Goal: Task Accomplishment & Management: Complete application form

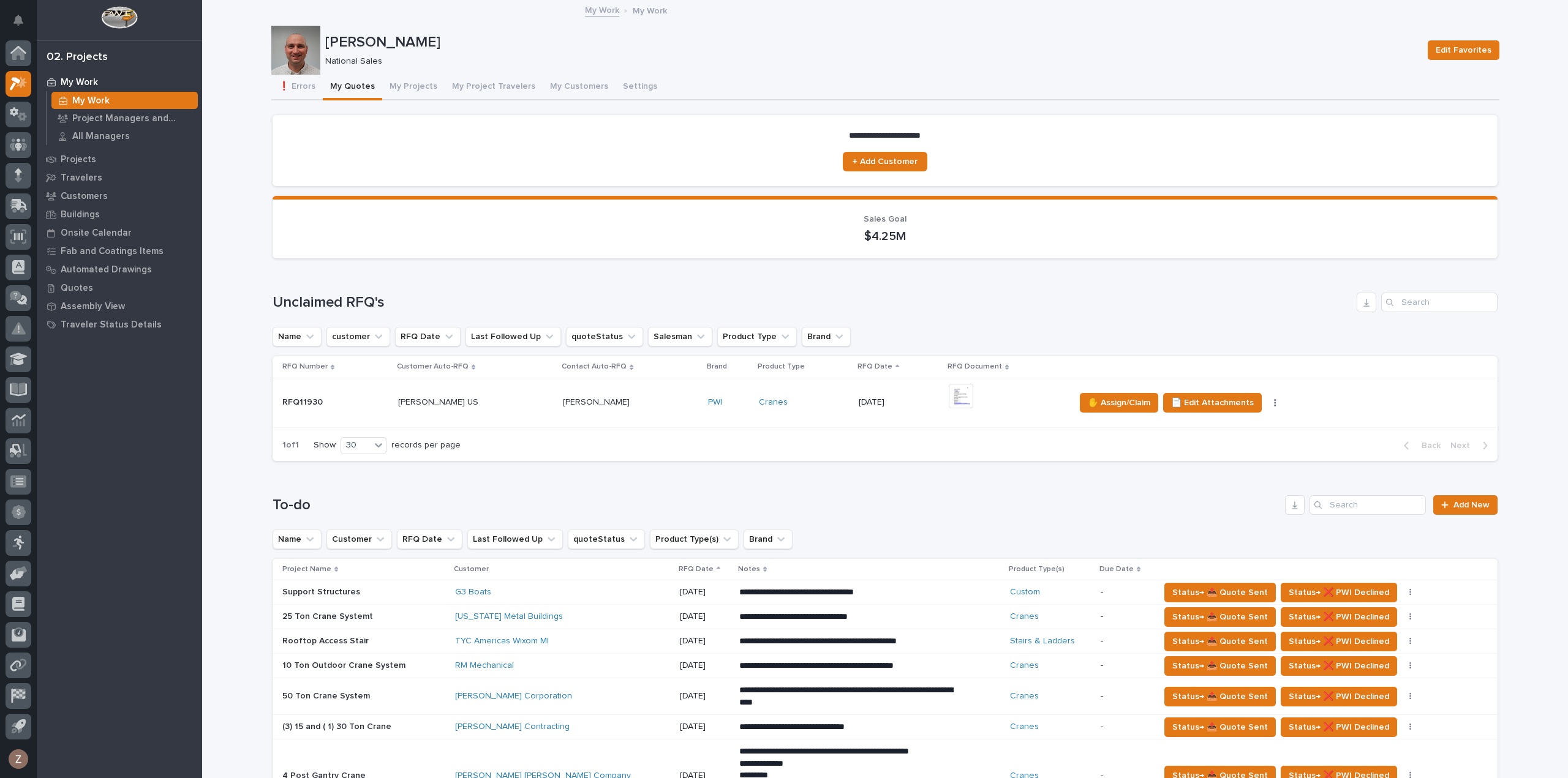
click at [670, 413] on td "Alex Robinson Alex Robinson" at bounding box center [630, 403] width 145 height 50
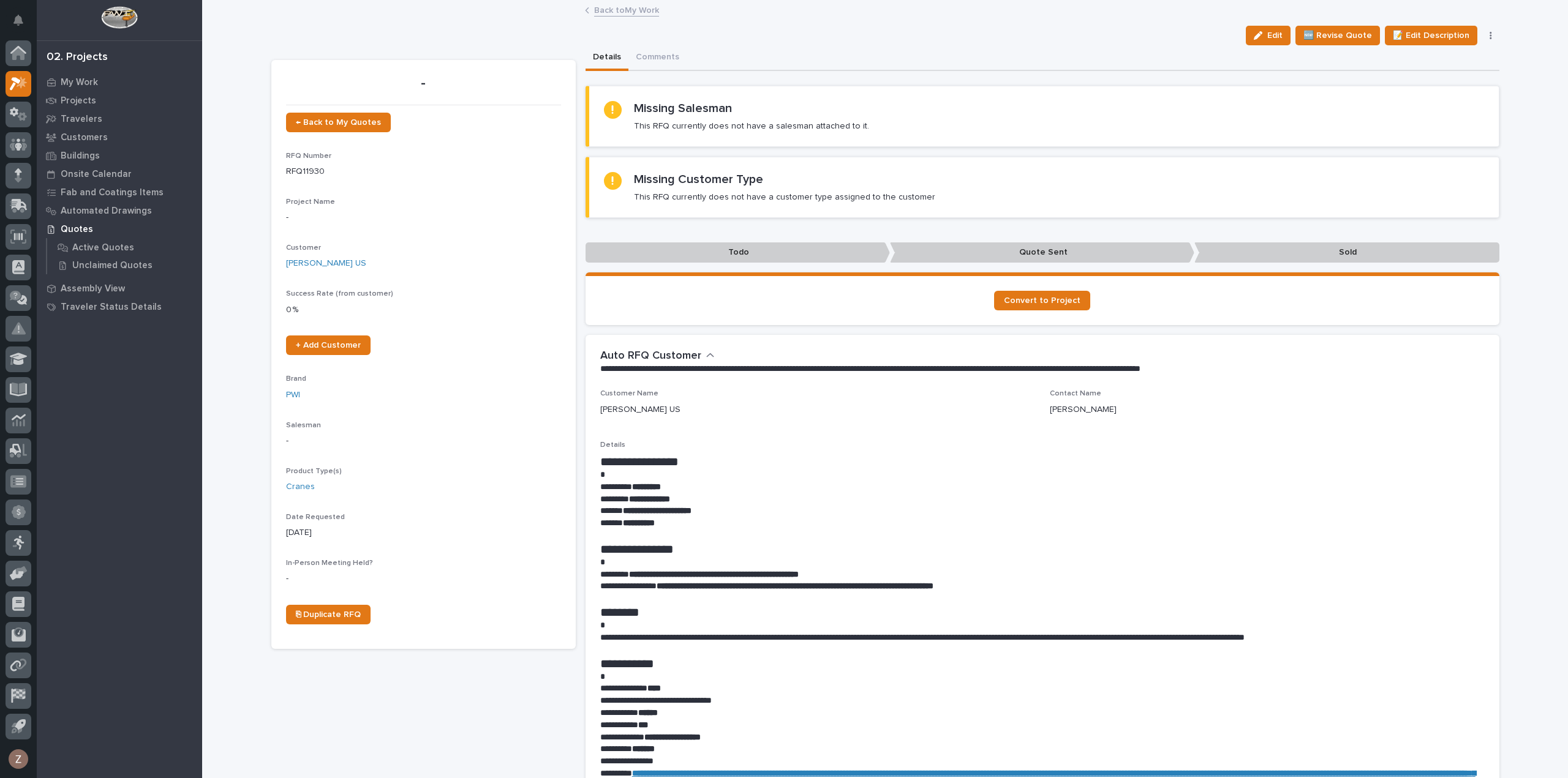
click at [644, 9] on link "Back to My Work" at bounding box center [627, 9] width 65 height 14
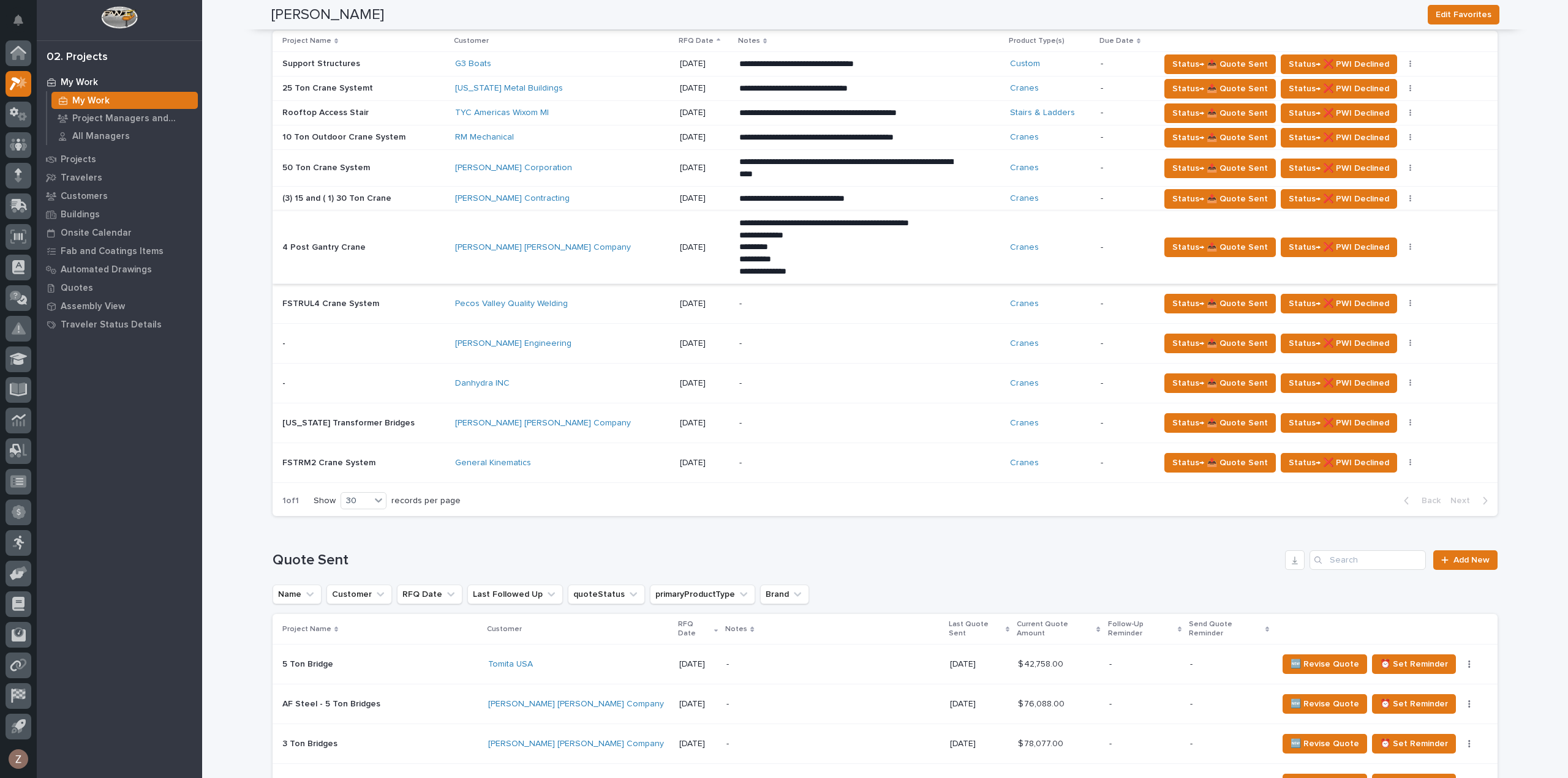
scroll to position [368, 0]
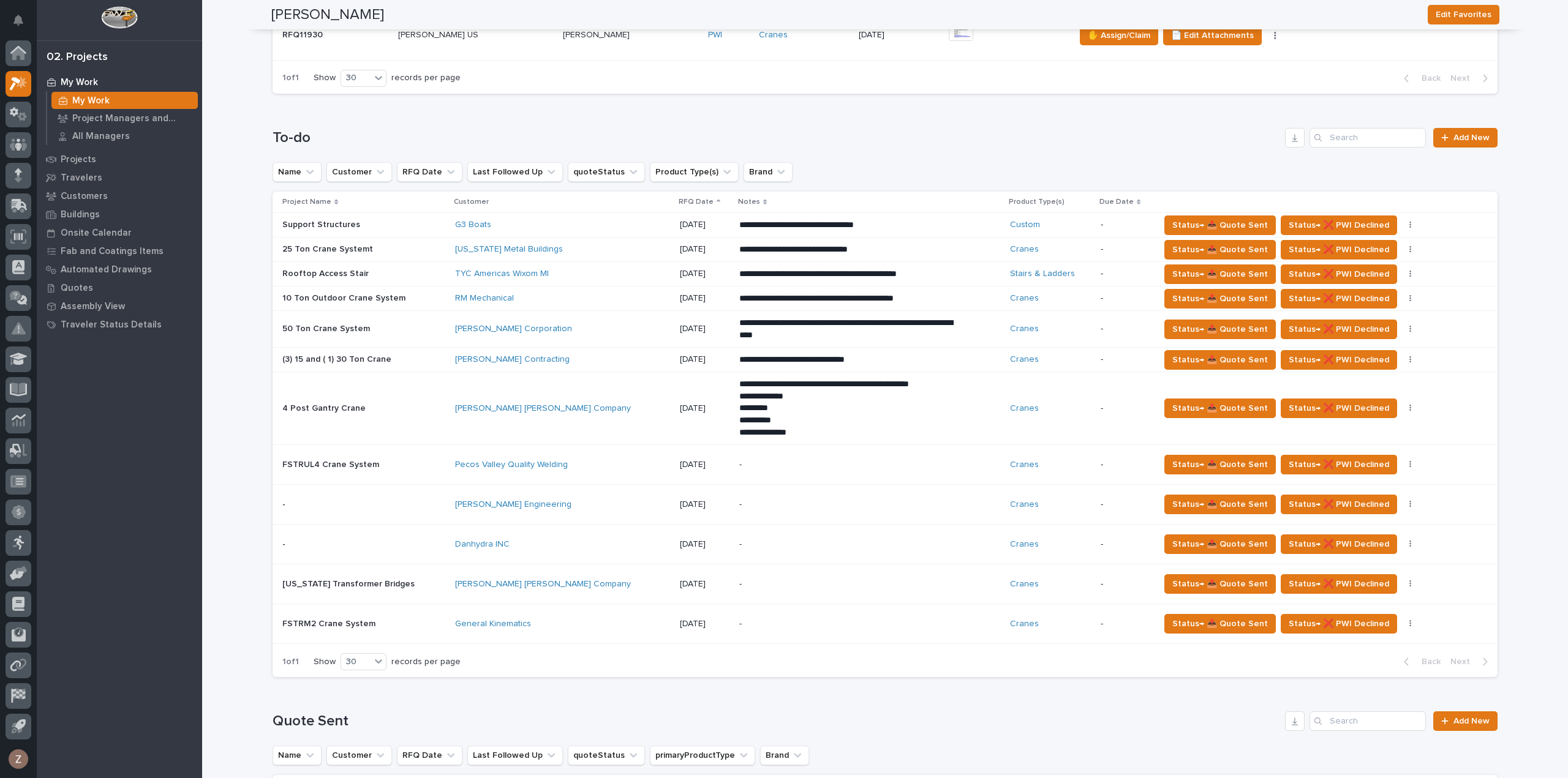
click at [761, 501] on p "-" at bounding box center [847, 505] width 215 height 10
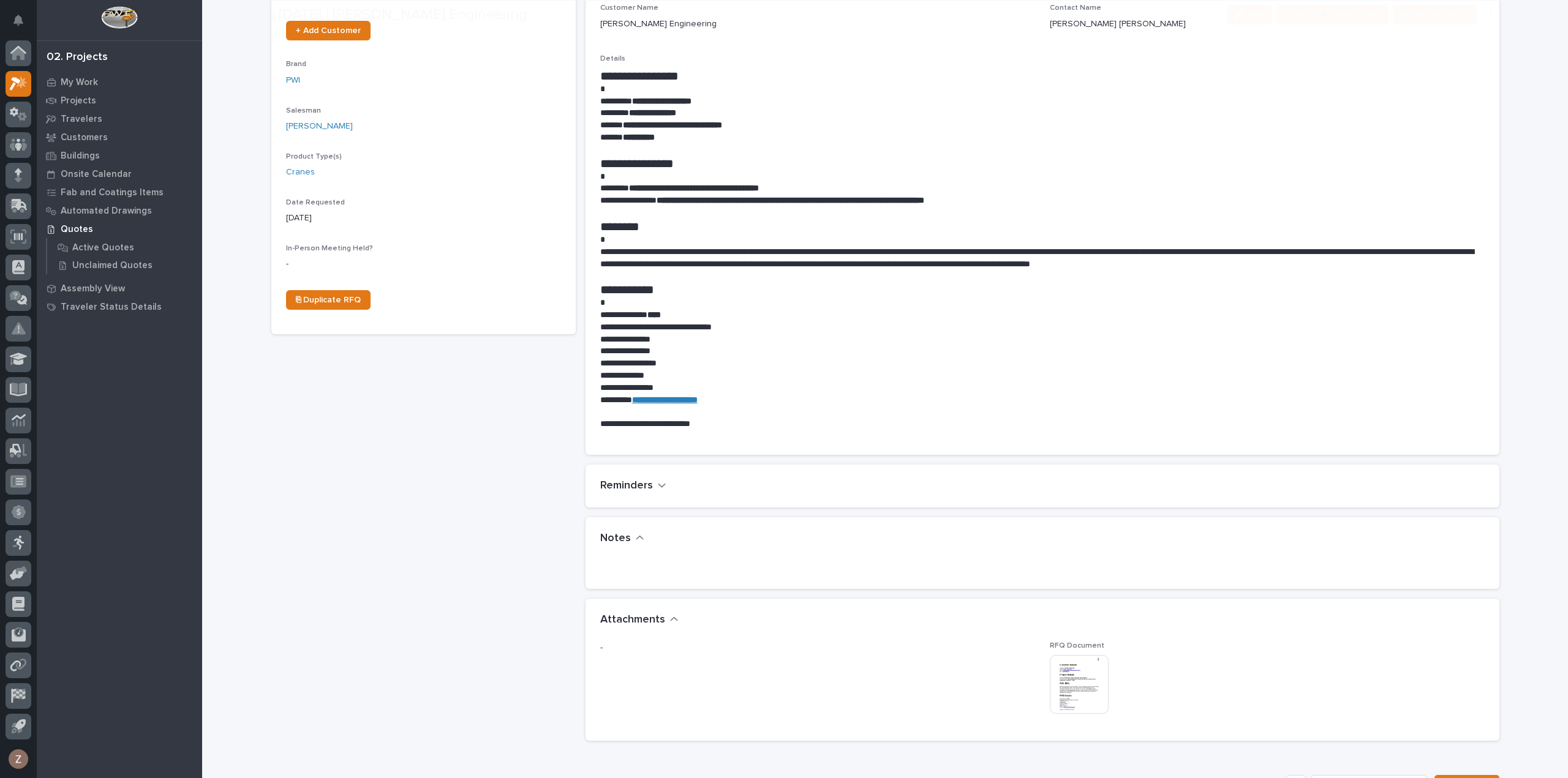
scroll to position [489, 0]
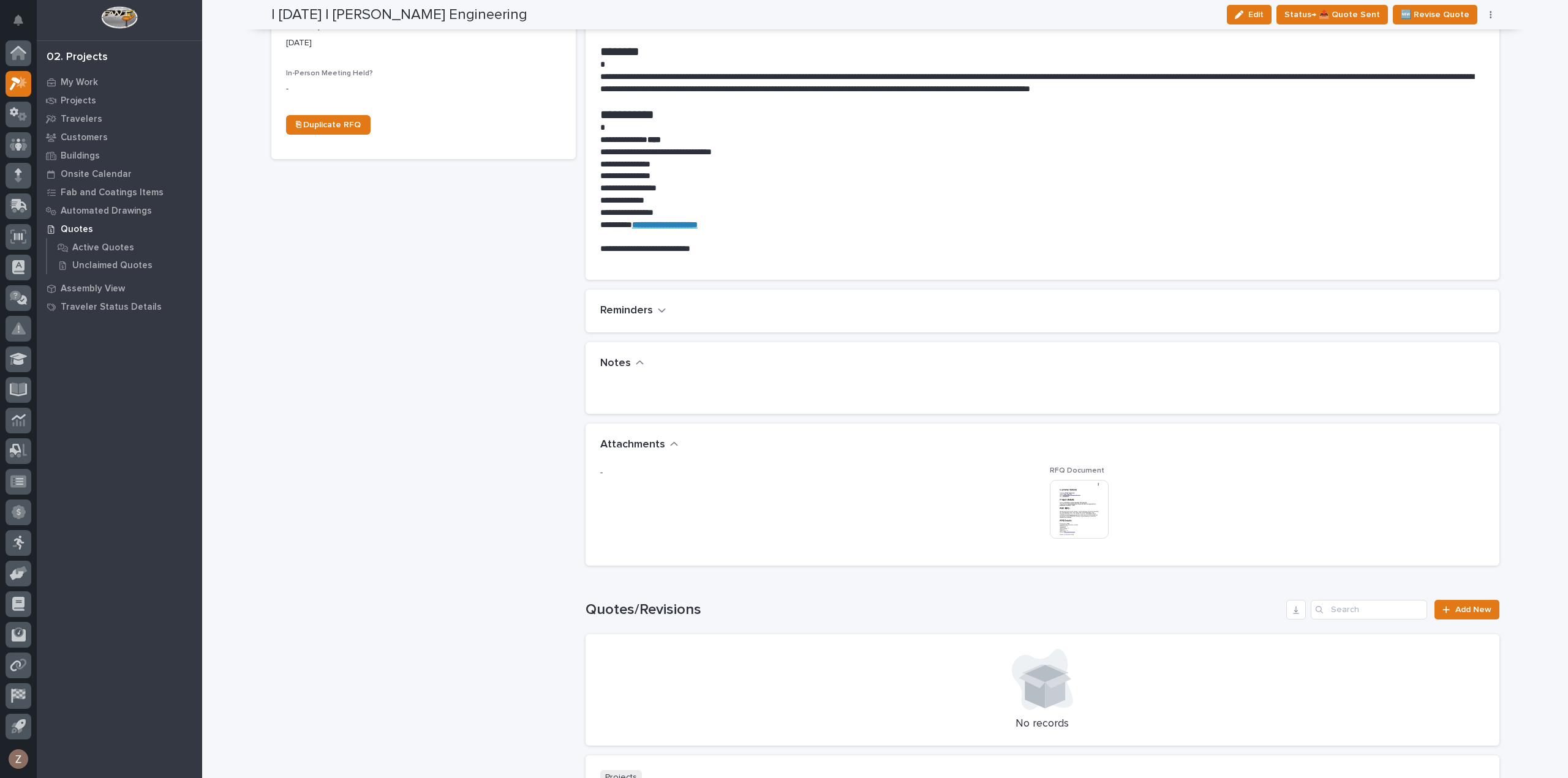
click at [1070, 504] on img at bounding box center [1079, 509] width 58 height 58
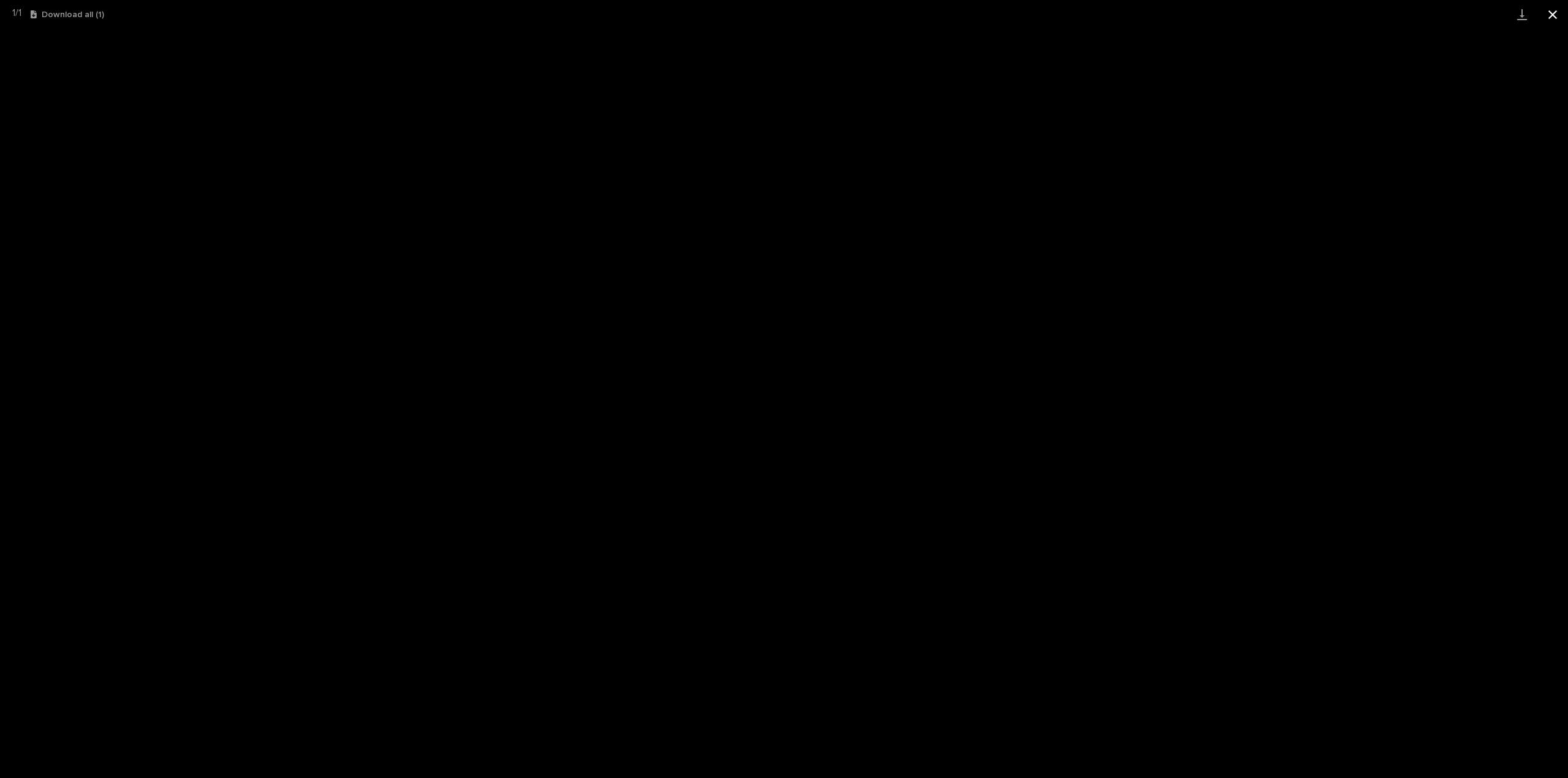
click at [1553, 9] on button "Close gallery" at bounding box center [1553, 15] width 31 height 29
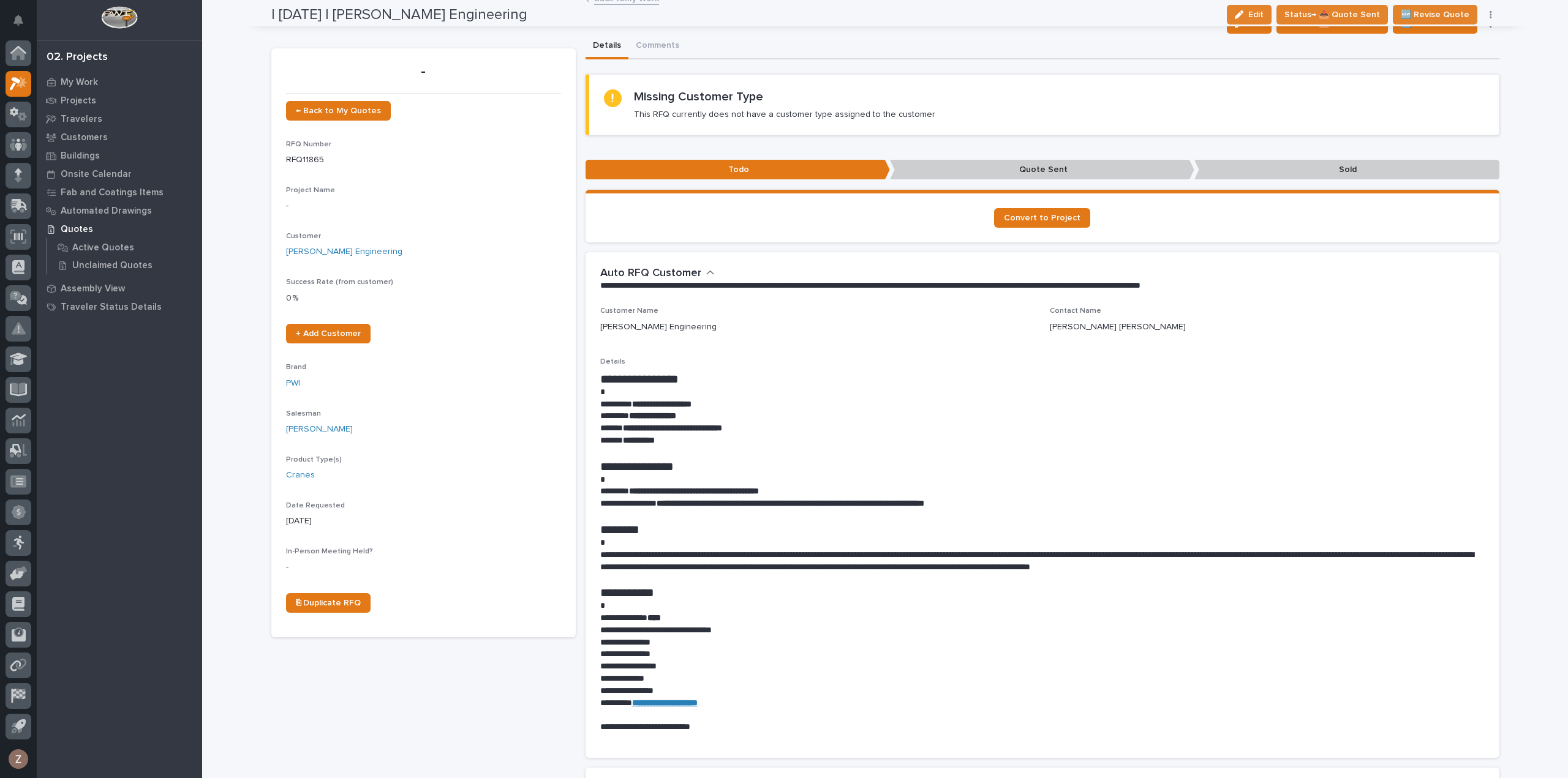
scroll to position [0, 0]
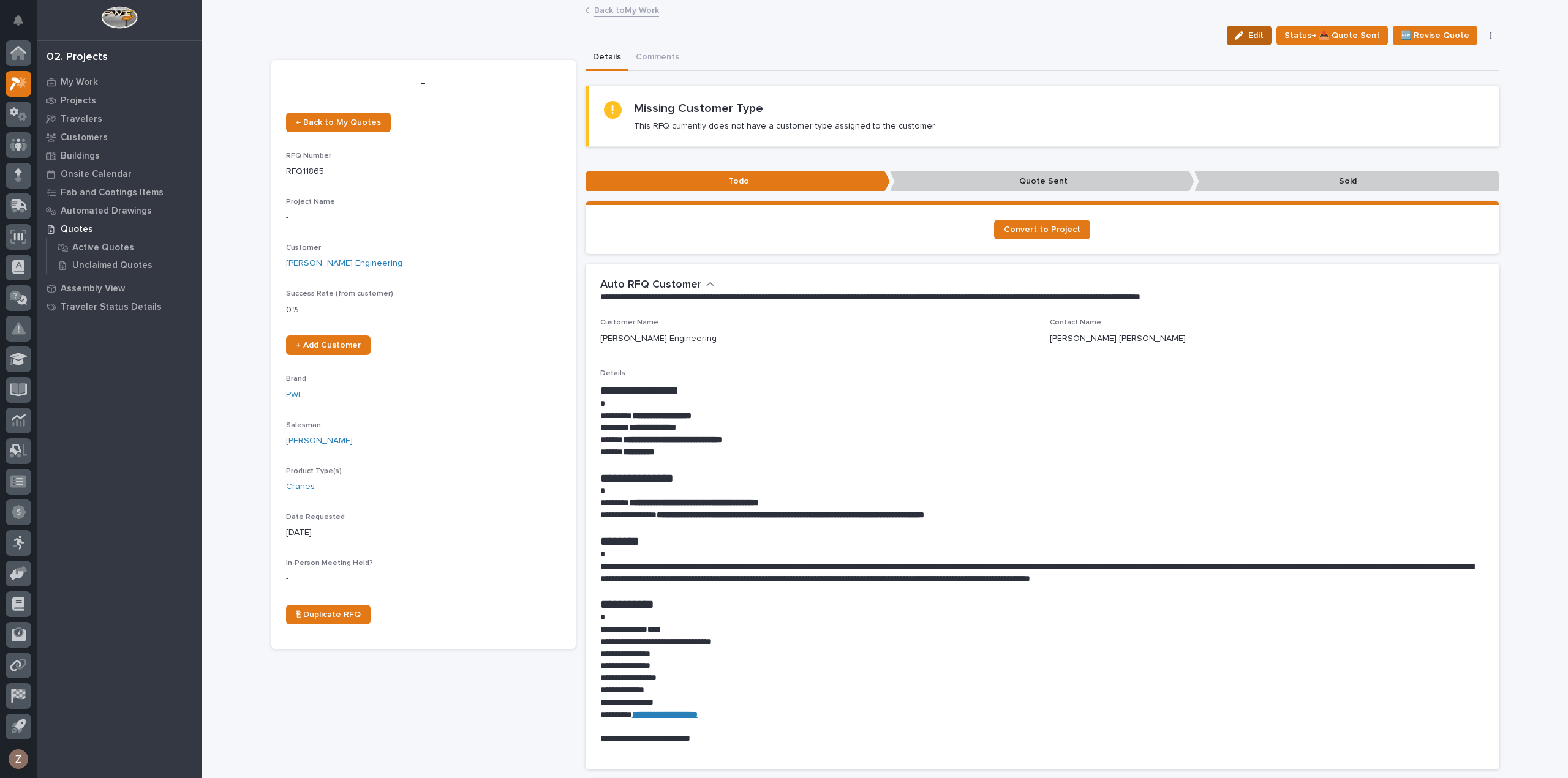
click at [1263, 40] on span "Edit" at bounding box center [1255, 35] width 15 height 11
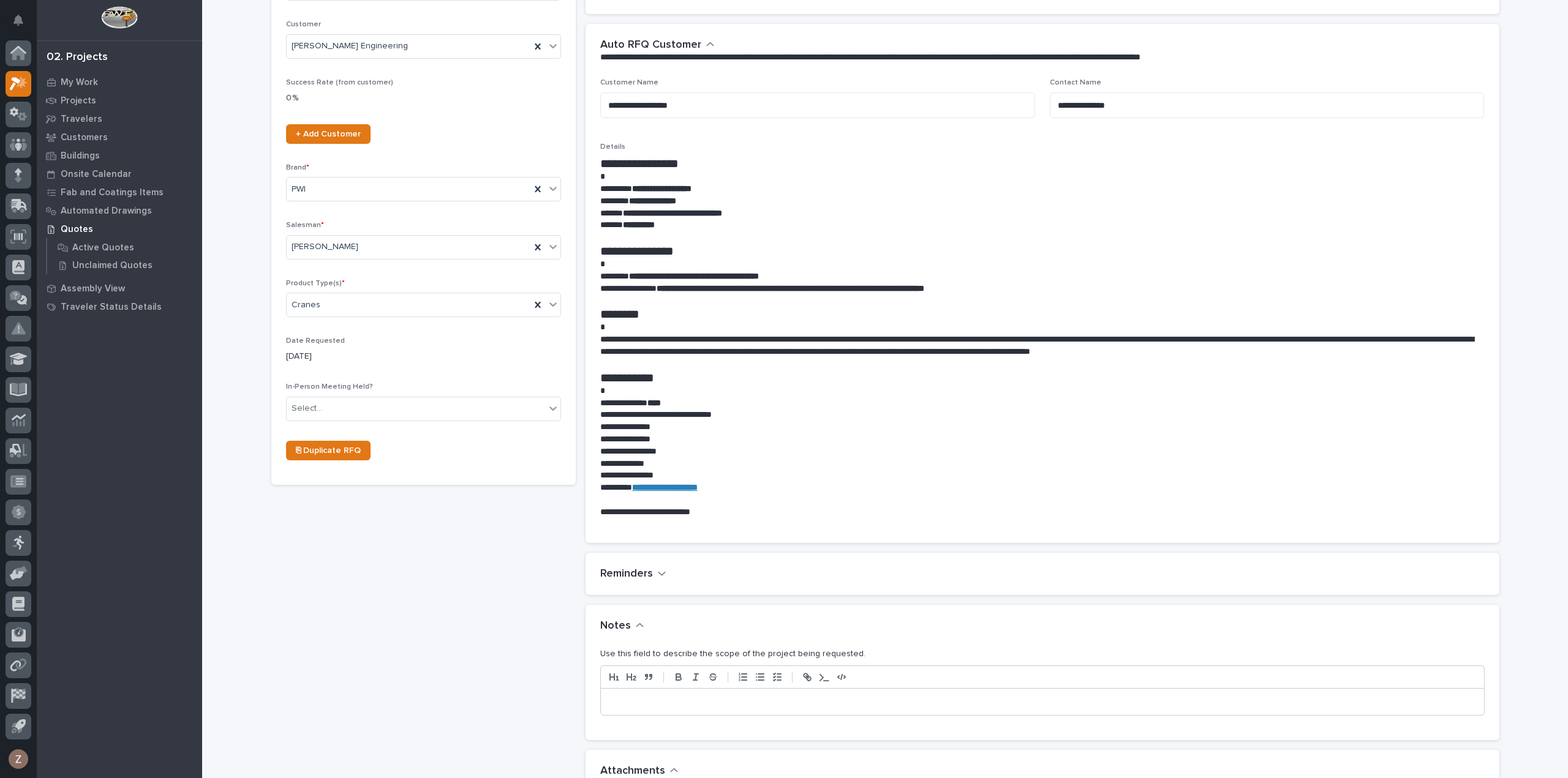
scroll to position [489, 0]
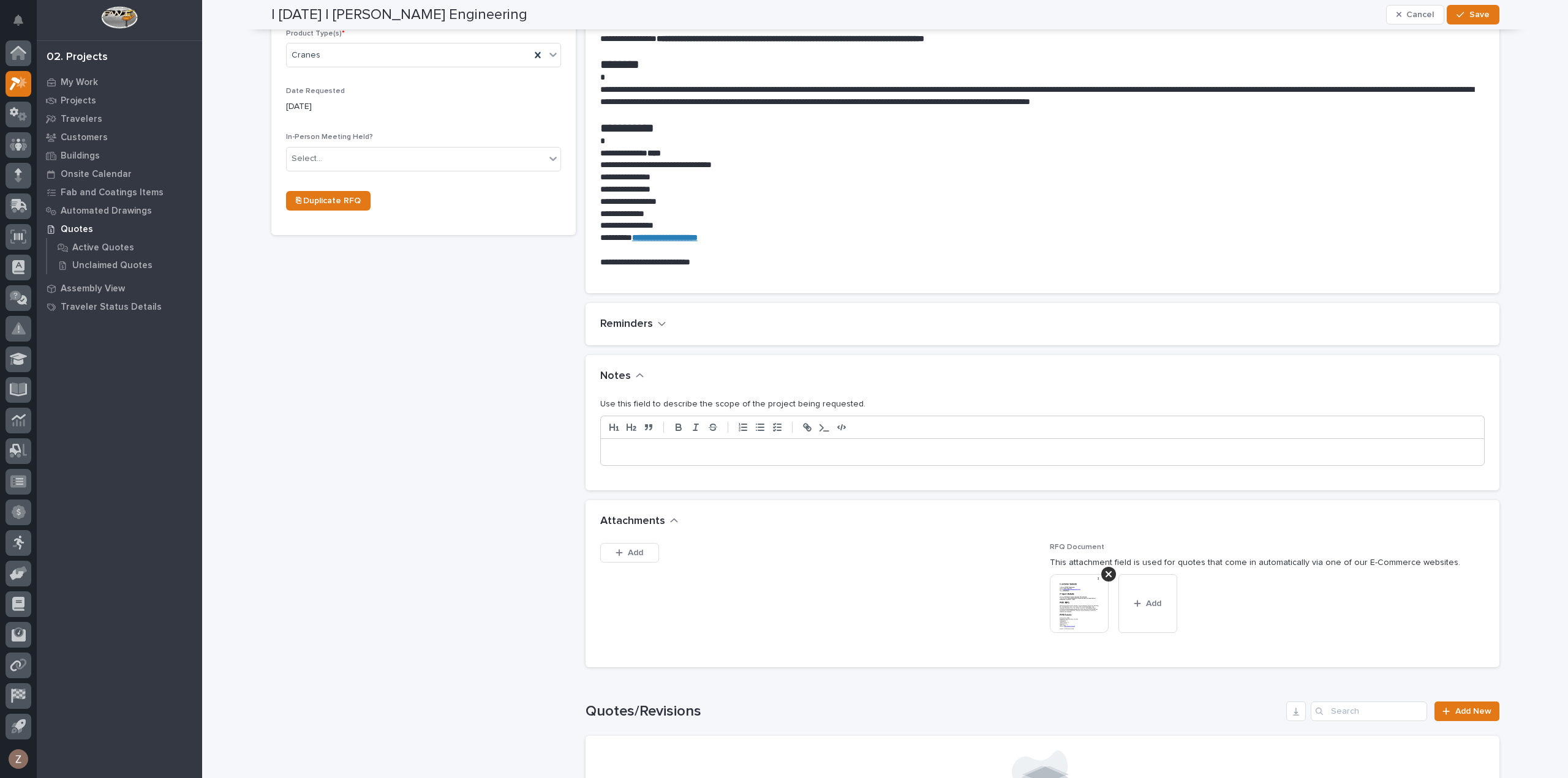
click at [744, 459] on div at bounding box center [1042, 452] width 883 height 27
click at [1485, 15] on button "Save" at bounding box center [1472, 15] width 52 height 20
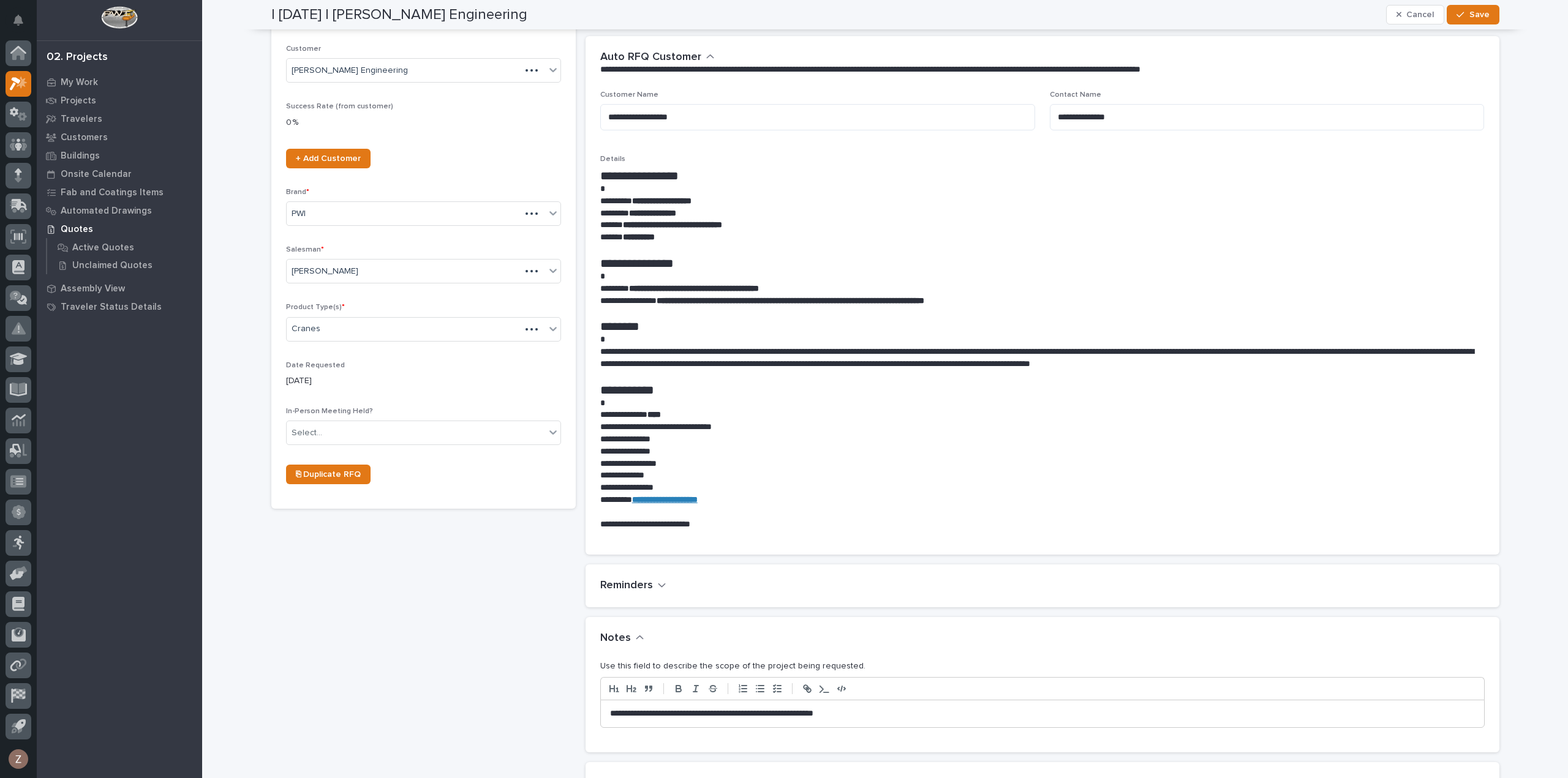
scroll to position [207, 0]
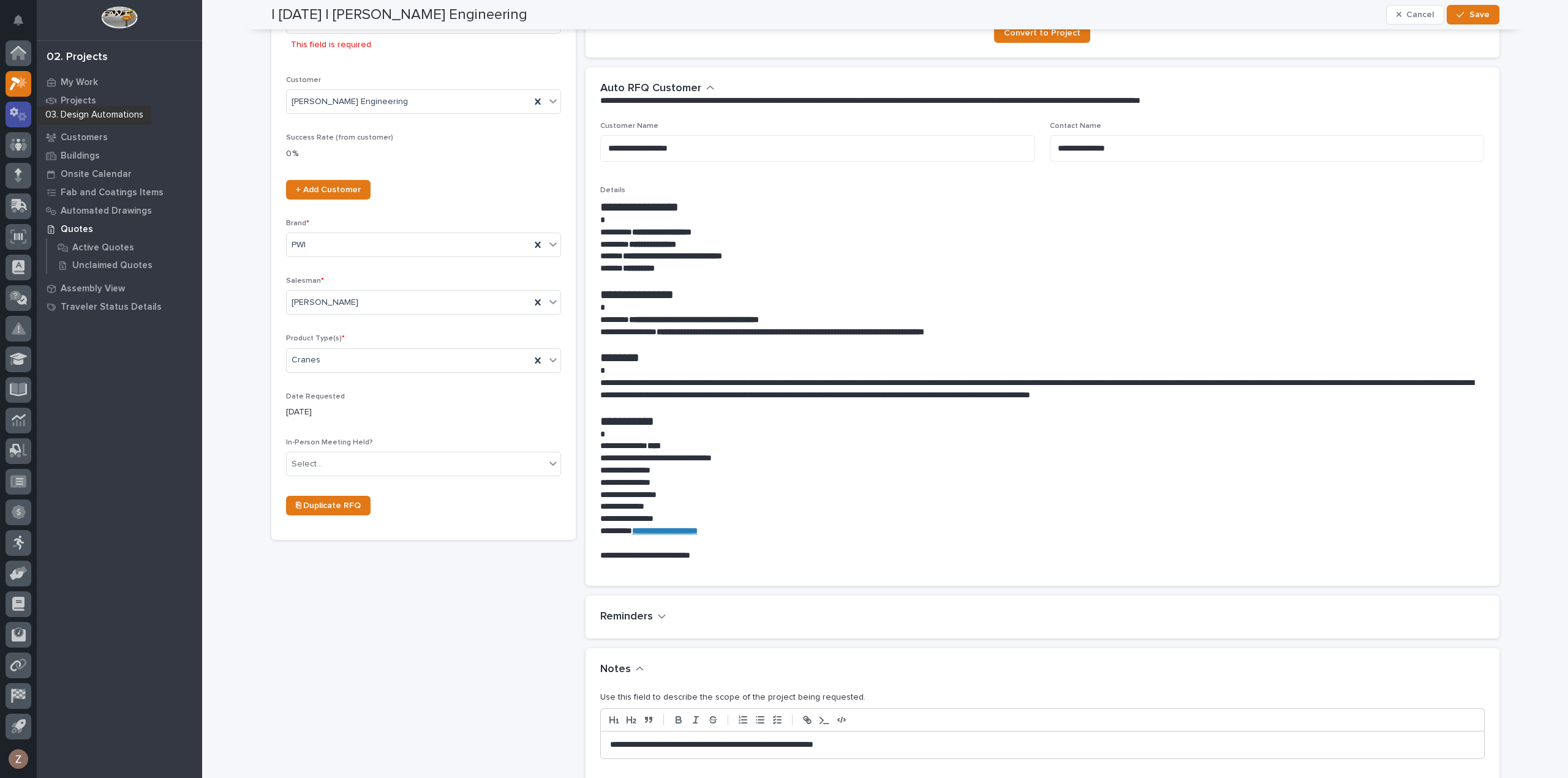
click at [16, 113] on icon at bounding box center [14, 112] width 9 height 9
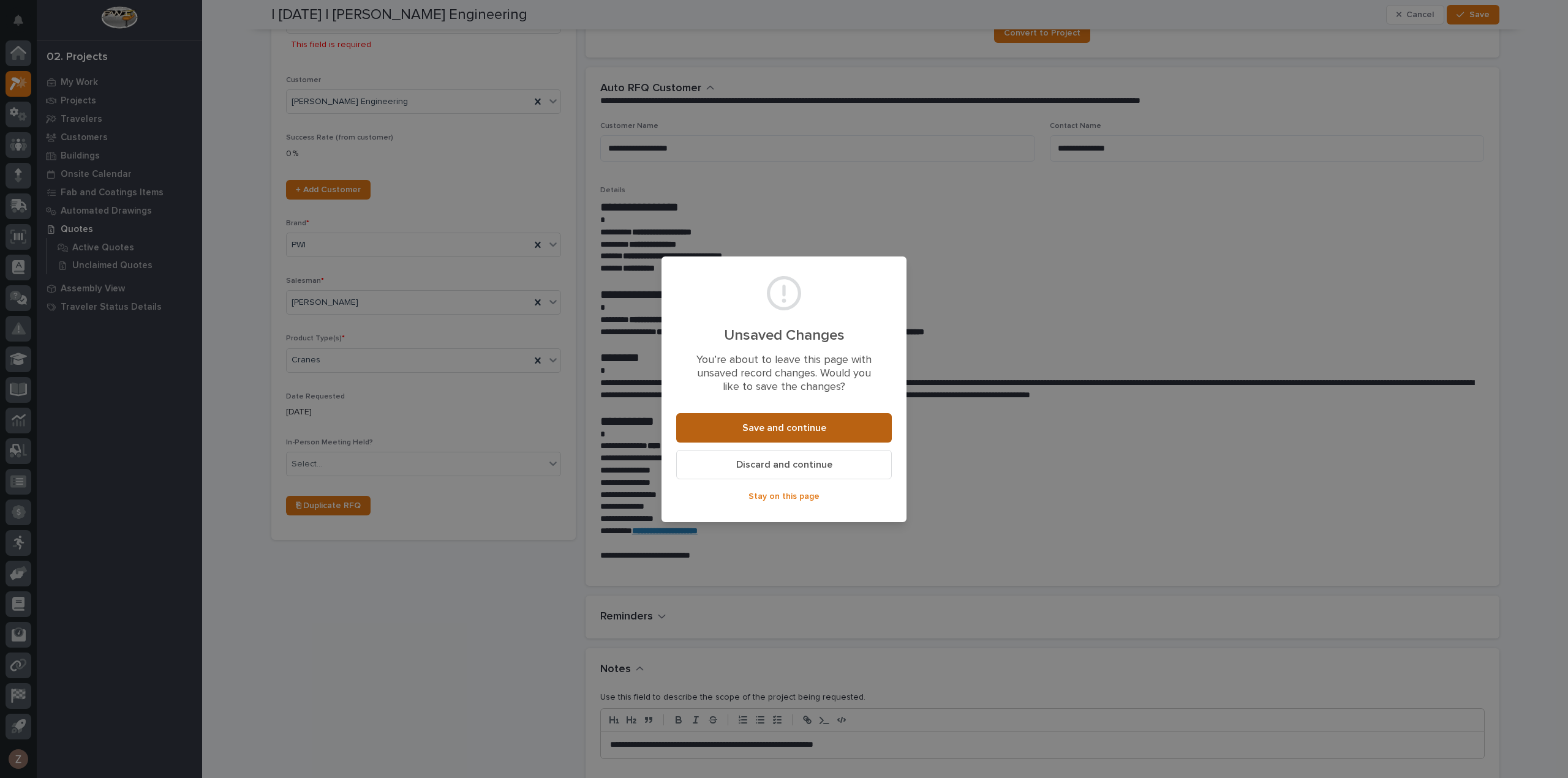
click at [788, 416] on button "Save and continue" at bounding box center [783, 428] width 216 height 29
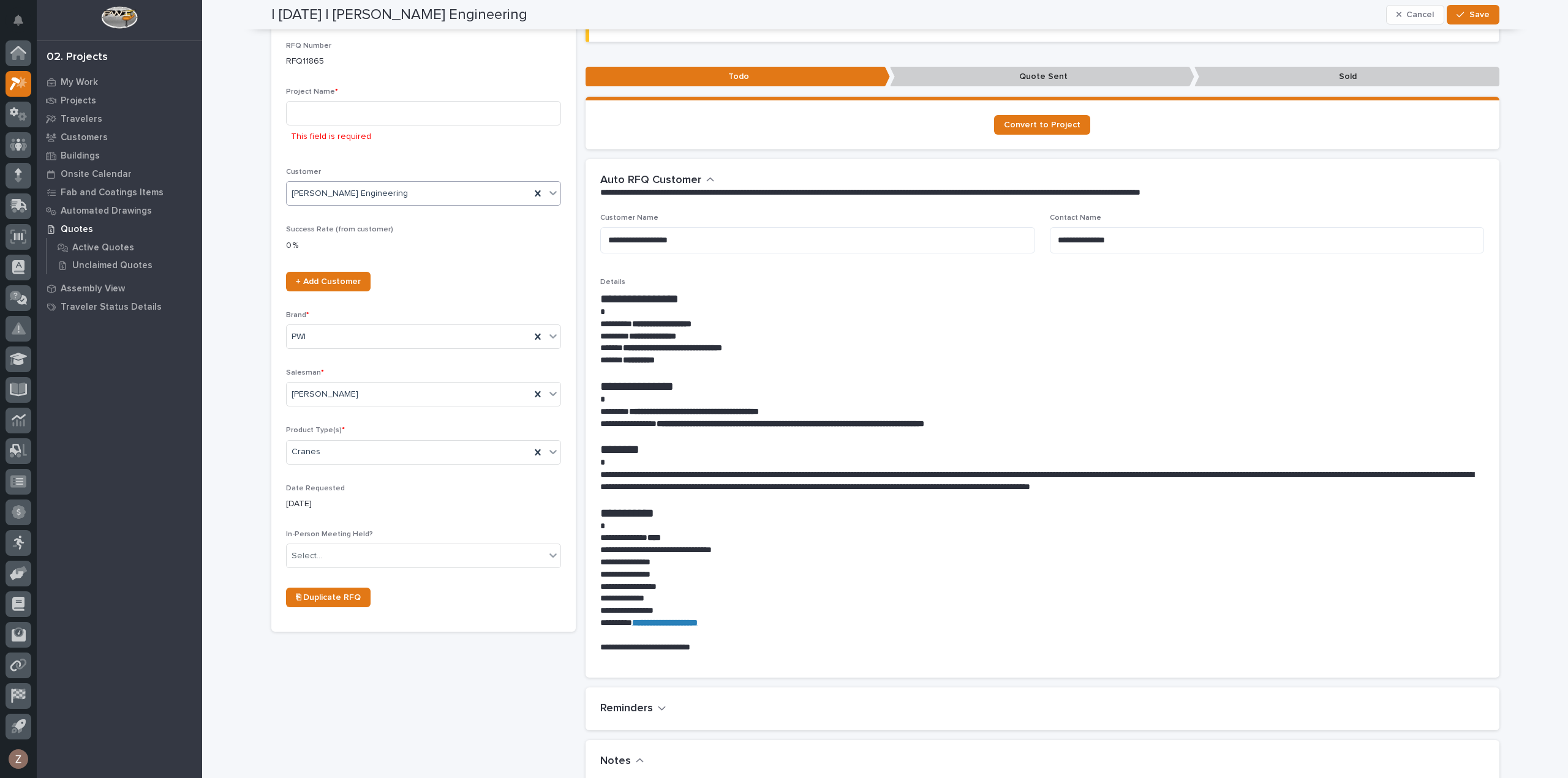
scroll to position [0, 0]
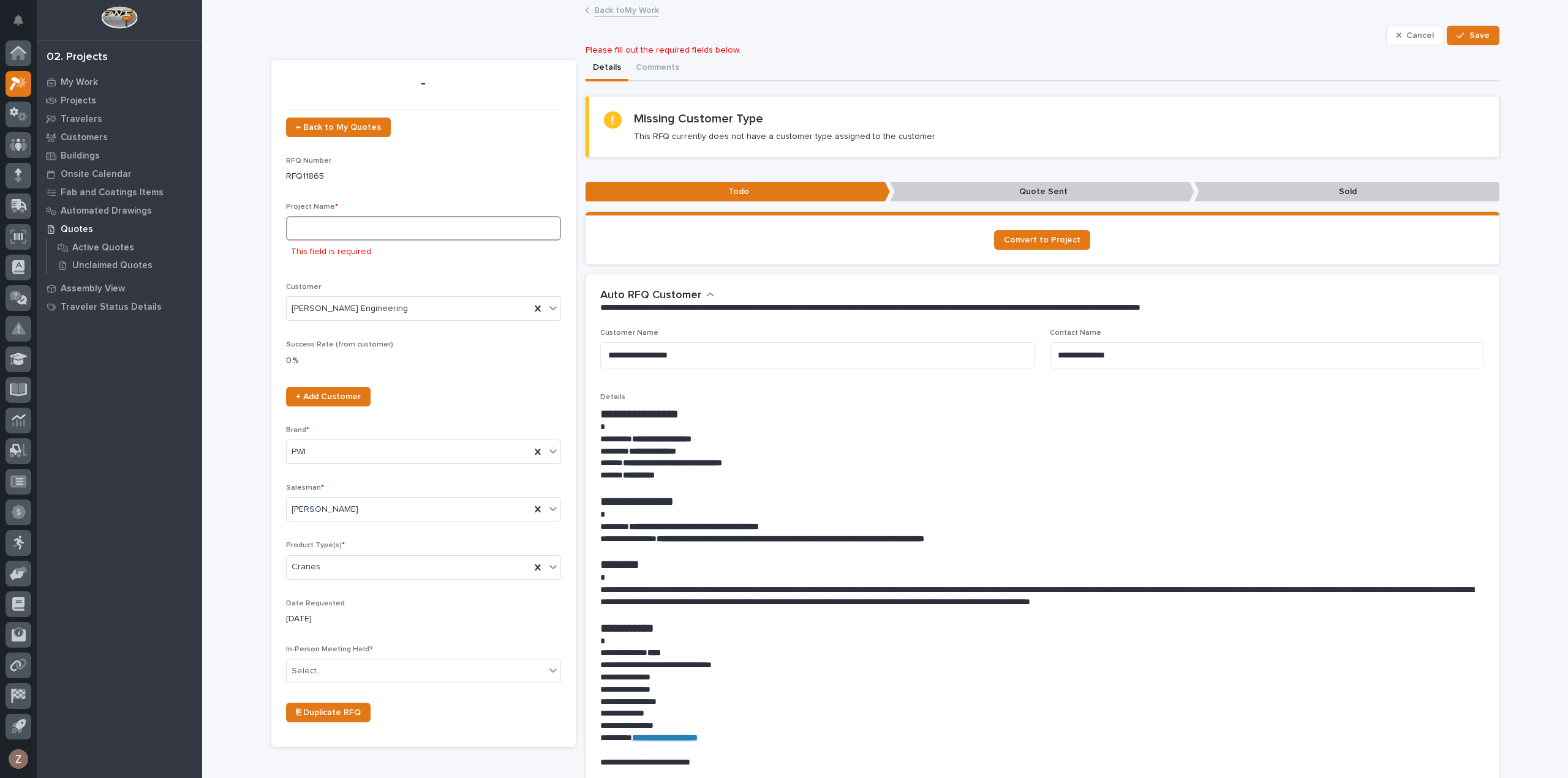
click at [356, 237] on input at bounding box center [423, 228] width 275 height 25
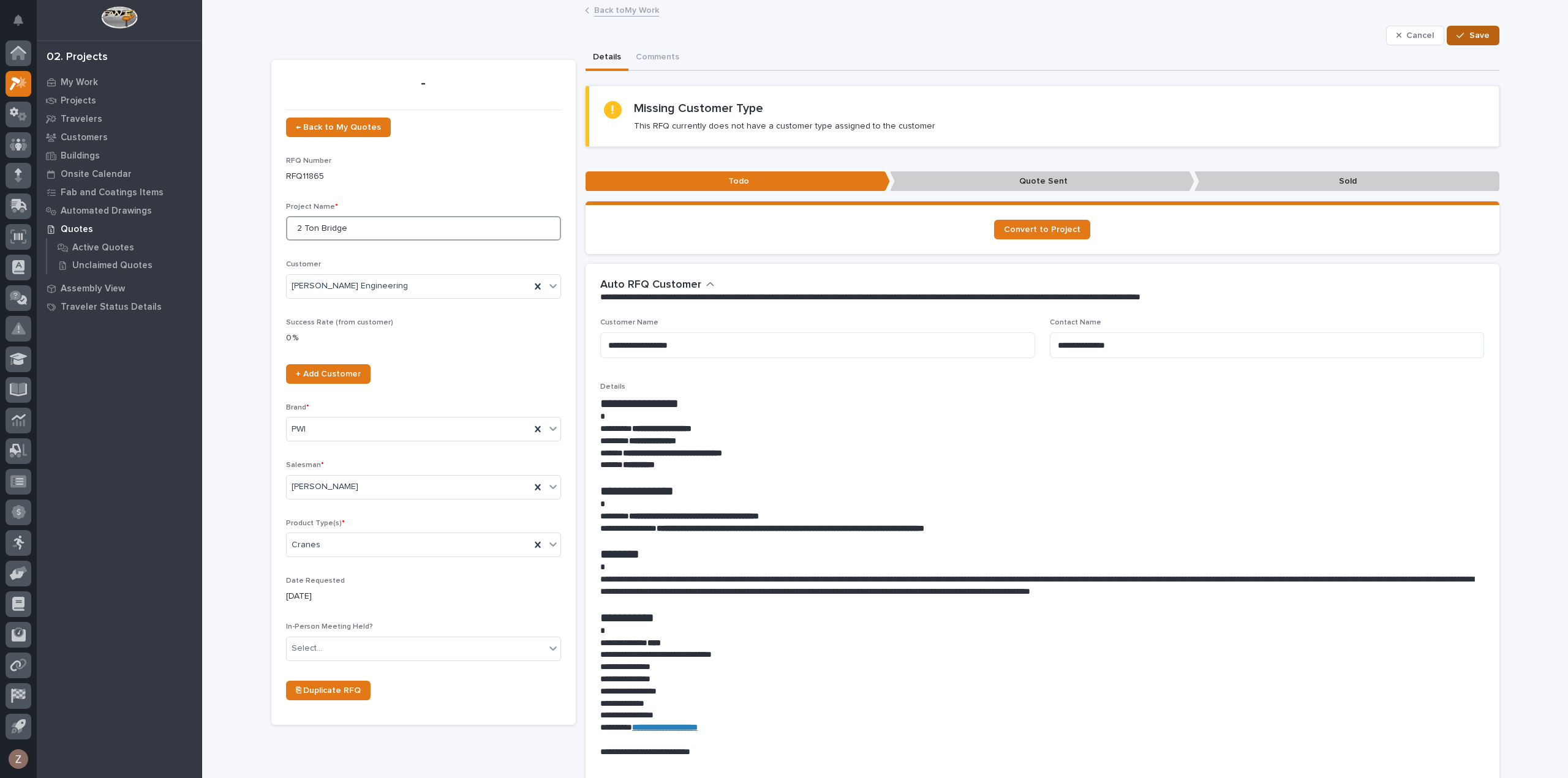
type input "2 Ton Bridge"
click at [1459, 27] on button "Save" at bounding box center [1472, 35] width 52 height 20
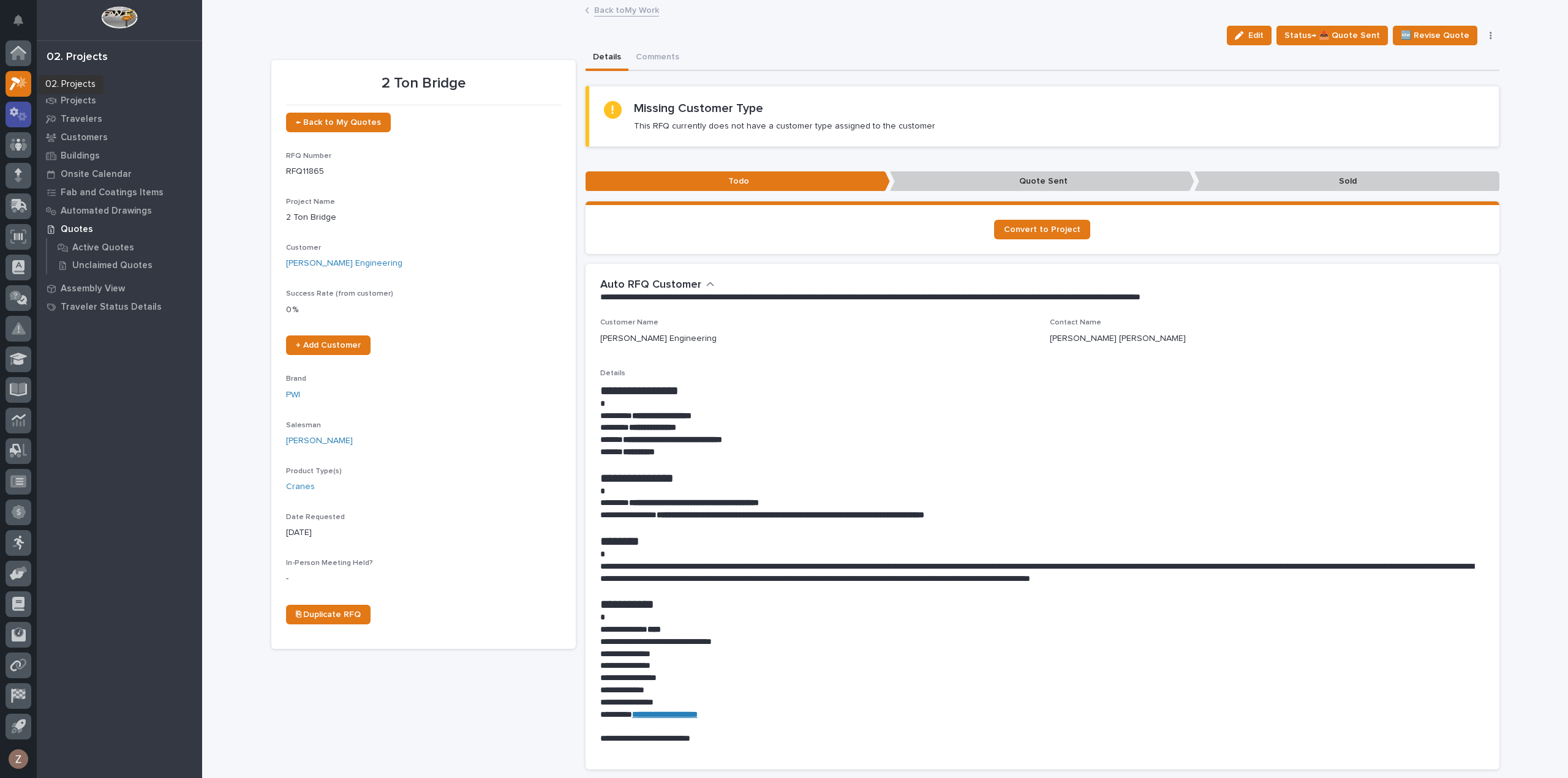
click at [17, 108] on icon at bounding box center [18, 114] width 18 height 14
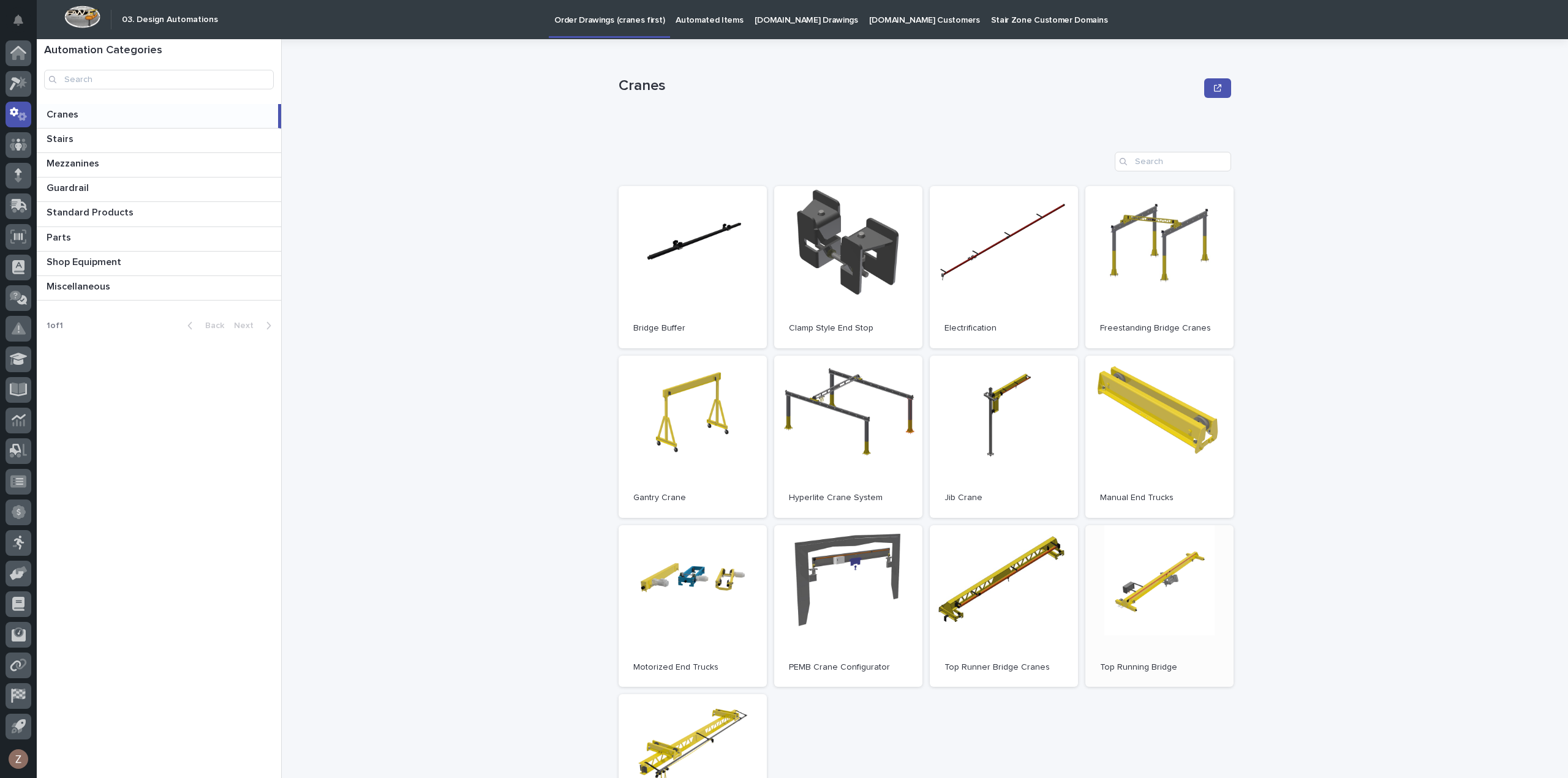
click at [1167, 620] on link "Open" at bounding box center [1159, 606] width 149 height 162
click at [12, 200] on icon at bounding box center [20, 205] width 16 height 12
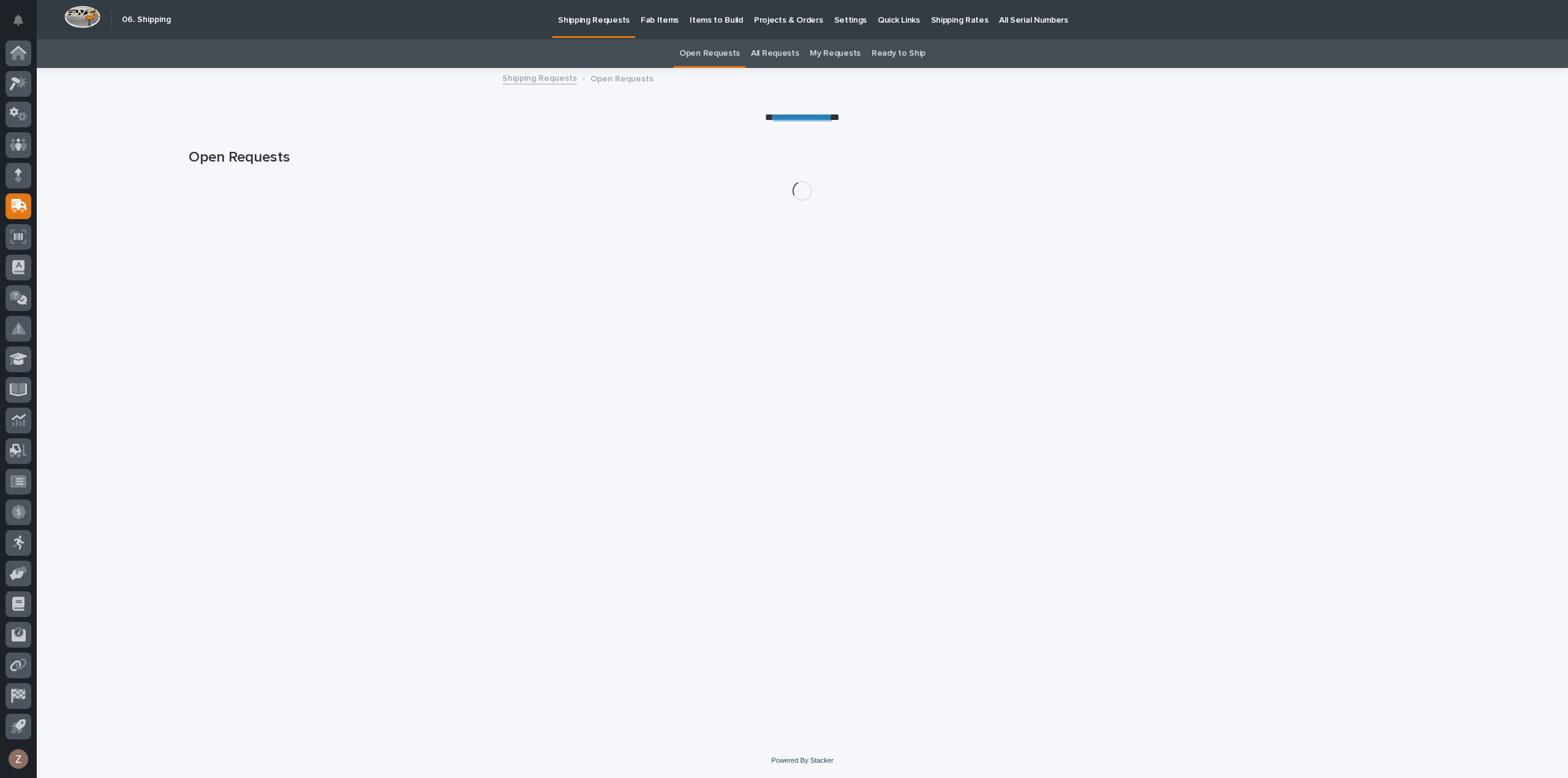
click at [936, 25] on p "Shipping Rates" at bounding box center [959, 13] width 58 height 26
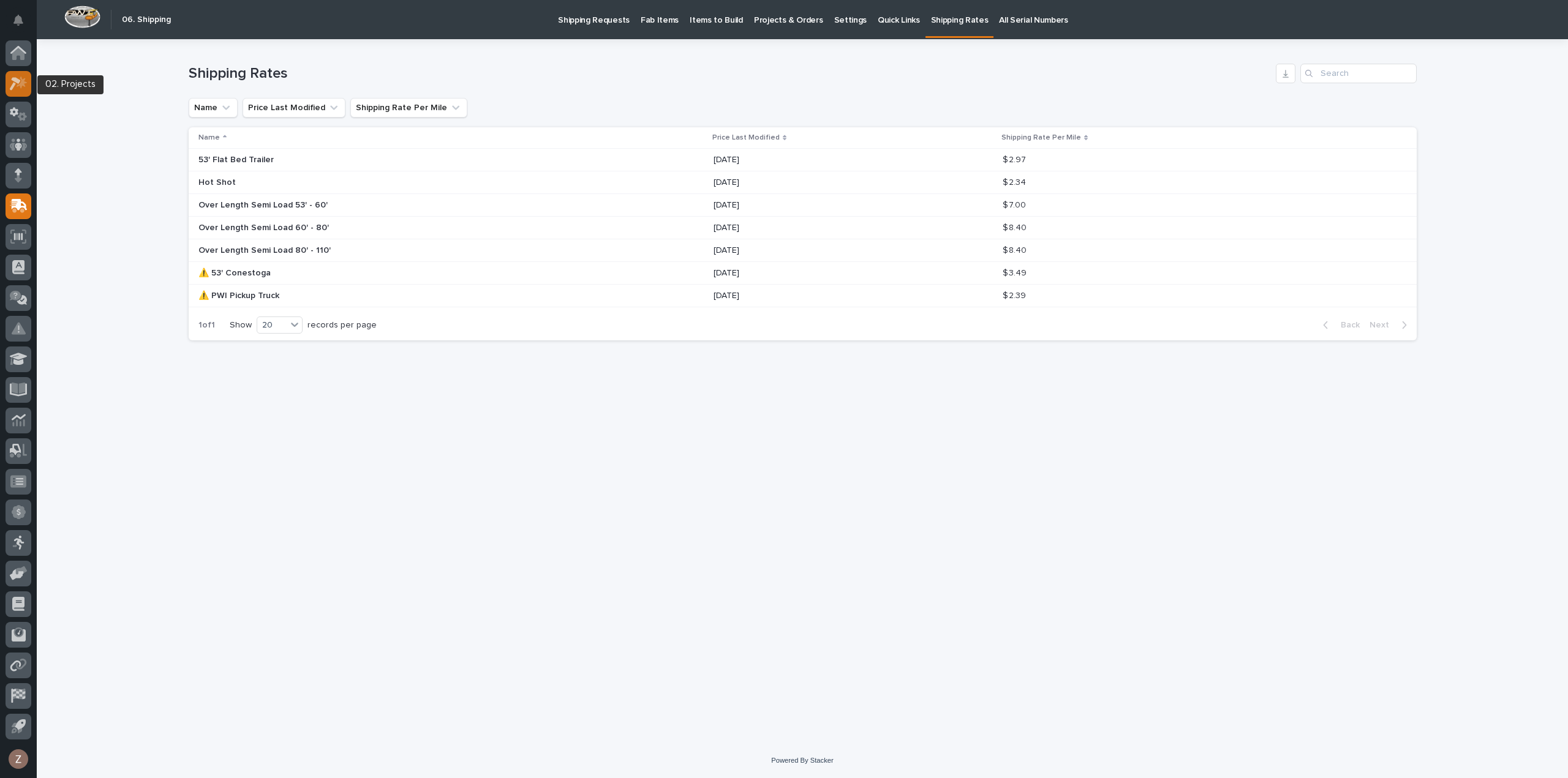
drag, startPoint x: 3, startPoint y: 90, endPoint x: 12, endPoint y: 88, distance: 9.2
click at [3, 90] on div at bounding box center [18, 392] width 37 height 704
click at [21, 82] on icon at bounding box center [21, 82] width 10 height 12
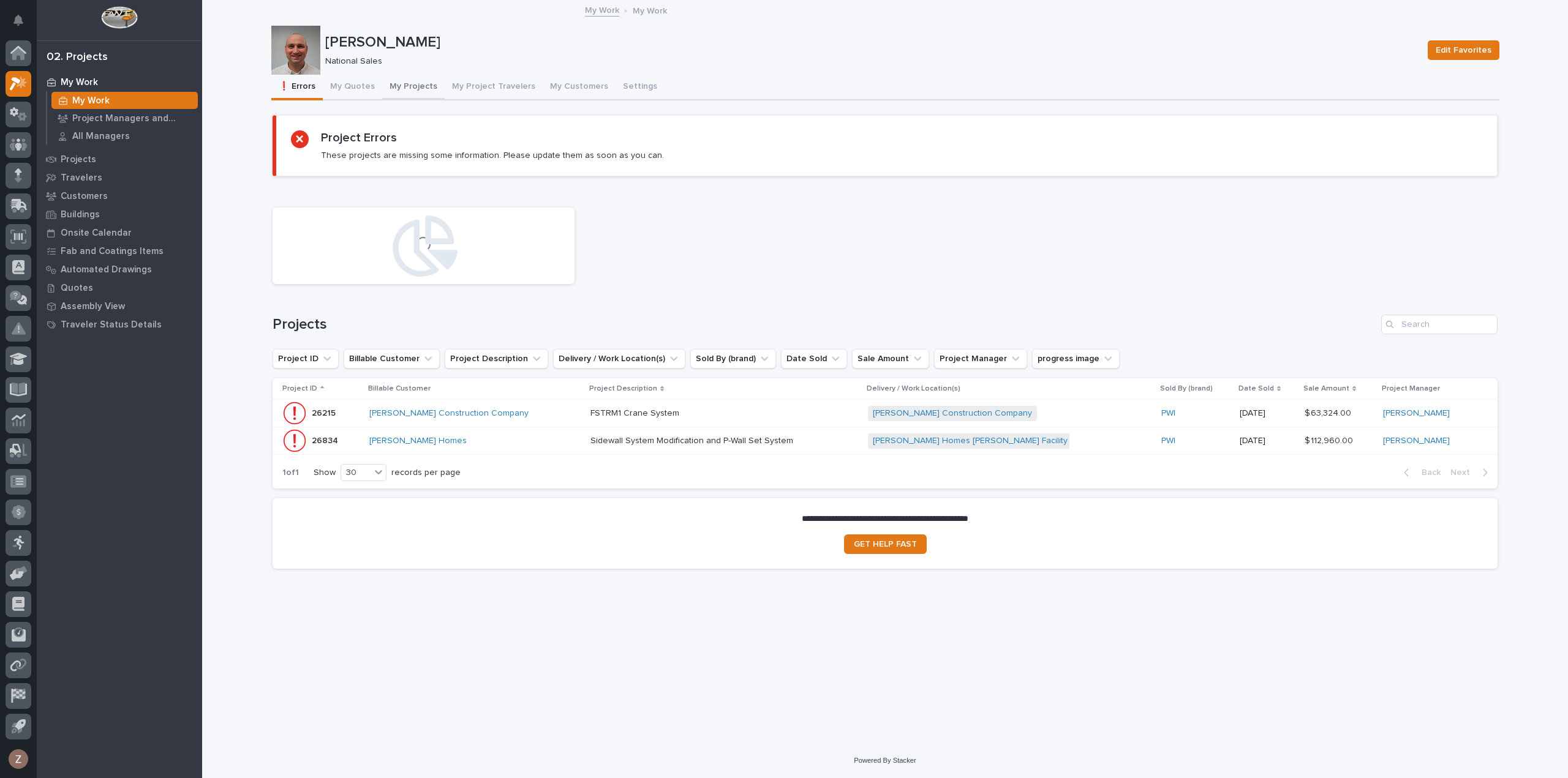
click at [357, 85] on button "My Quotes" at bounding box center [352, 88] width 59 height 26
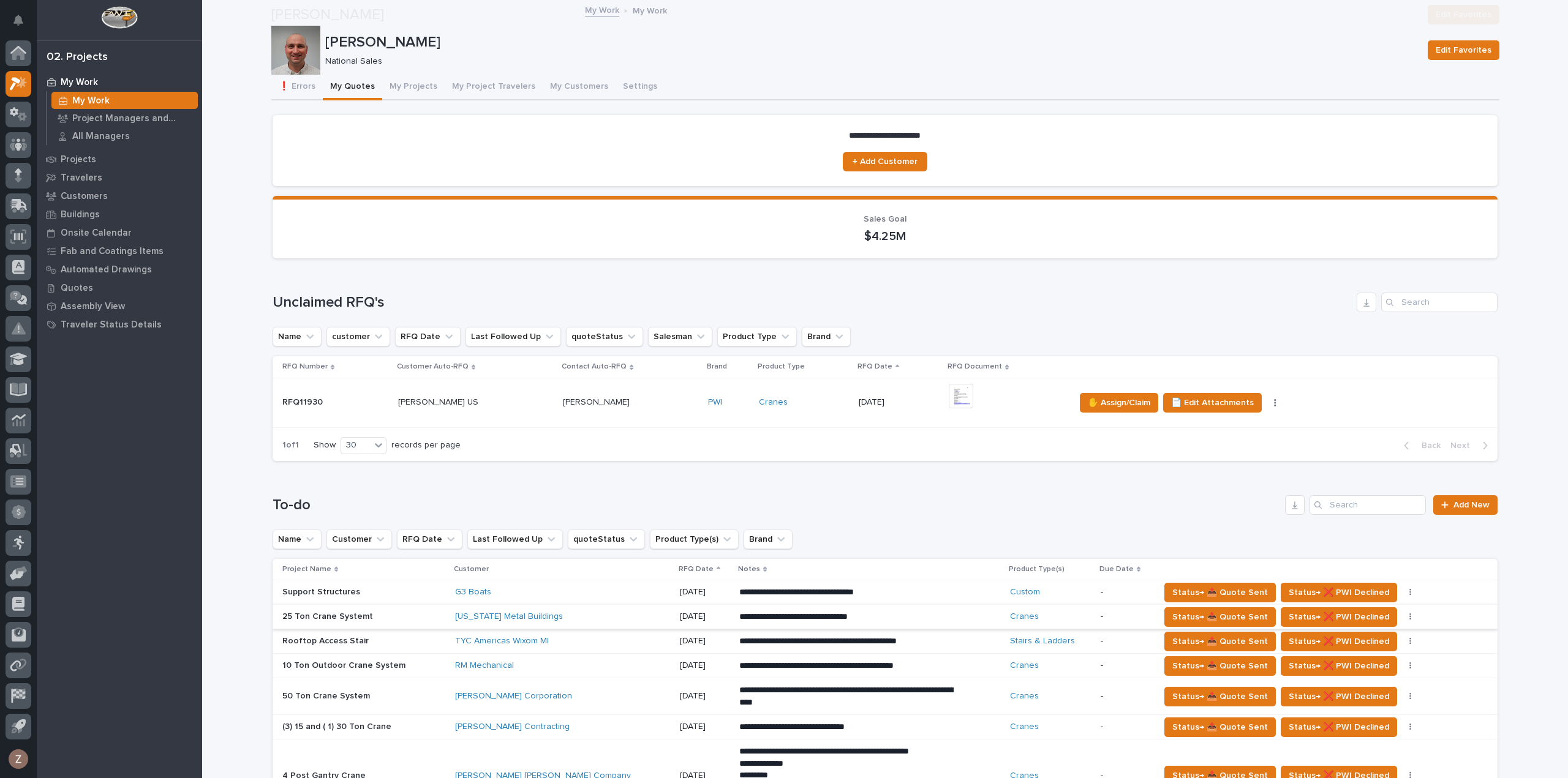
scroll to position [368, 0]
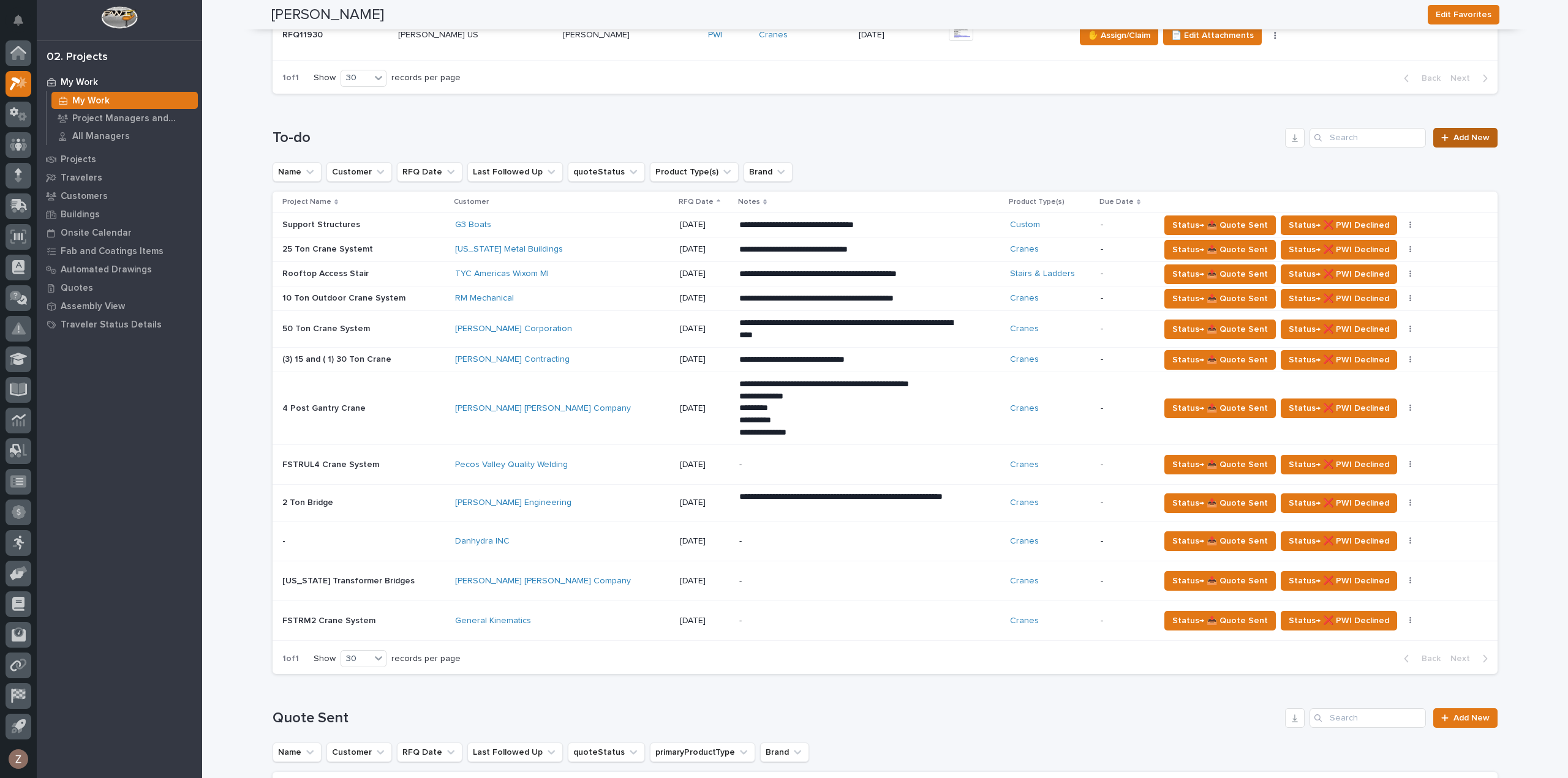
click at [1463, 133] on span "Add New" at bounding box center [1471, 137] width 36 height 9
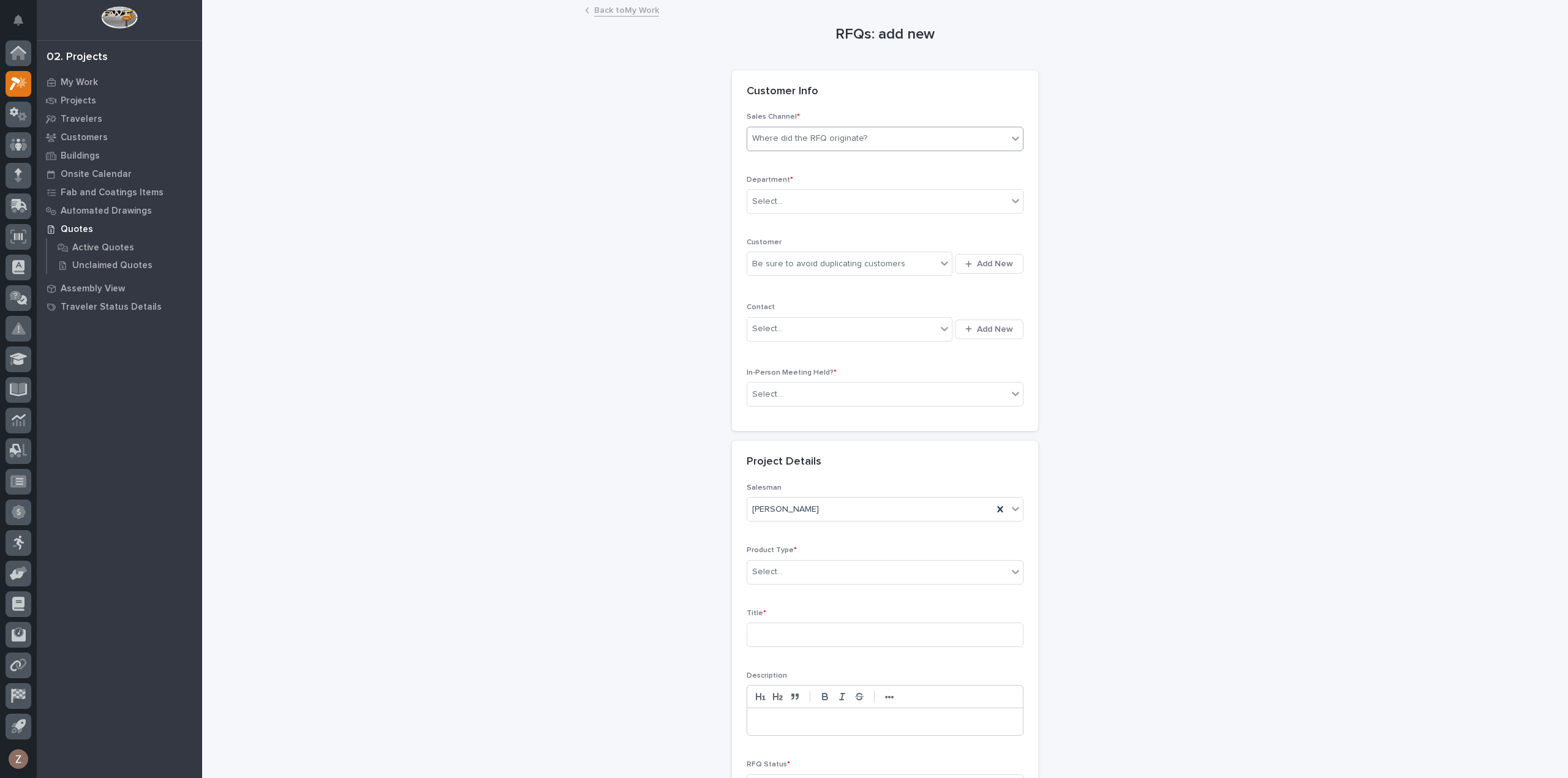
click at [824, 137] on div "Where did the RFQ originate?" at bounding box center [810, 138] width 115 height 13
click at [820, 189] on div "PWI" at bounding box center [879, 183] width 276 height 21
click at [805, 204] on div "Select..." at bounding box center [877, 202] width 260 height 21
click at [795, 225] on span "National Sales" at bounding box center [778, 223] width 62 height 14
click at [790, 263] on div "Be sure to avoid duplicating customers" at bounding box center [829, 264] width 153 height 13
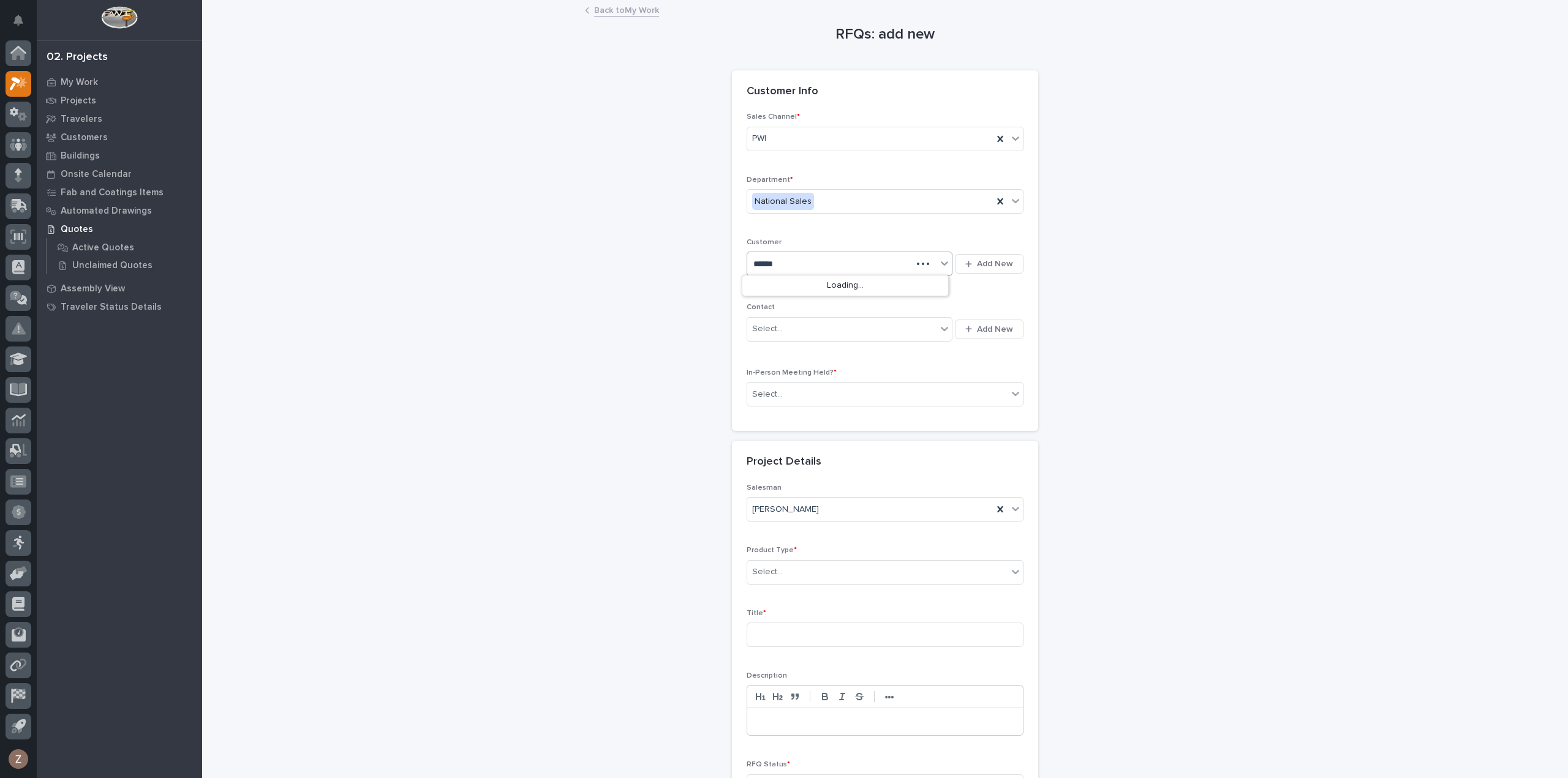
type input "*******"
click at [846, 283] on div "Deshazo Crane Company" at bounding box center [845, 286] width 206 height 21
click at [846, 329] on div "Select..." at bounding box center [842, 330] width 189 height 21
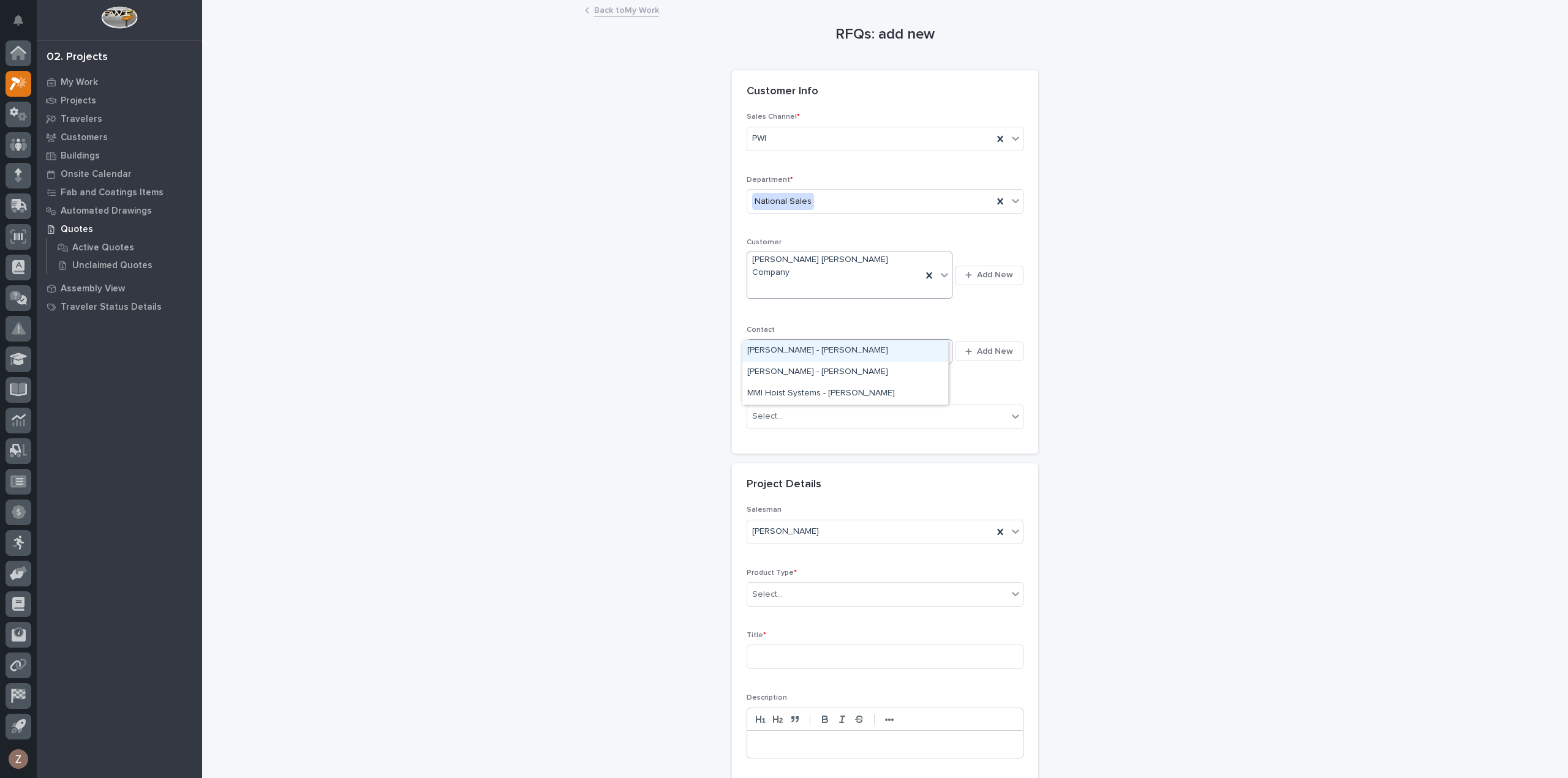
type input "*****"
click at [830, 373] on div "Deshazo - Angel Crespo" at bounding box center [845, 372] width 206 height 21
click at [861, 406] on div "Select..." at bounding box center [877, 416] width 260 height 21
click at [818, 435] on div "No" at bounding box center [879, 436] width 276 height 21
click at [808, 585] on div "Select..." at bounding box center [877, 595] width 260 height 21
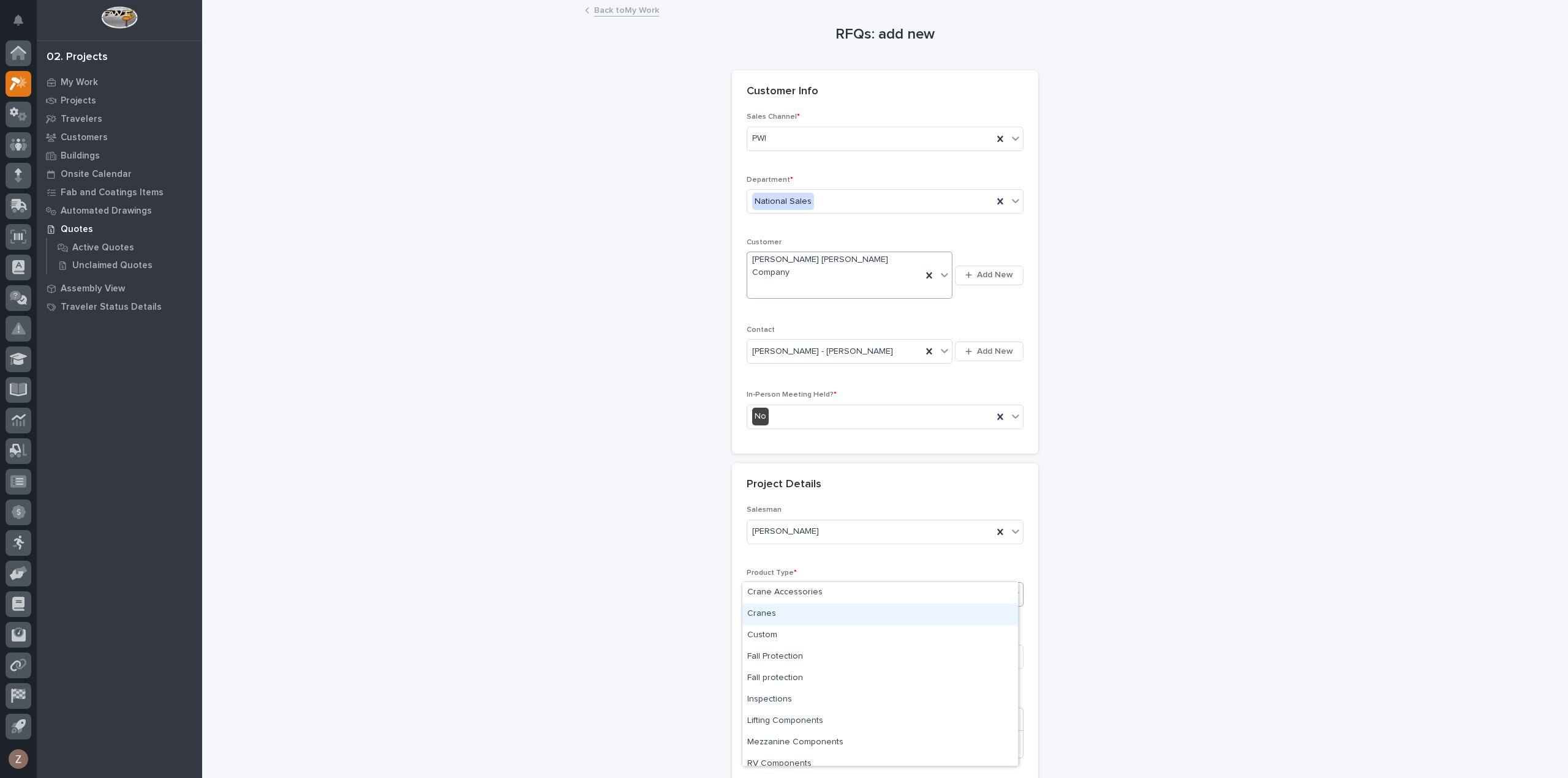
click at [808, 614] on div "Cranes" at bounding box center [879, 614] width 276 height 21
click at [801, 645] on input at bounding box center [884, 657] width 277 height 25
type input "5"
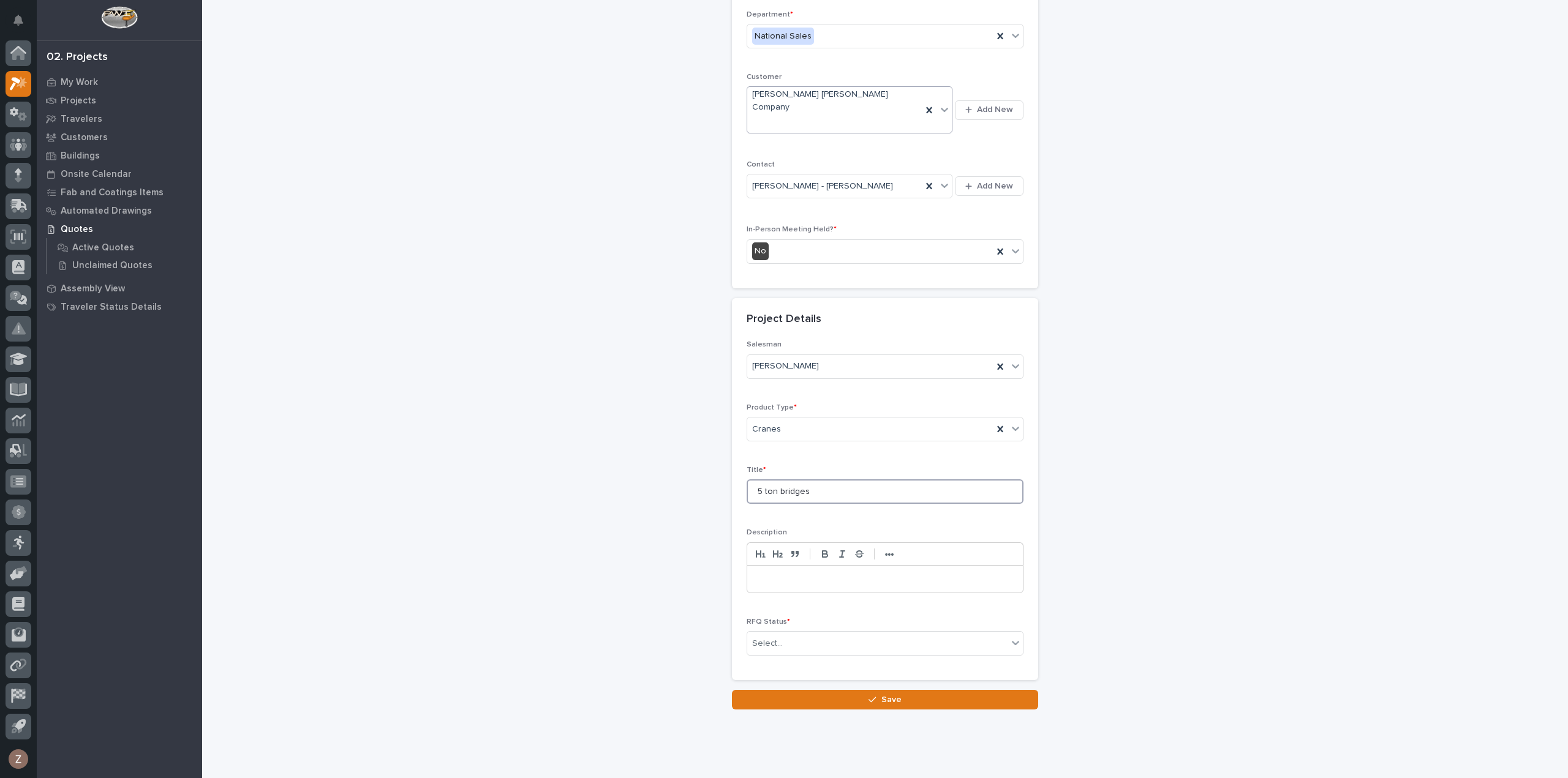
scroll to position [166, 0]
type input "5 ton bridges"
click at [787, 633] on div "Select..." at bounding box center [877, 643] width 260 height 21
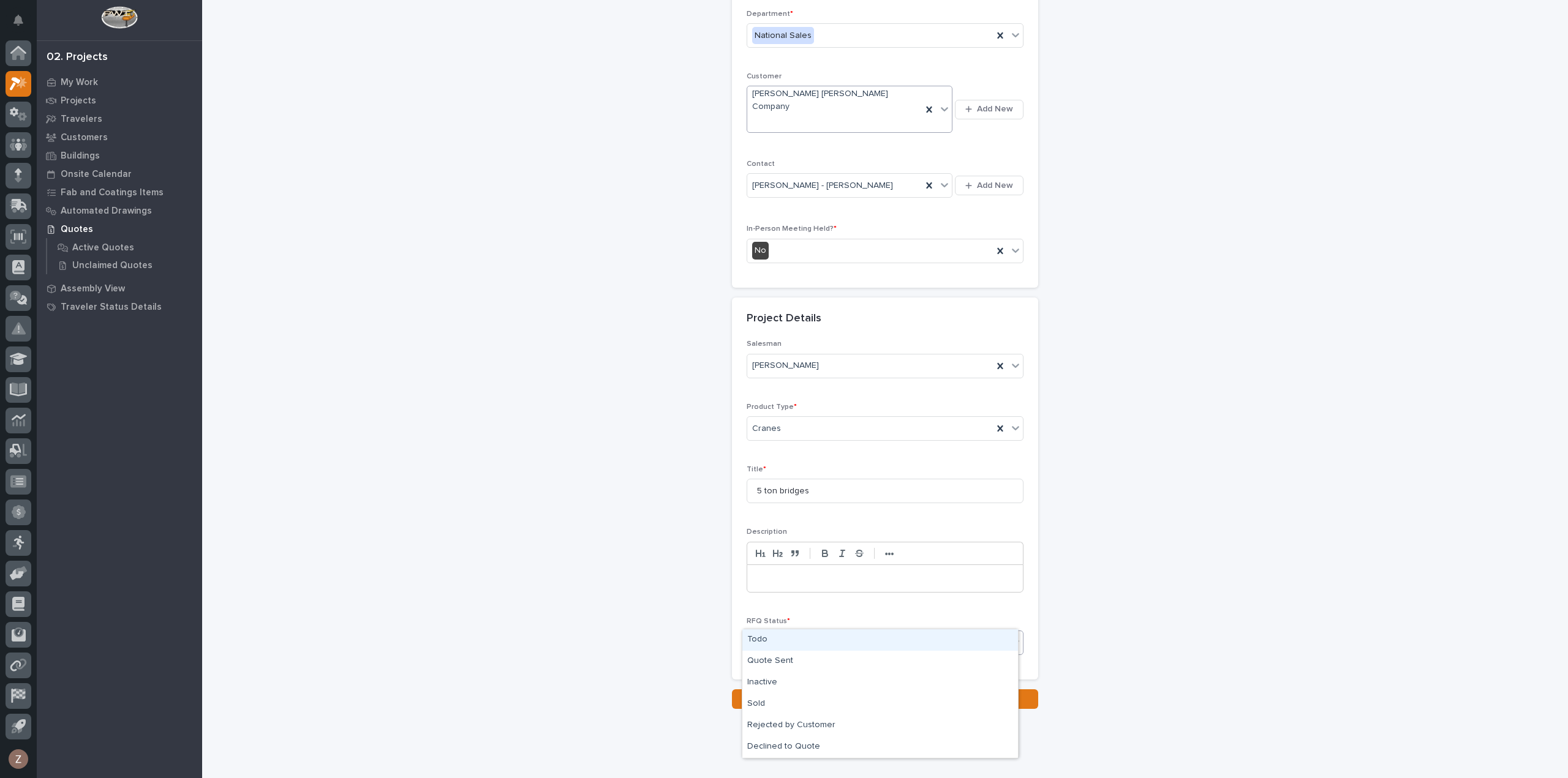
click at [781, 646] on div "Todo" at bounding box center [879, 640] width 276 height 21
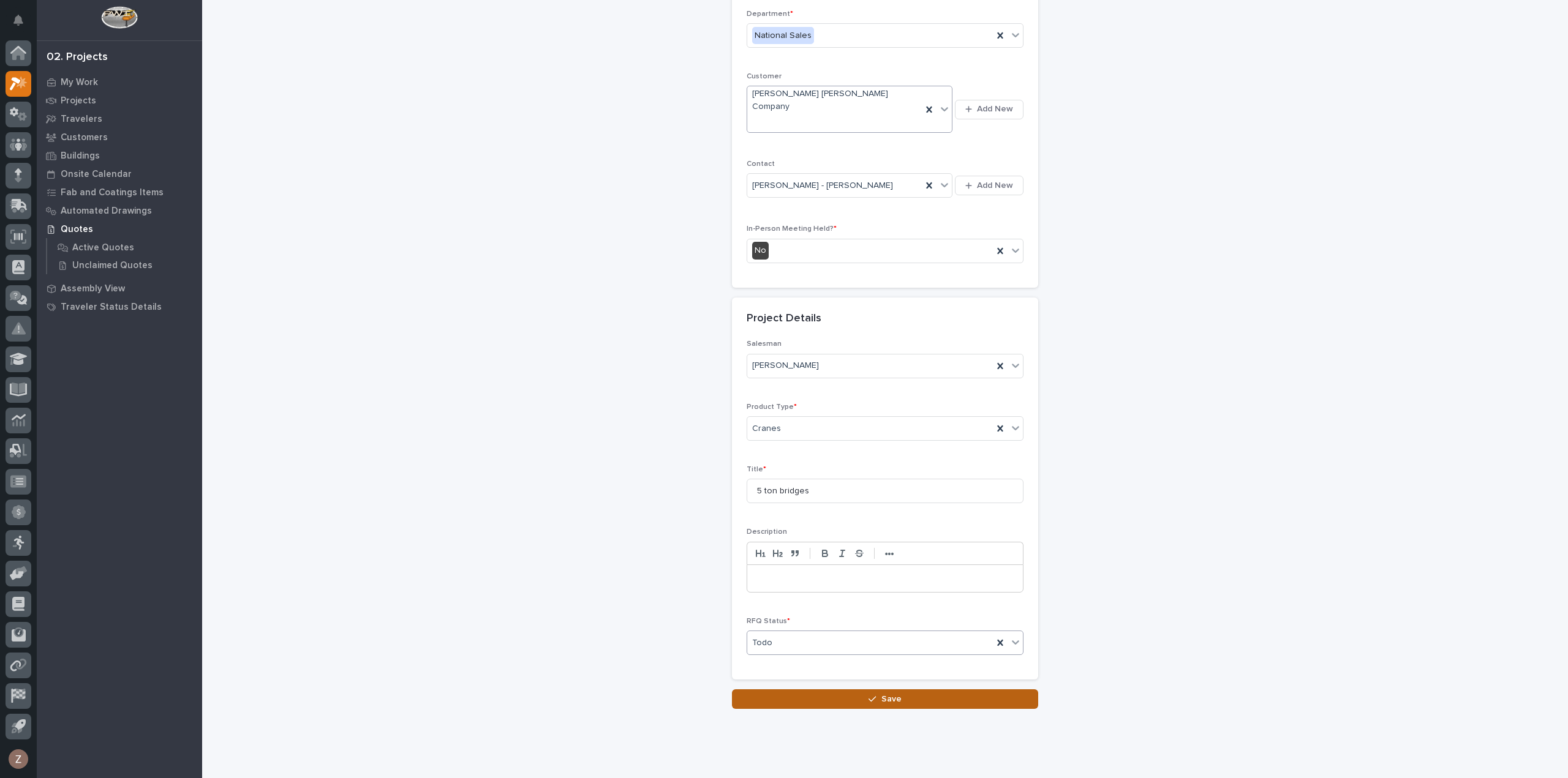
click at [788, 690] on button "Save" at bounding box center [884, 699] width 307 height 20
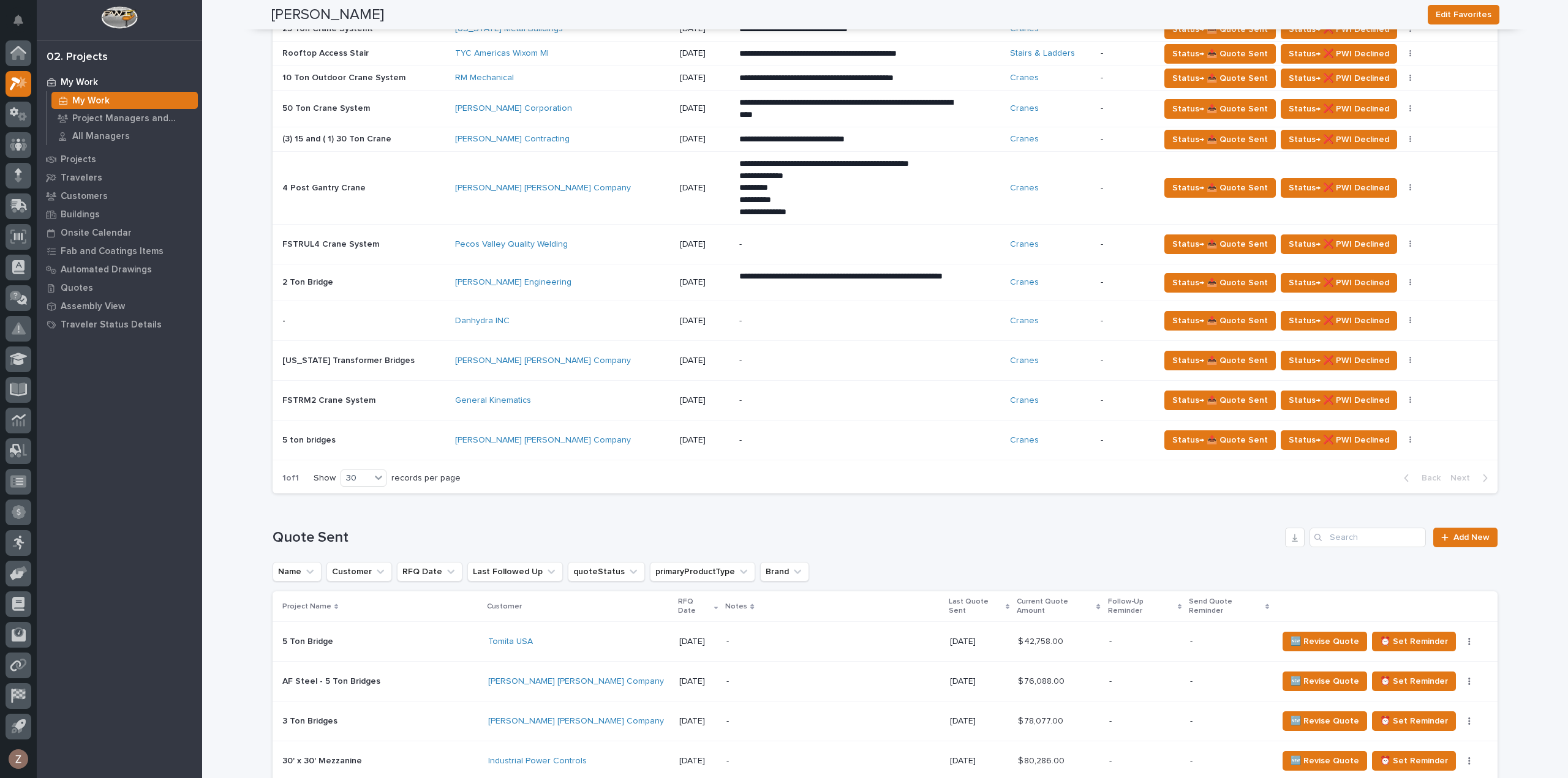
scroll to position [612, 0]
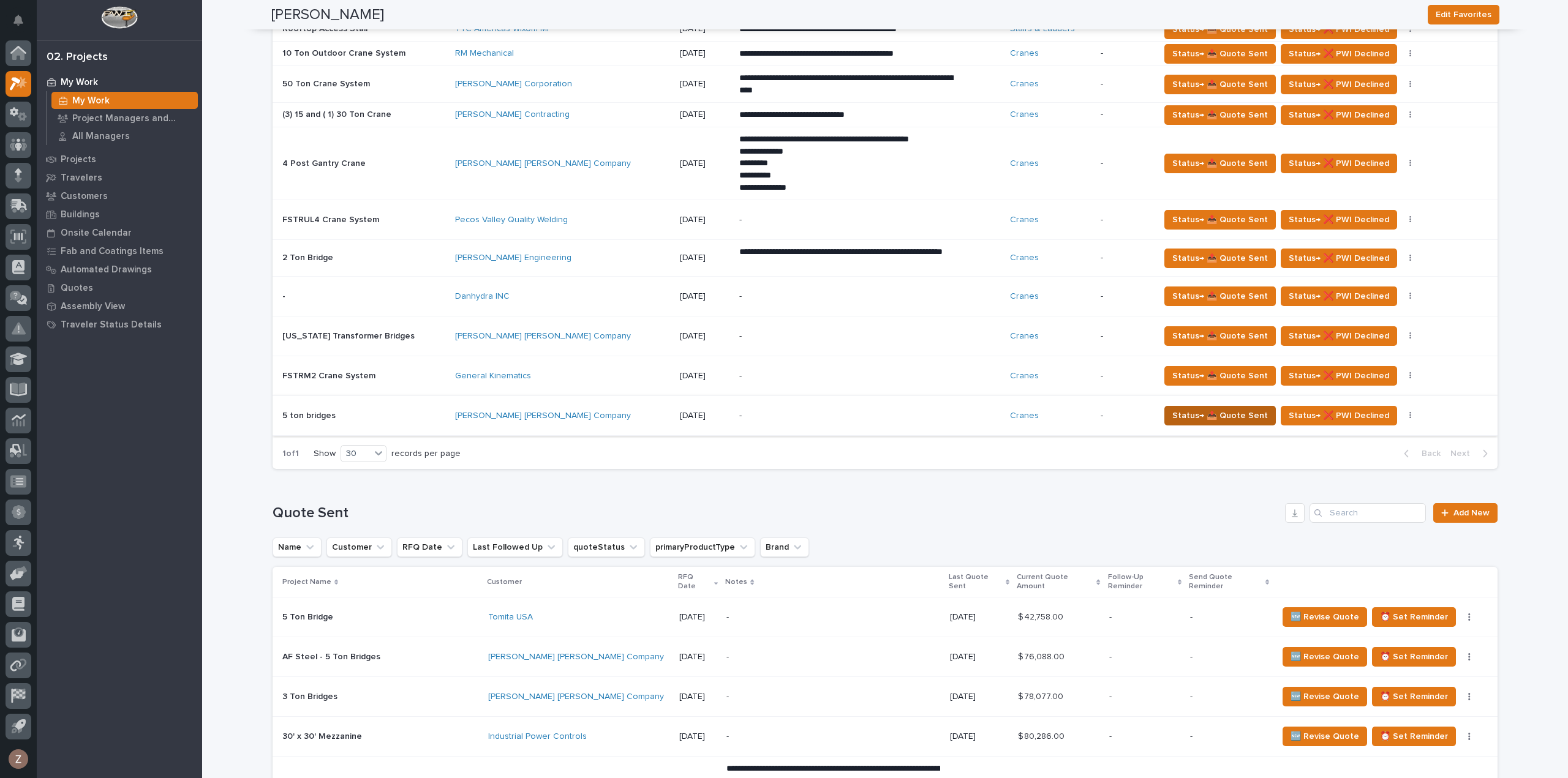
click at [1207, 412] on span "Status→ 📤 Quote Sent" at bounding box center [1219, 416] width 95 height 15
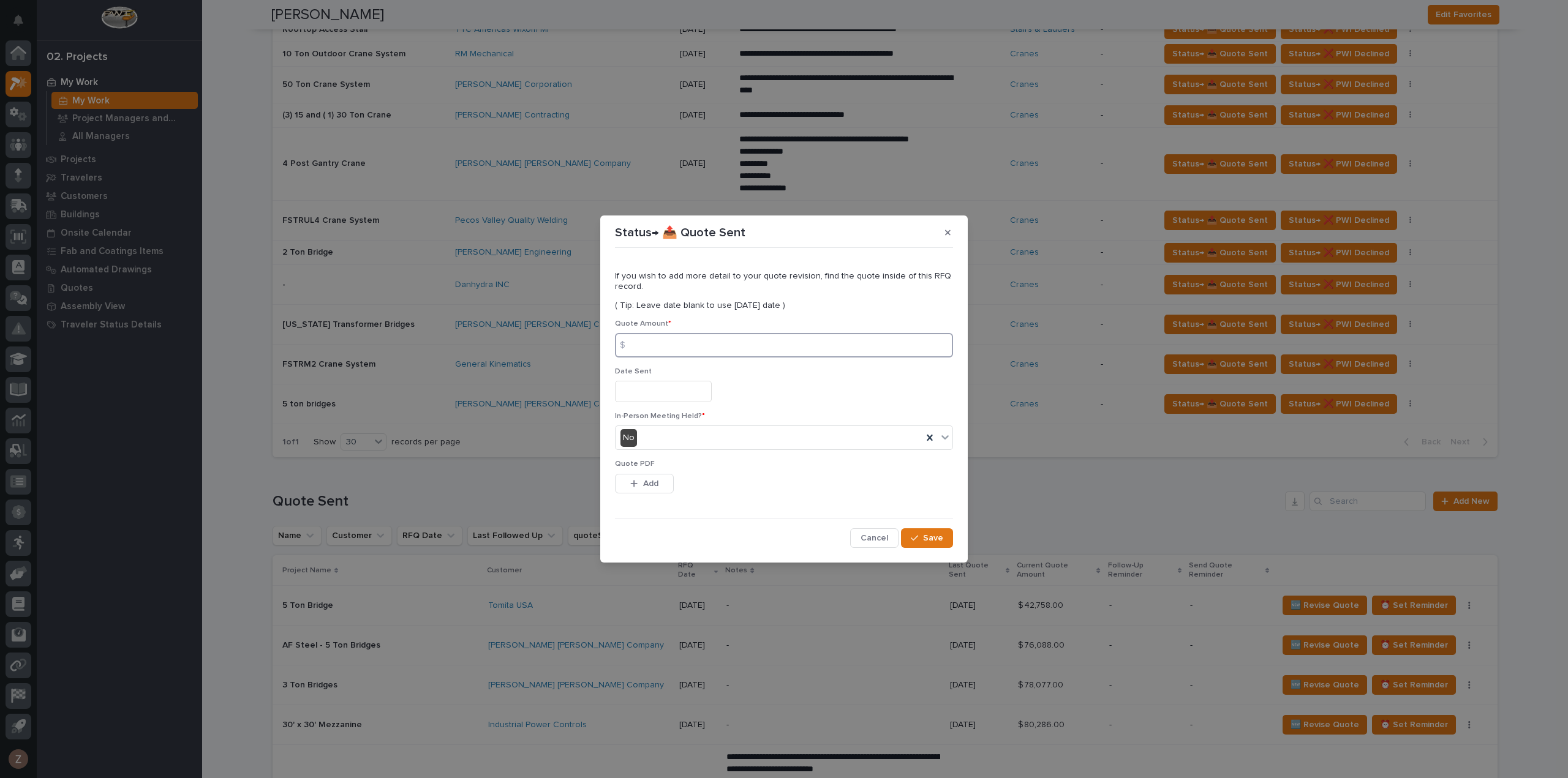
click at [683, 353] on input at bounding box center [784, 345] width 338 height 25
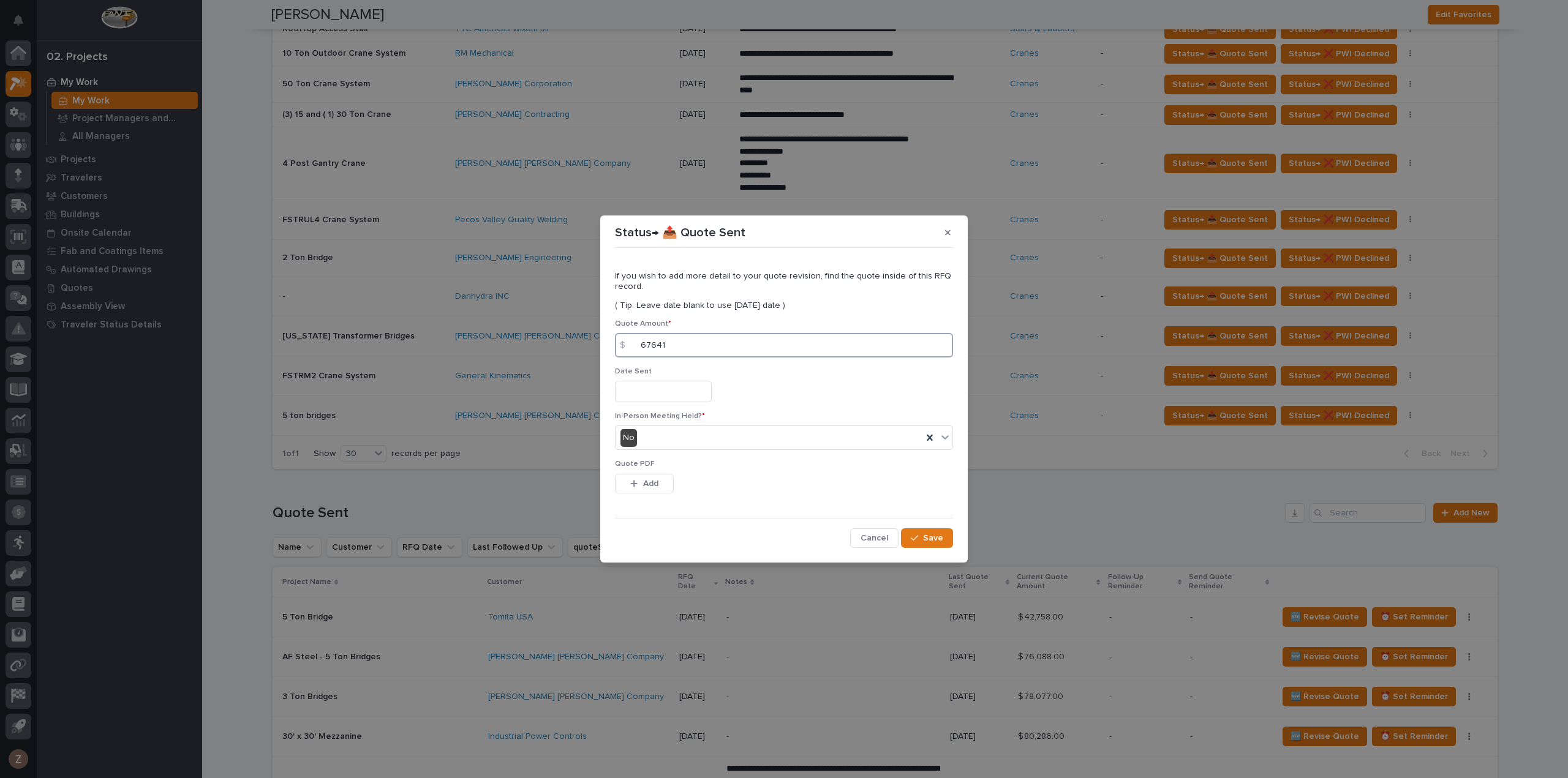
type input "67641"
click at [656, 413] on span "In-Person Meeting Held? *" at bounding box center [659, 416] width 90 height 8
click at [658, 392] on input "text" at bounding box center [663, 392] width 97 height 21
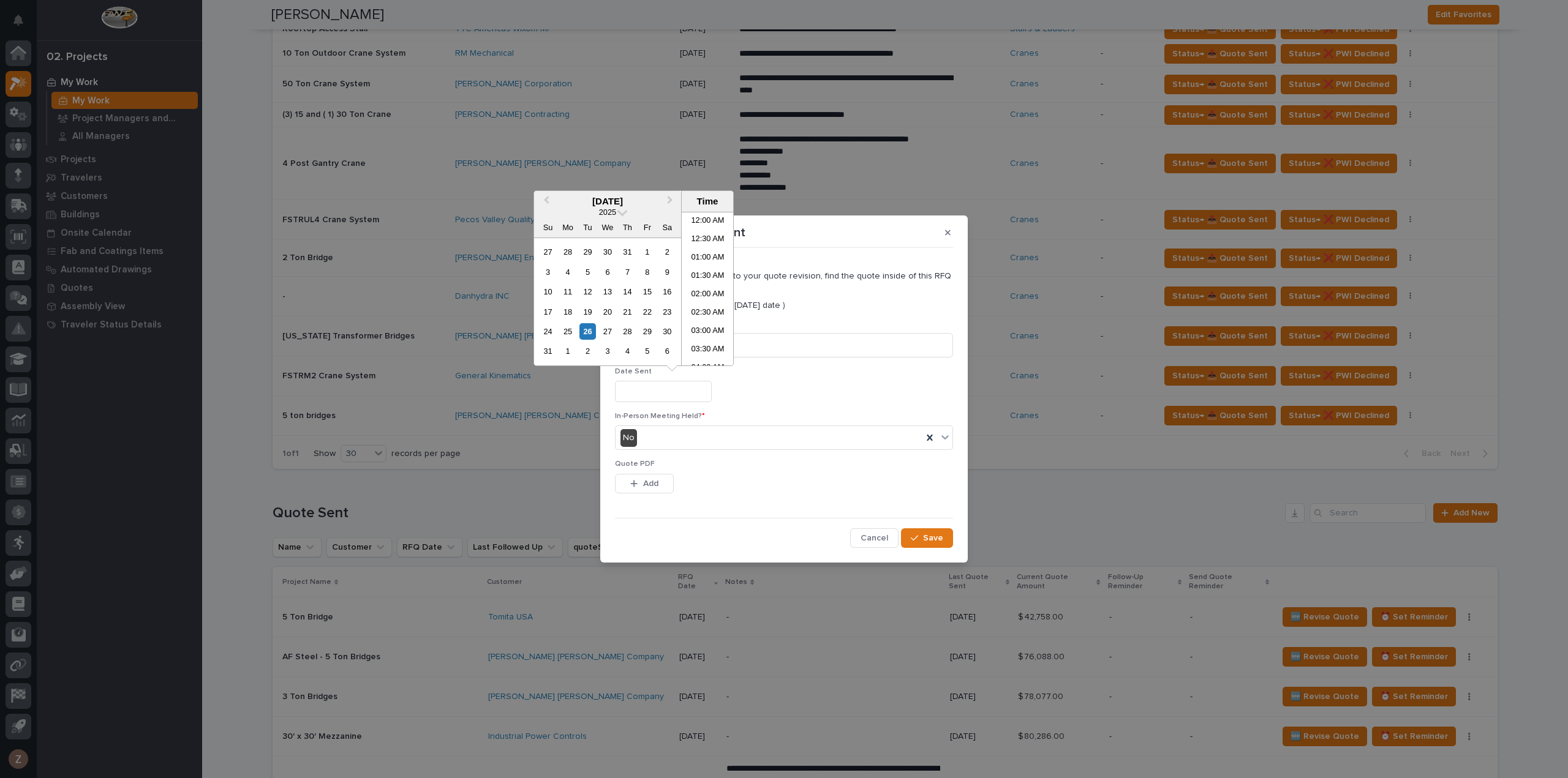
scroll to position [429, 0]
click at [705, 307] on li "02:00 PM" at bounding box center [708, 307] width 52 height 18
type input "**********"
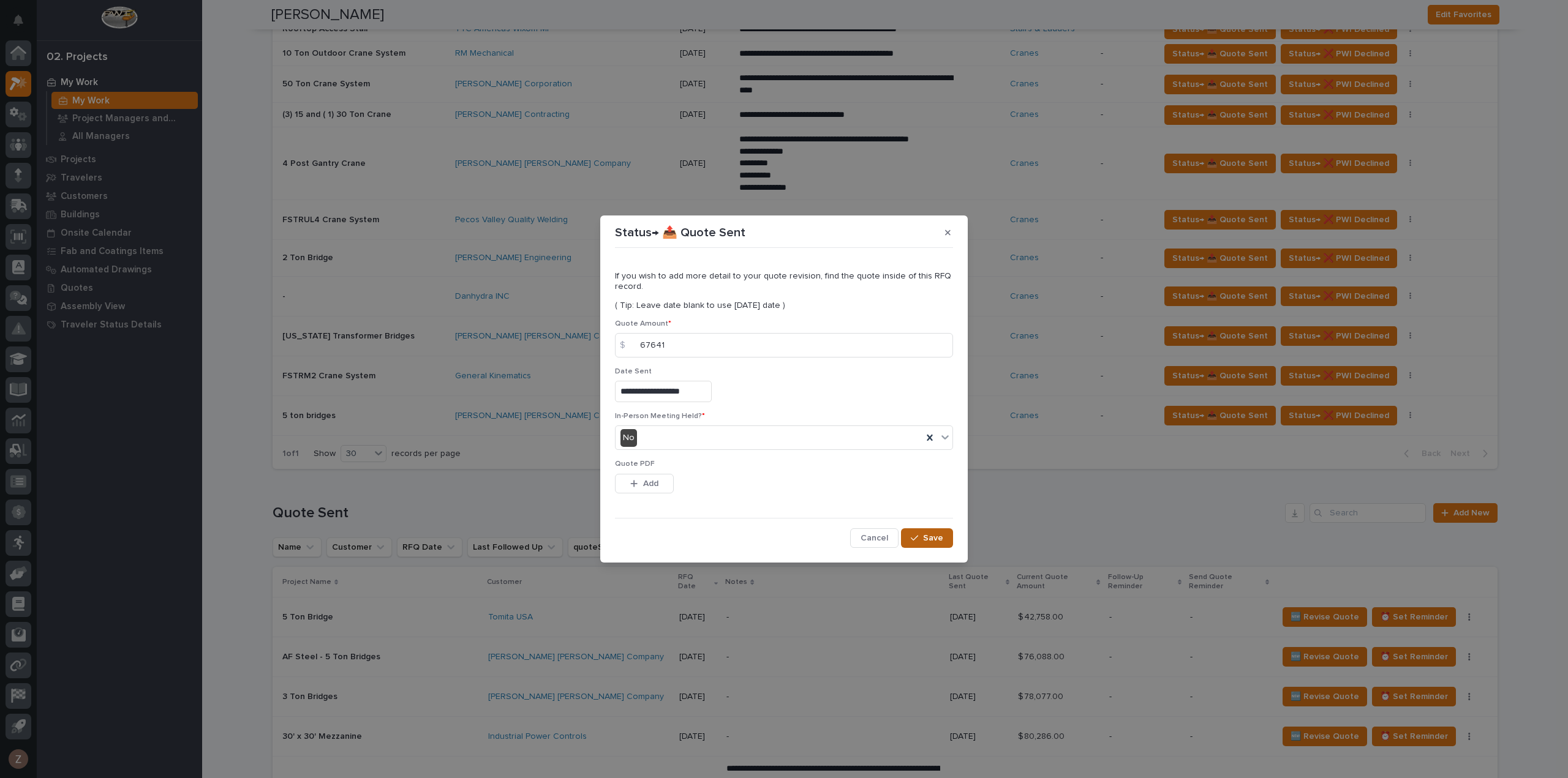
click at [922, 535] on div "button" at bounding box center [916, 538] width 12 height 9
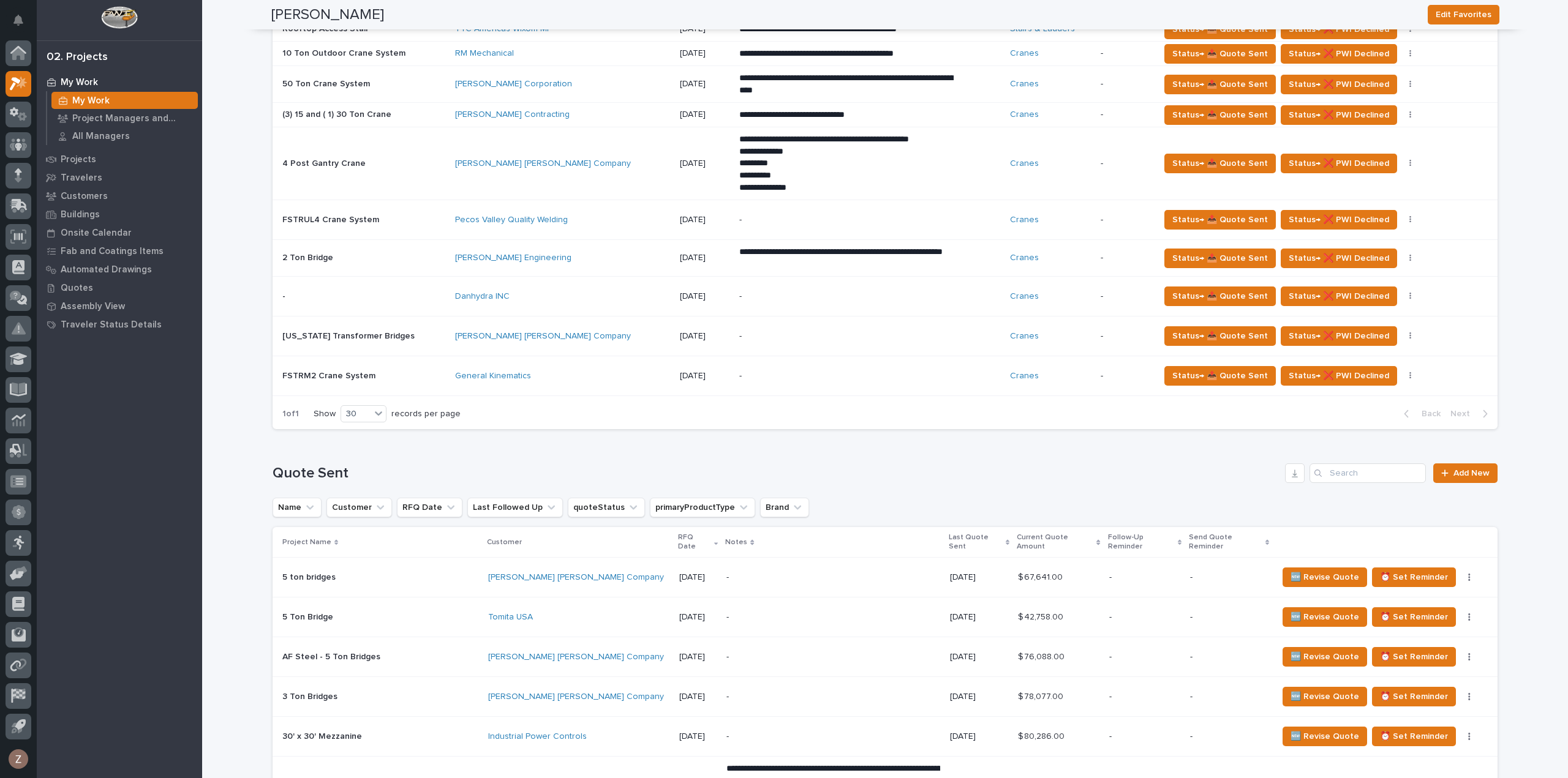
click at [423, 292] on p at bounding box center [364, 296] width 163 height 10
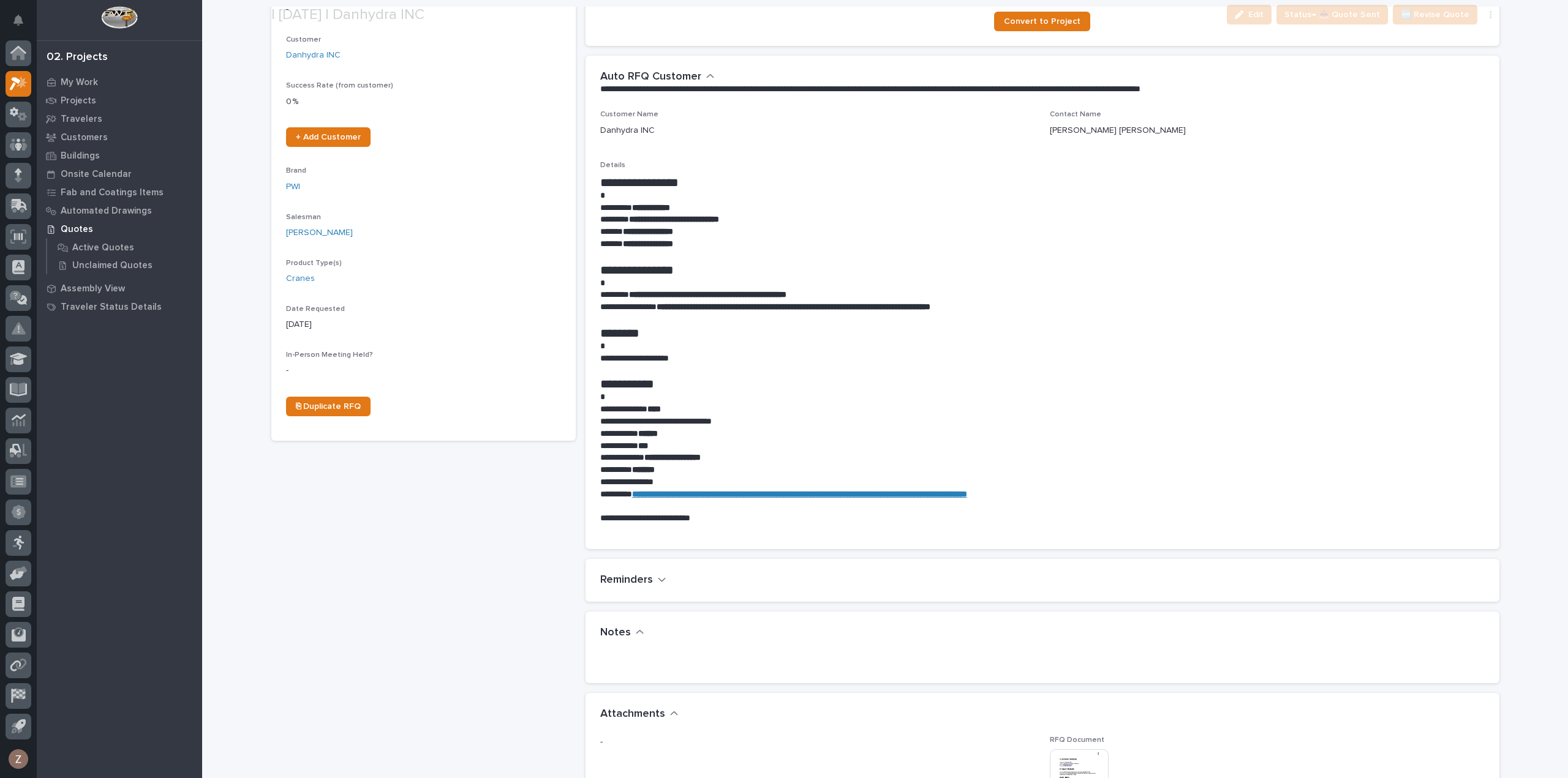
scroll to position [368, 0]
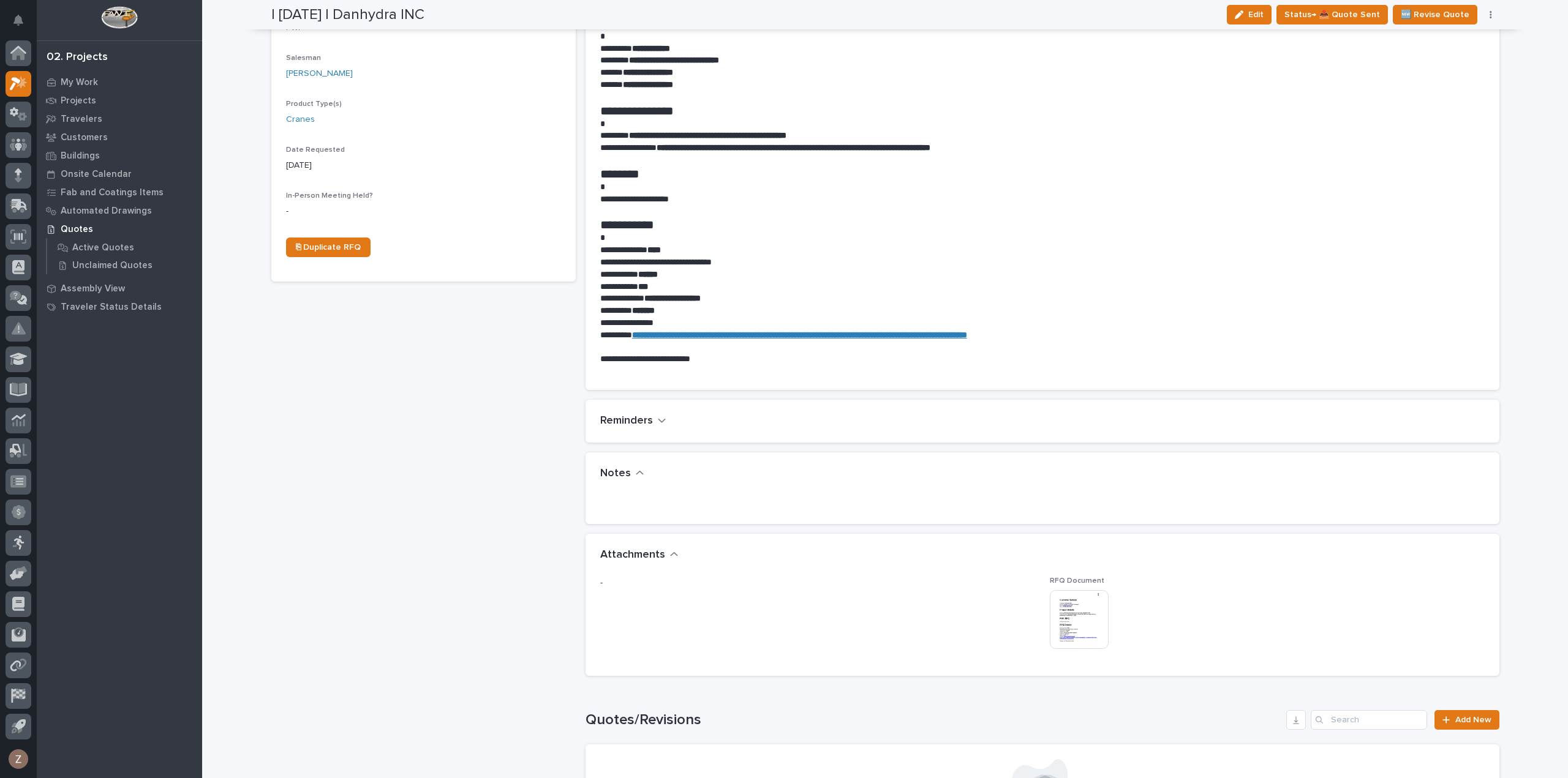
click at [1073, 623] on img at bounding box center [1079, 619] width 58 height 58
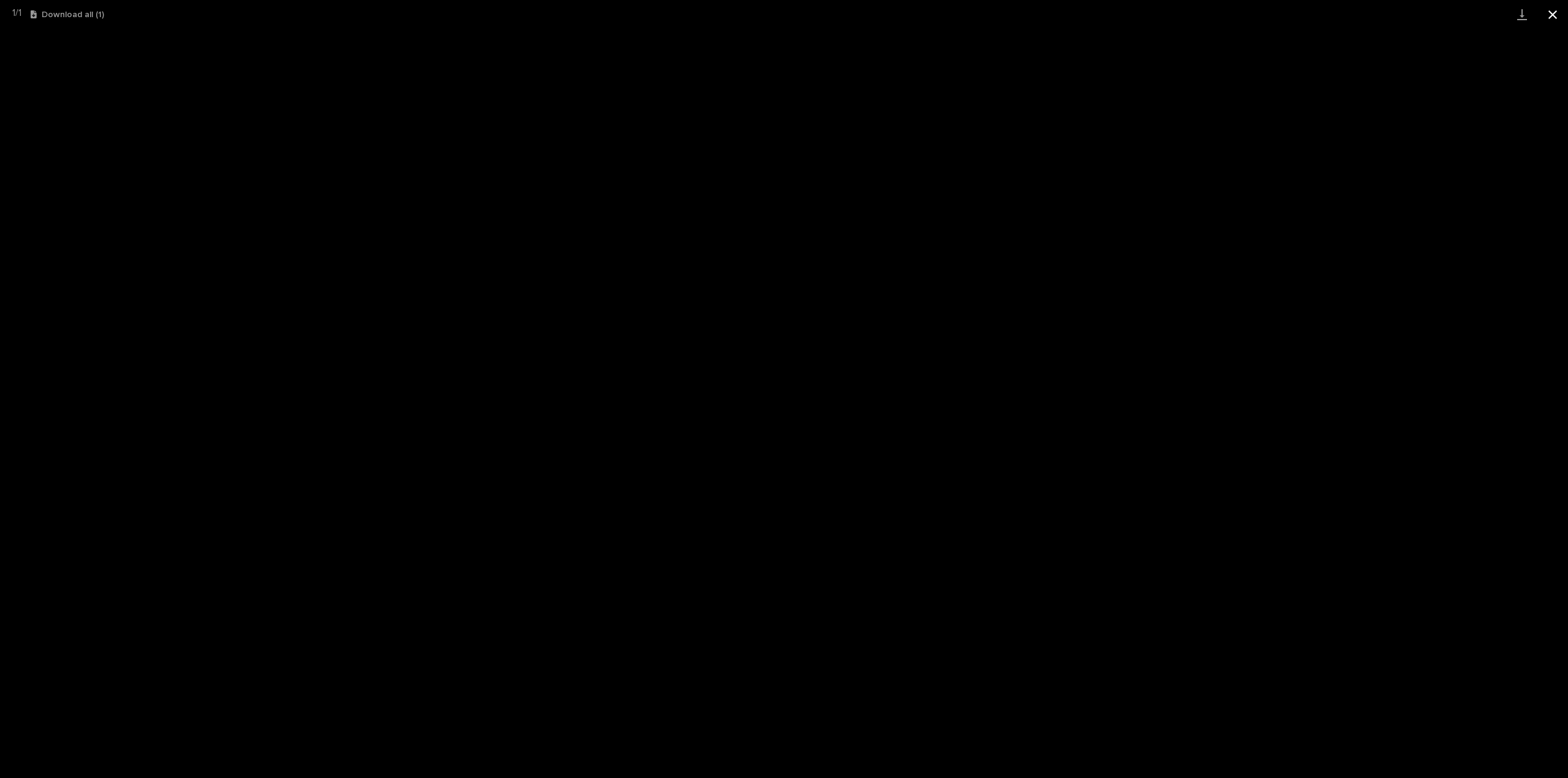
click at [1557, 10] on button "Close gallery" at bounding box center [1553, 15] width 31 height 29
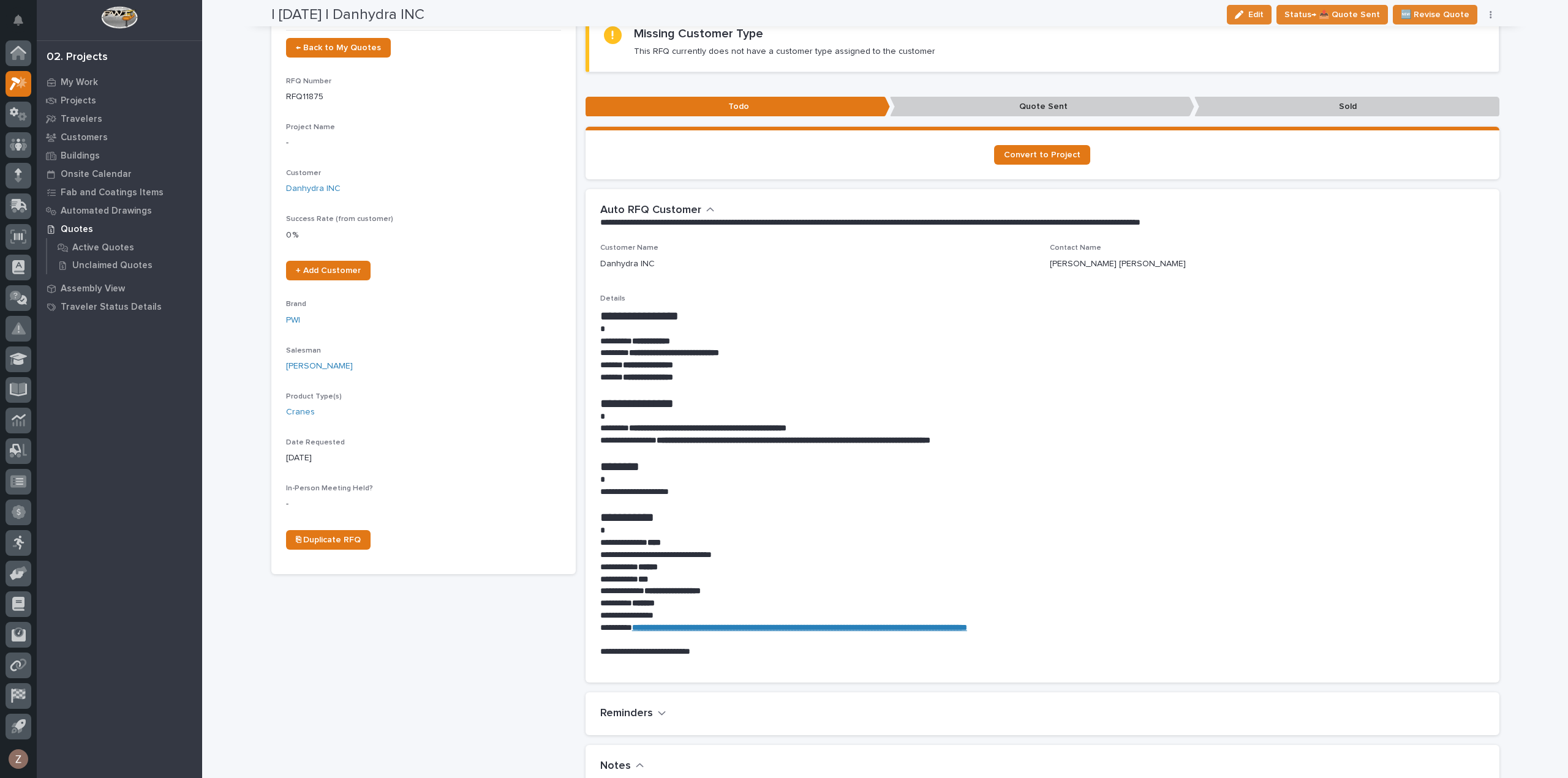
scroll to position [0, 0]
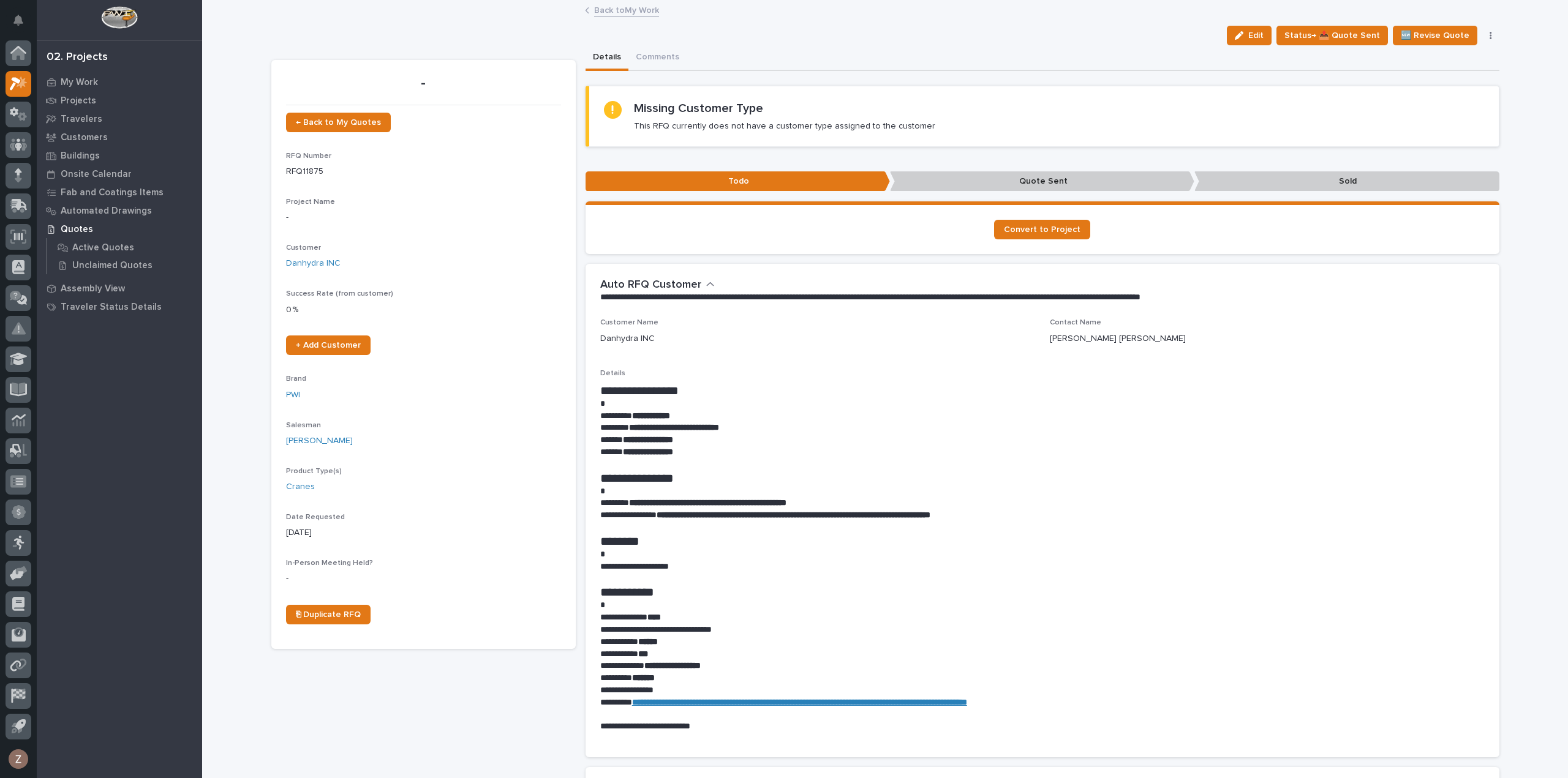
drag, startPoint x: 1262, startPoint y: 37, endPoint x: 471, endPoint y: 209, distance: 809.5
click at [1262, 37] on span "Edit" at bounding box center [1255, 35] width 15 height 11
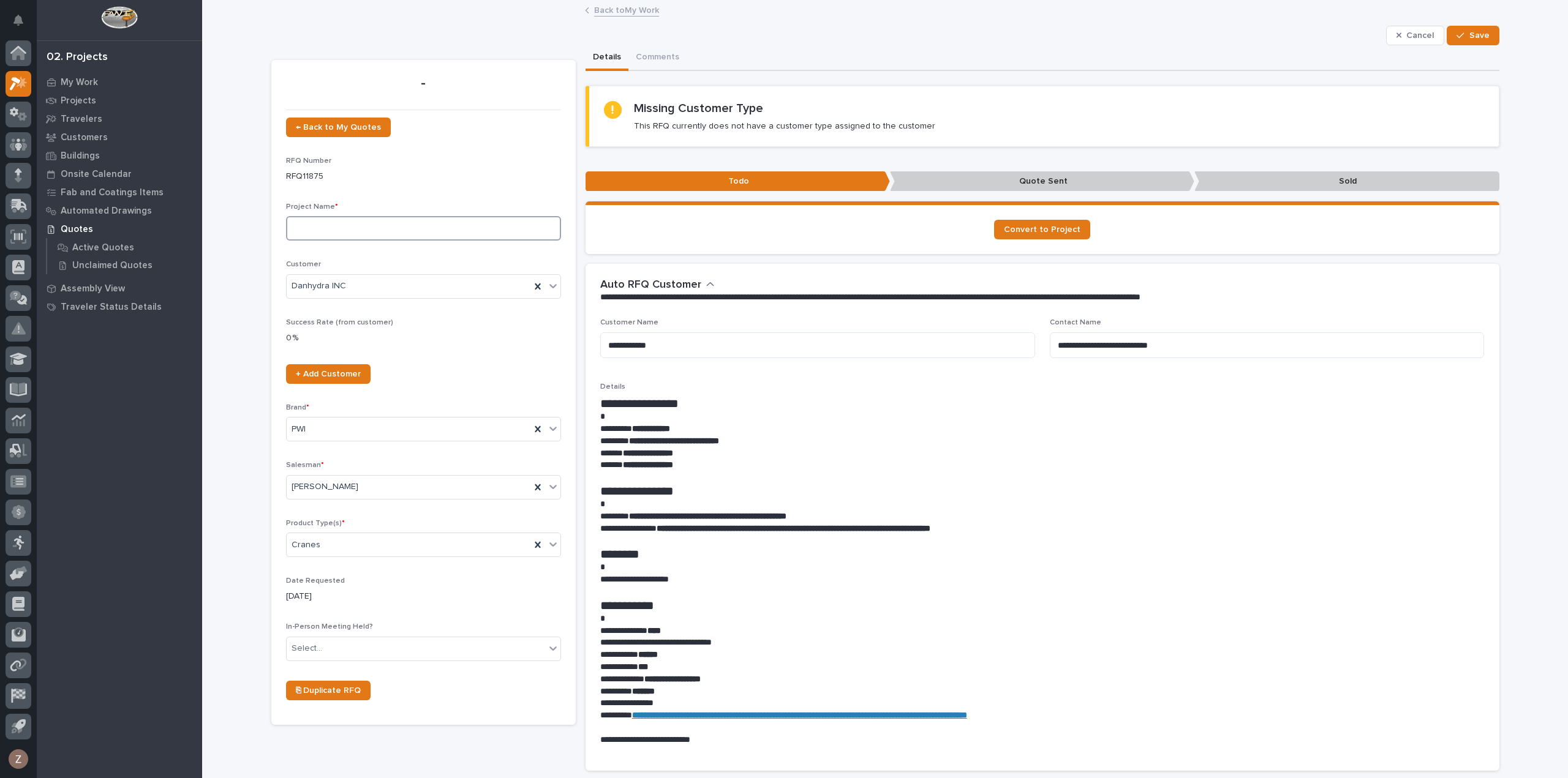
click at [330, 228] on input at bounding box center [423, 228] width 275 height 25
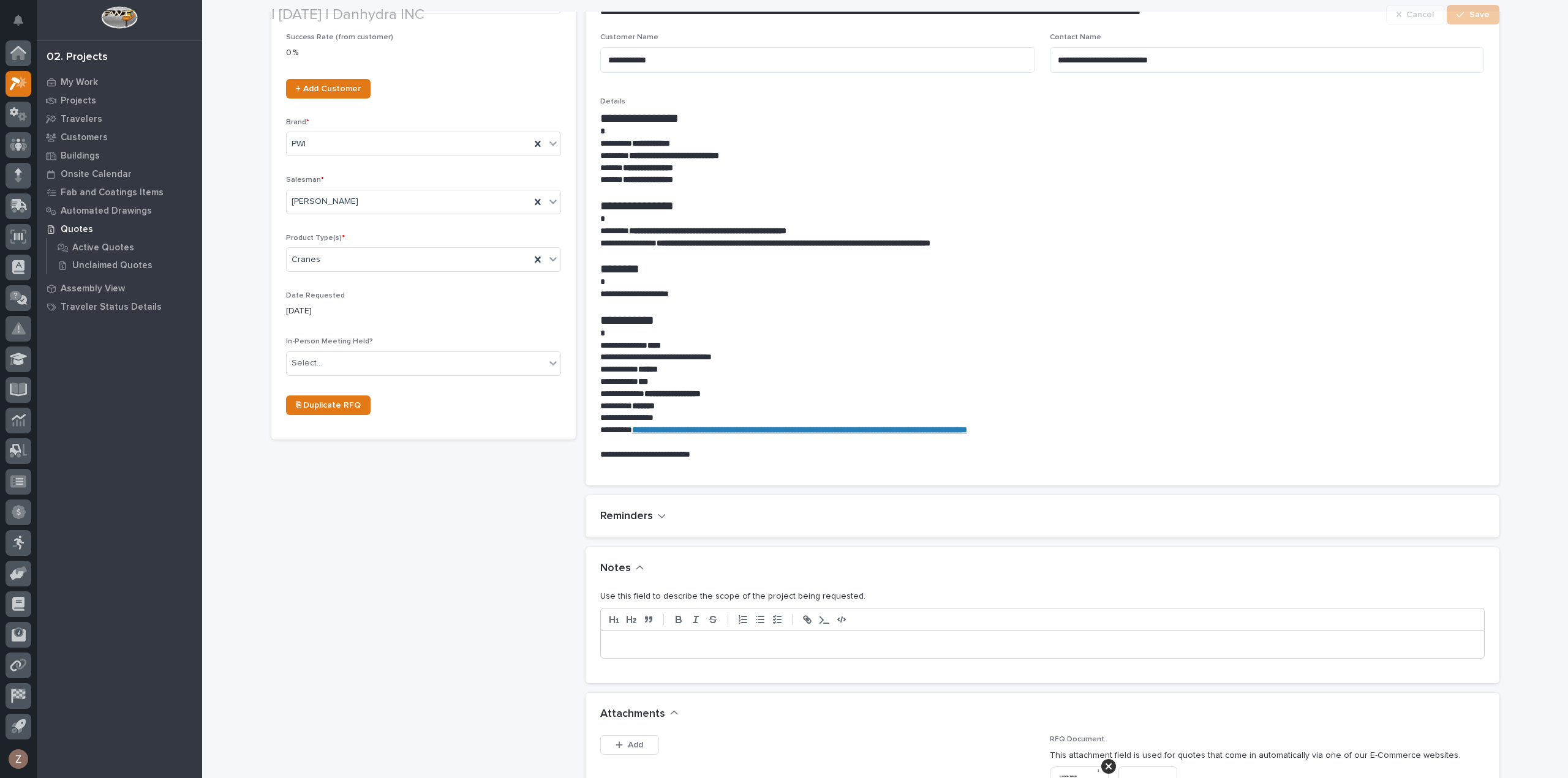
scroll to position [368, 0]
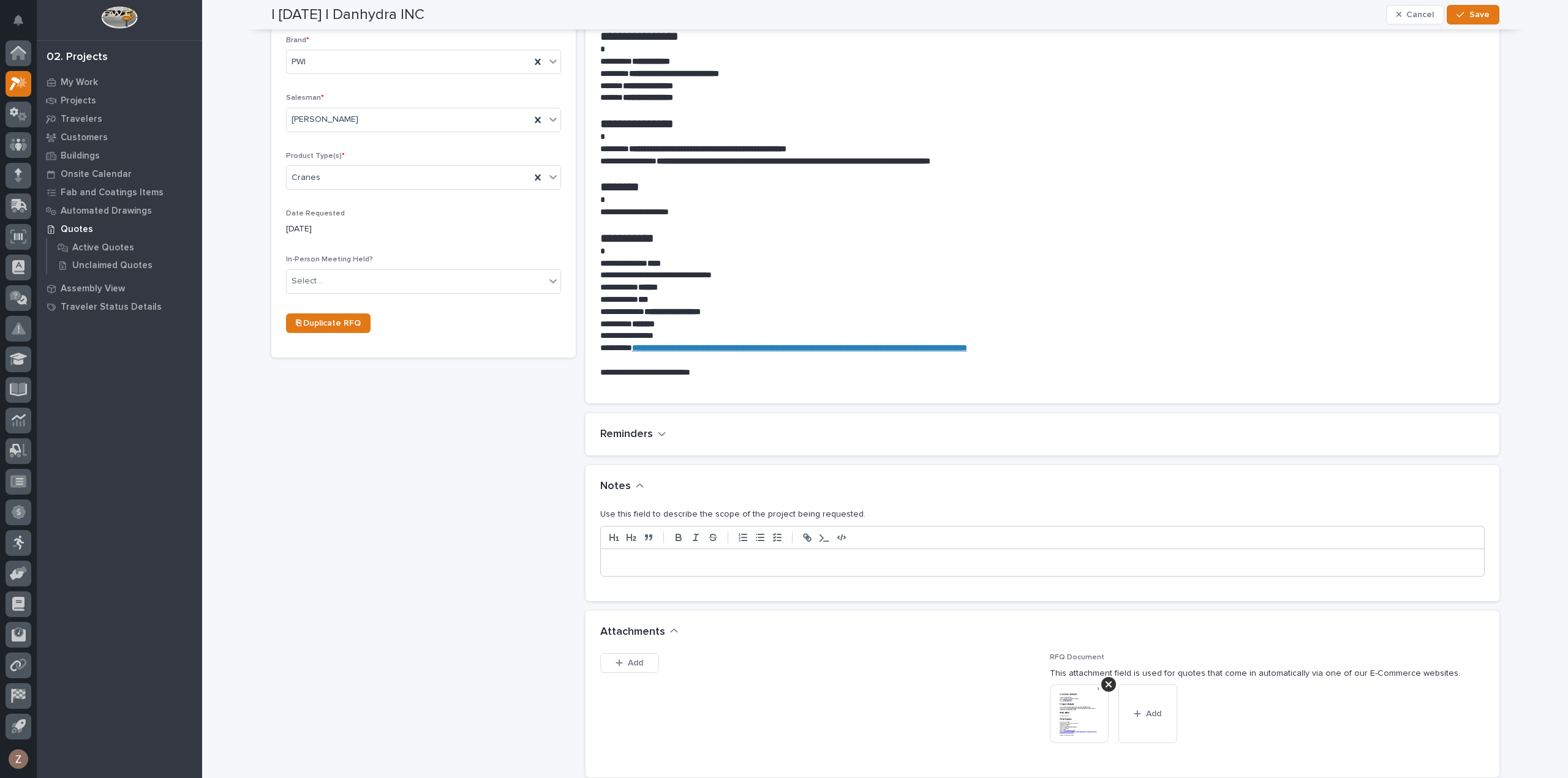
type input "3 Ton Jib Cranes"
click at [691, 562] on p at bounding box center [1042, 562] width 865 height 12
click at [1482, 12] on span "Save" at bounding box center [1480, 15] width 21 height 11
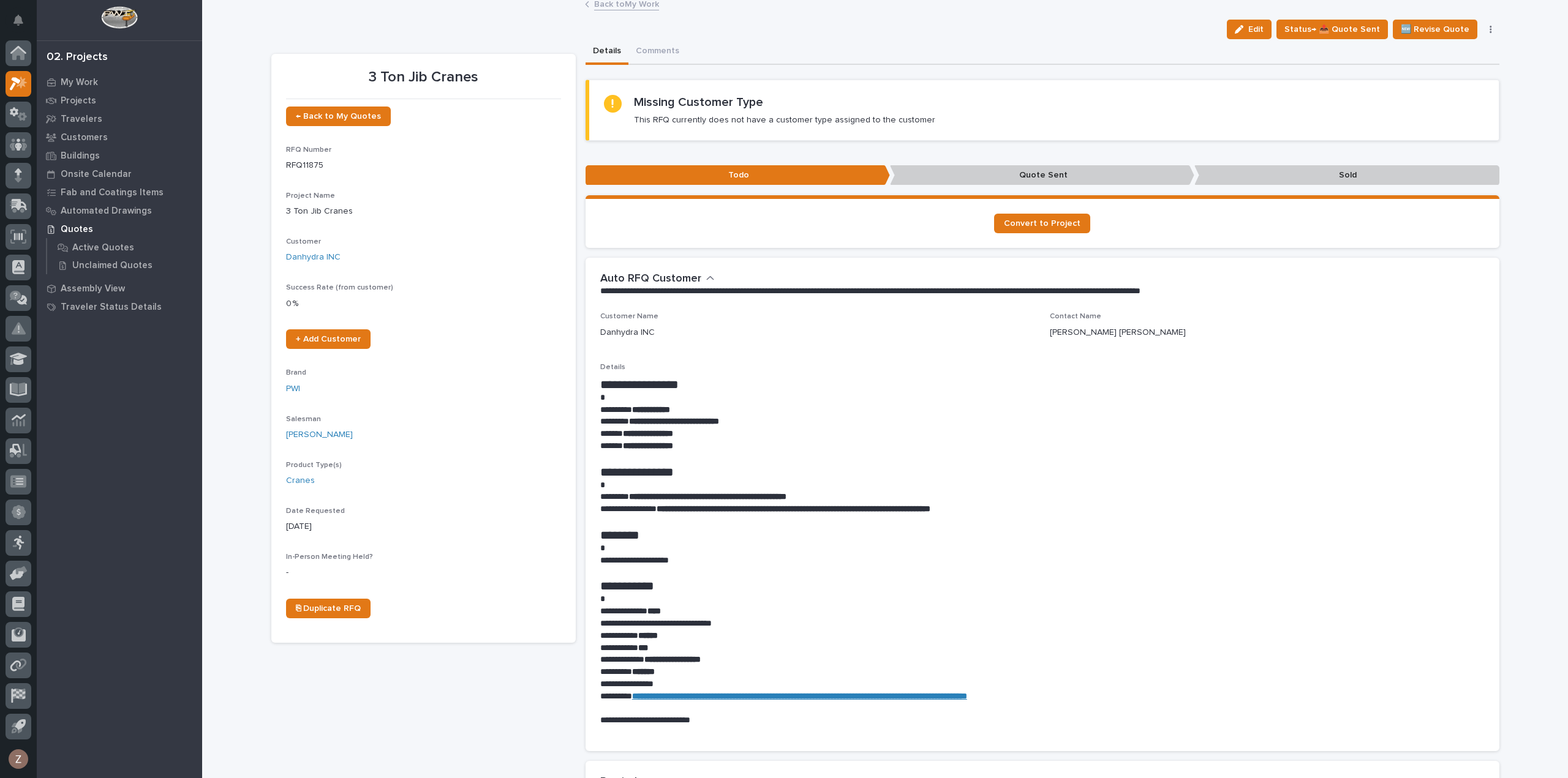
scroll to position [0, 0]
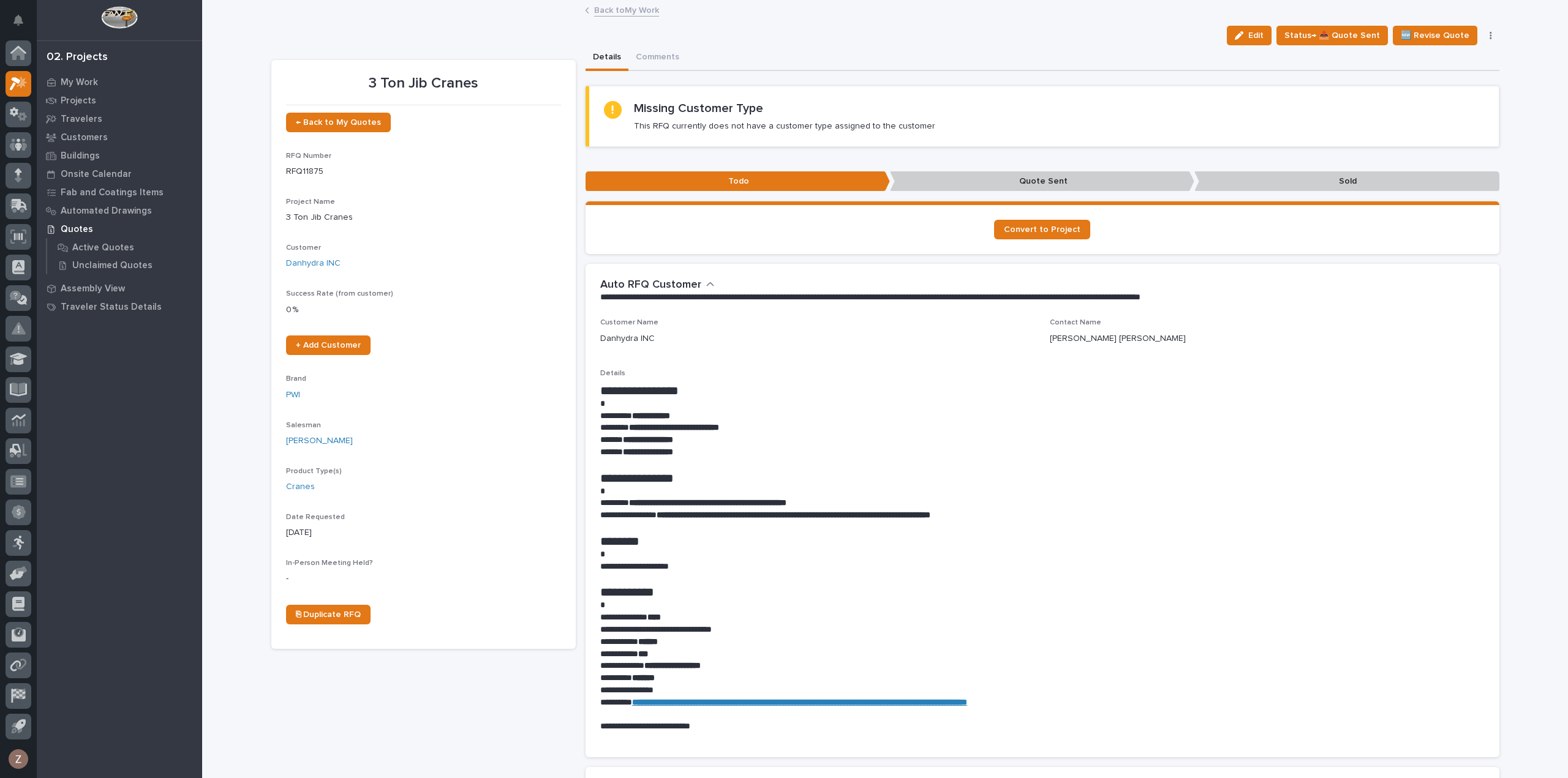
click at [628, 14] on link "Back to My Work" at bounding box center [627, 9] width 65 height 14
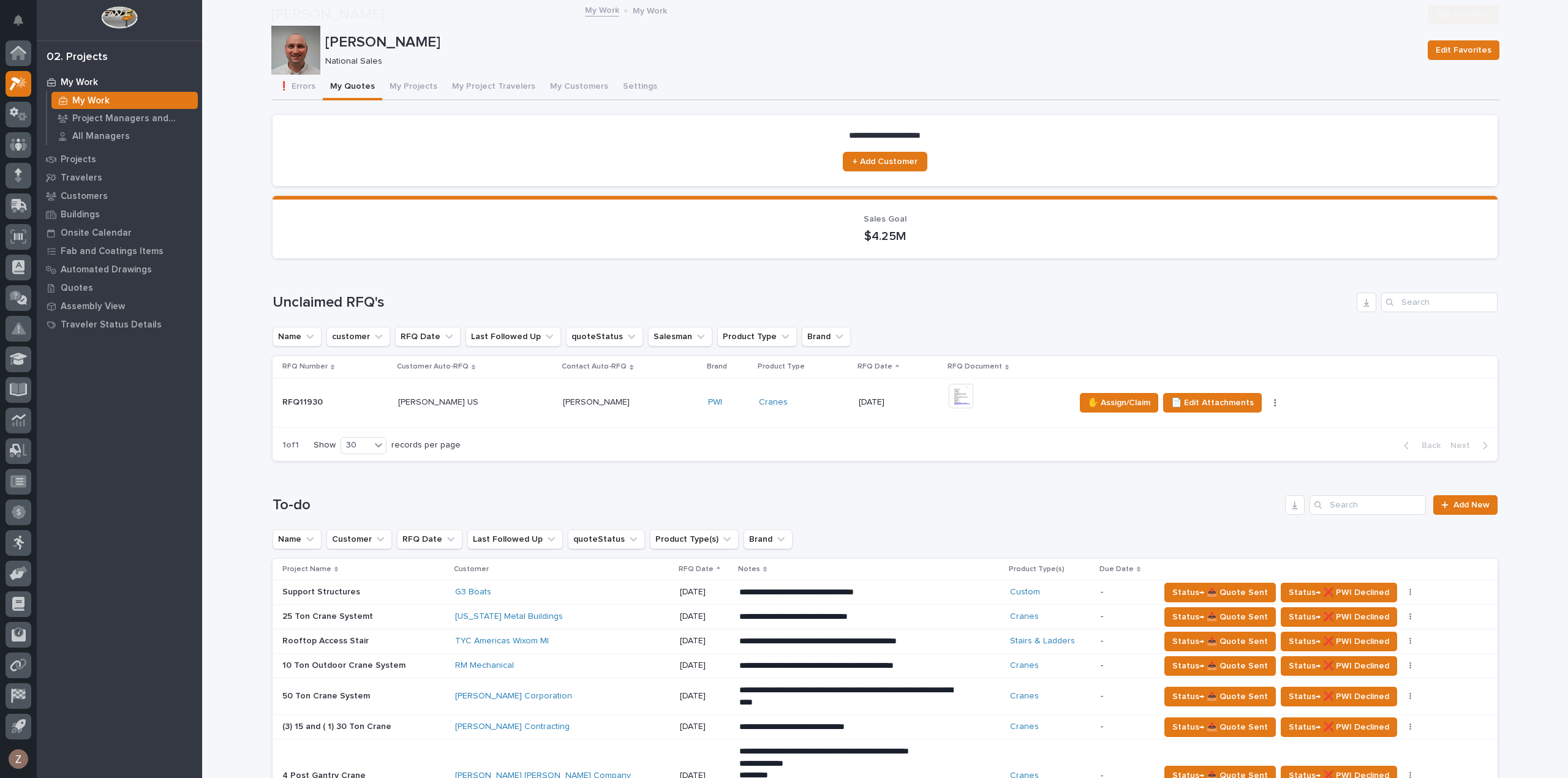
scroll to position [368, 0]
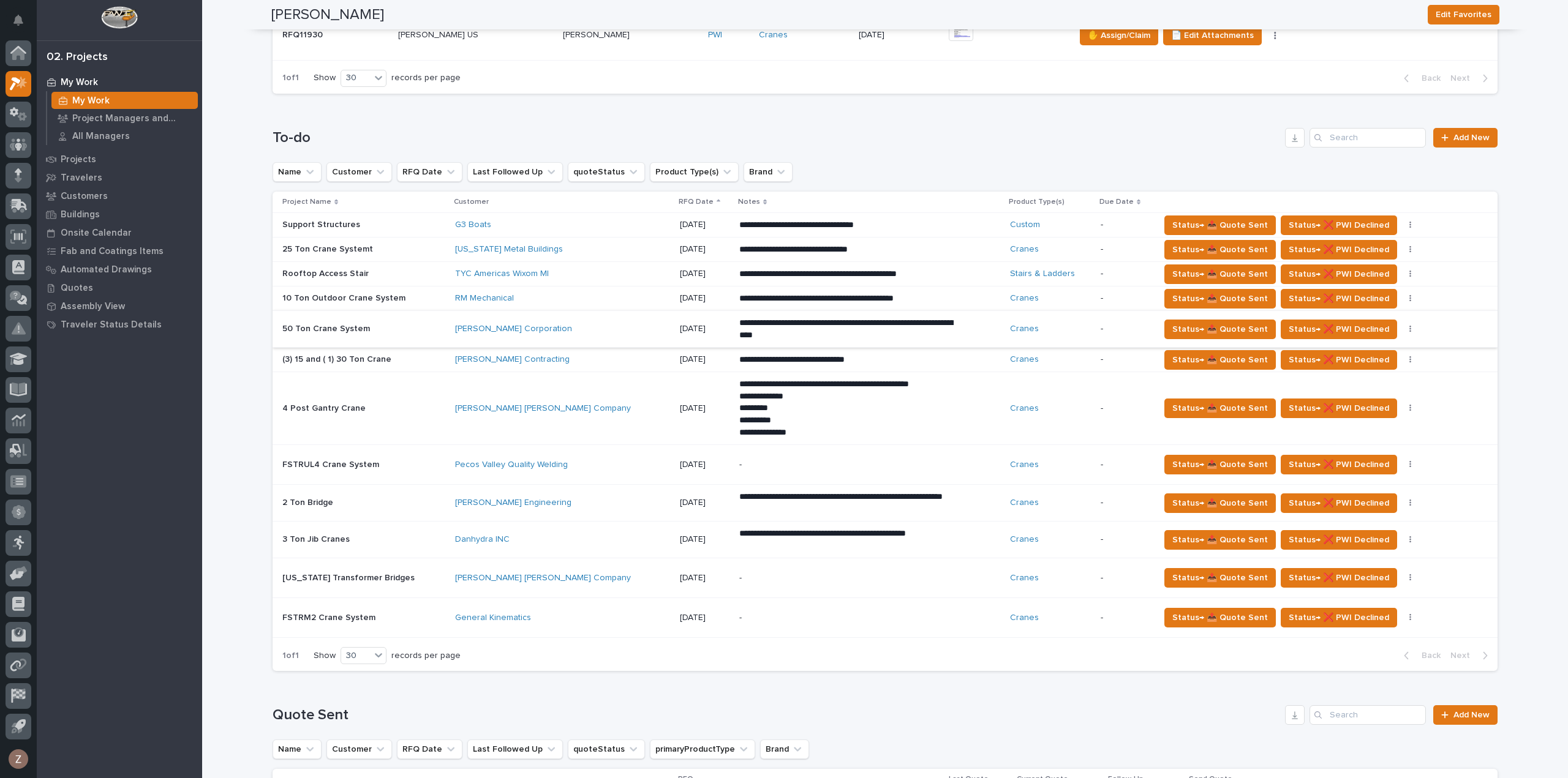
click at [1409, 330] on icon "button" at bounding box center [1410, 330] width 3 height 9
click at [1338, 324] on span "Status→ ❌ PWI Declined" at bounding box center [1338, 329] width 100 height 15
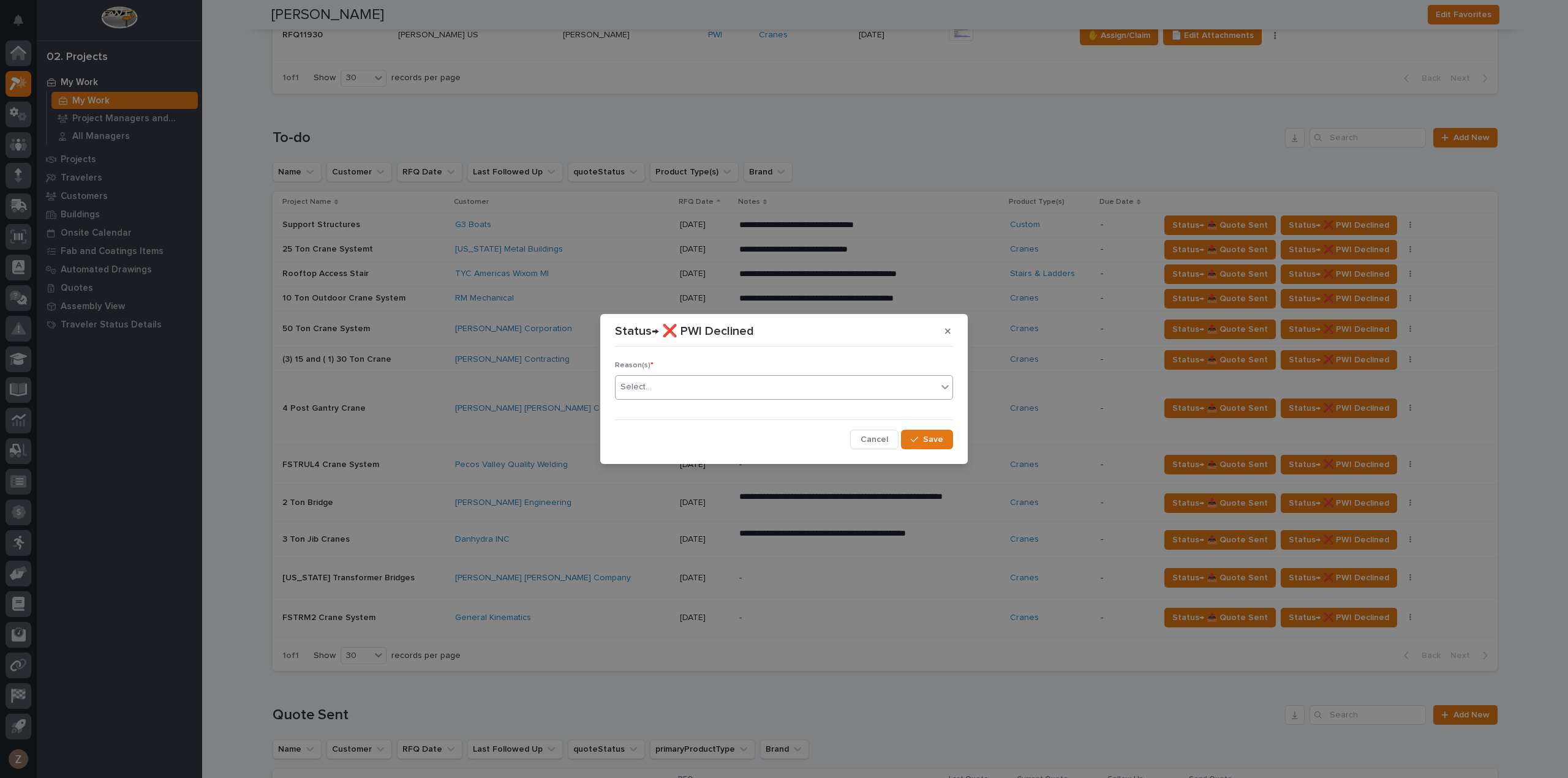
click at [668, 378] on div "Select..." at bounding box center [776, 387] width 321 height 21
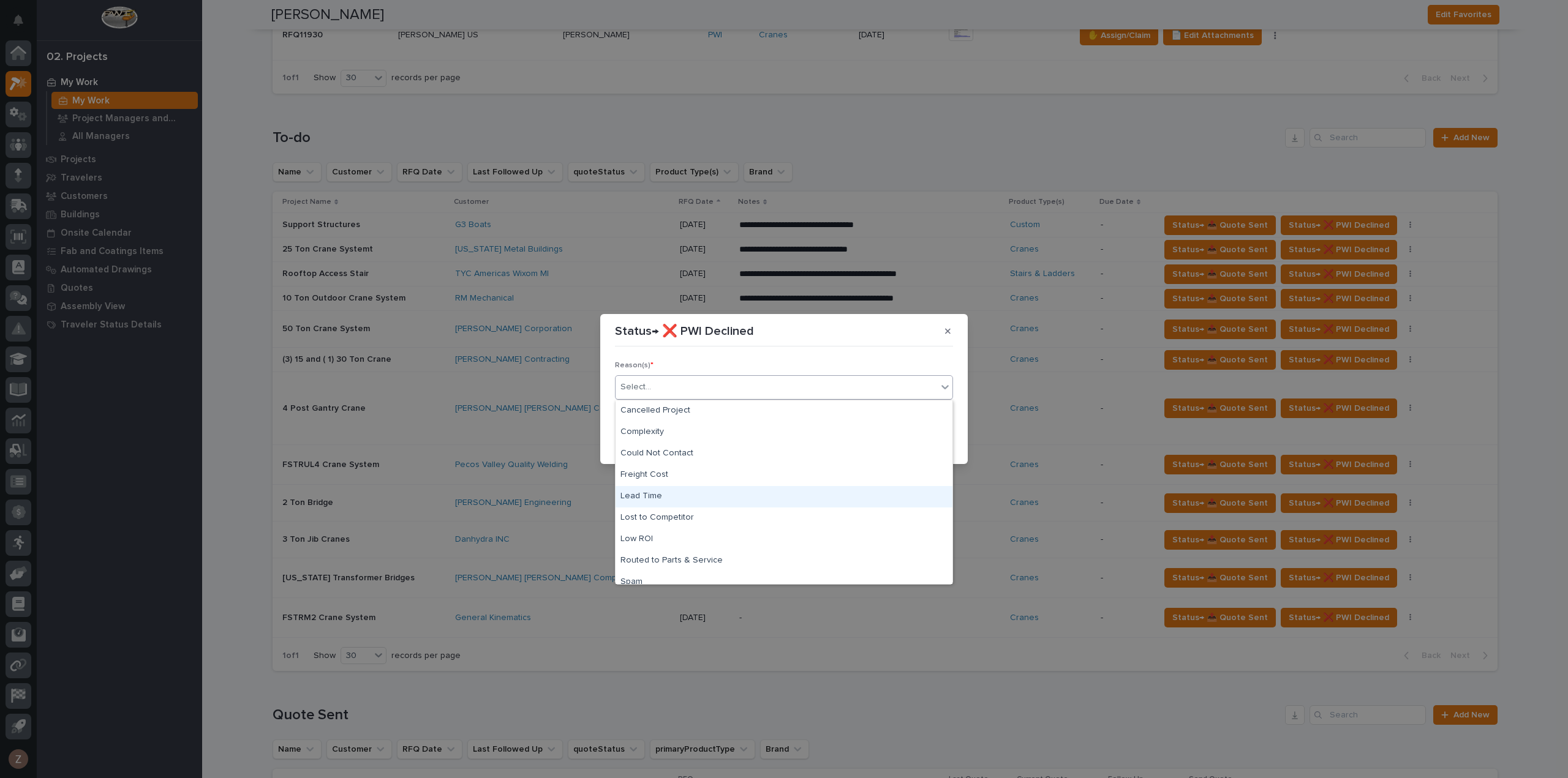
scroll to position [31, 0]
click at [720, 405] on div "Complexity" at bounding box center [784, 402] width 337 height 21
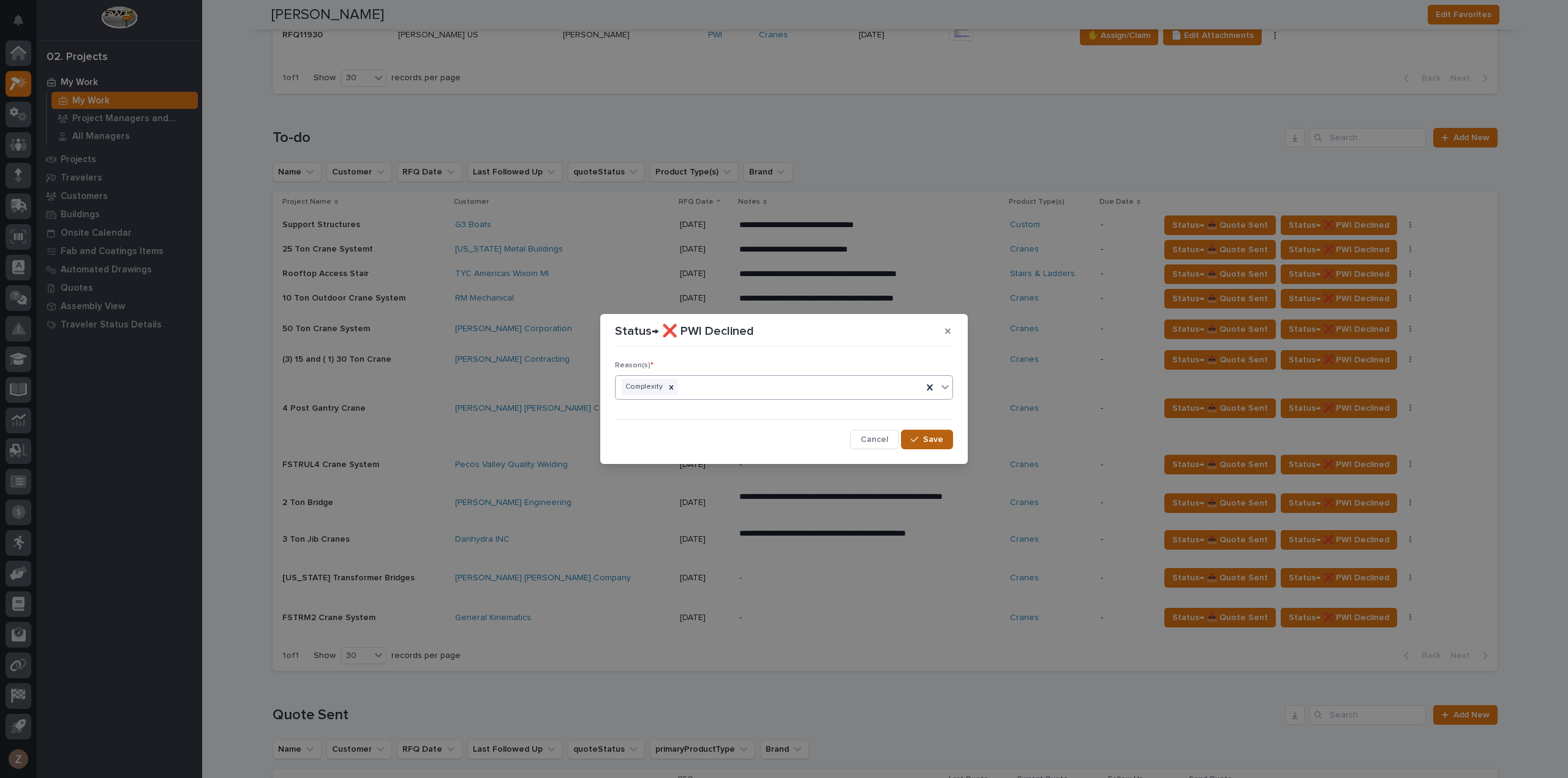
click at [925, 435] on span "Save" at bounding box center [933, 440] width 21 height 11
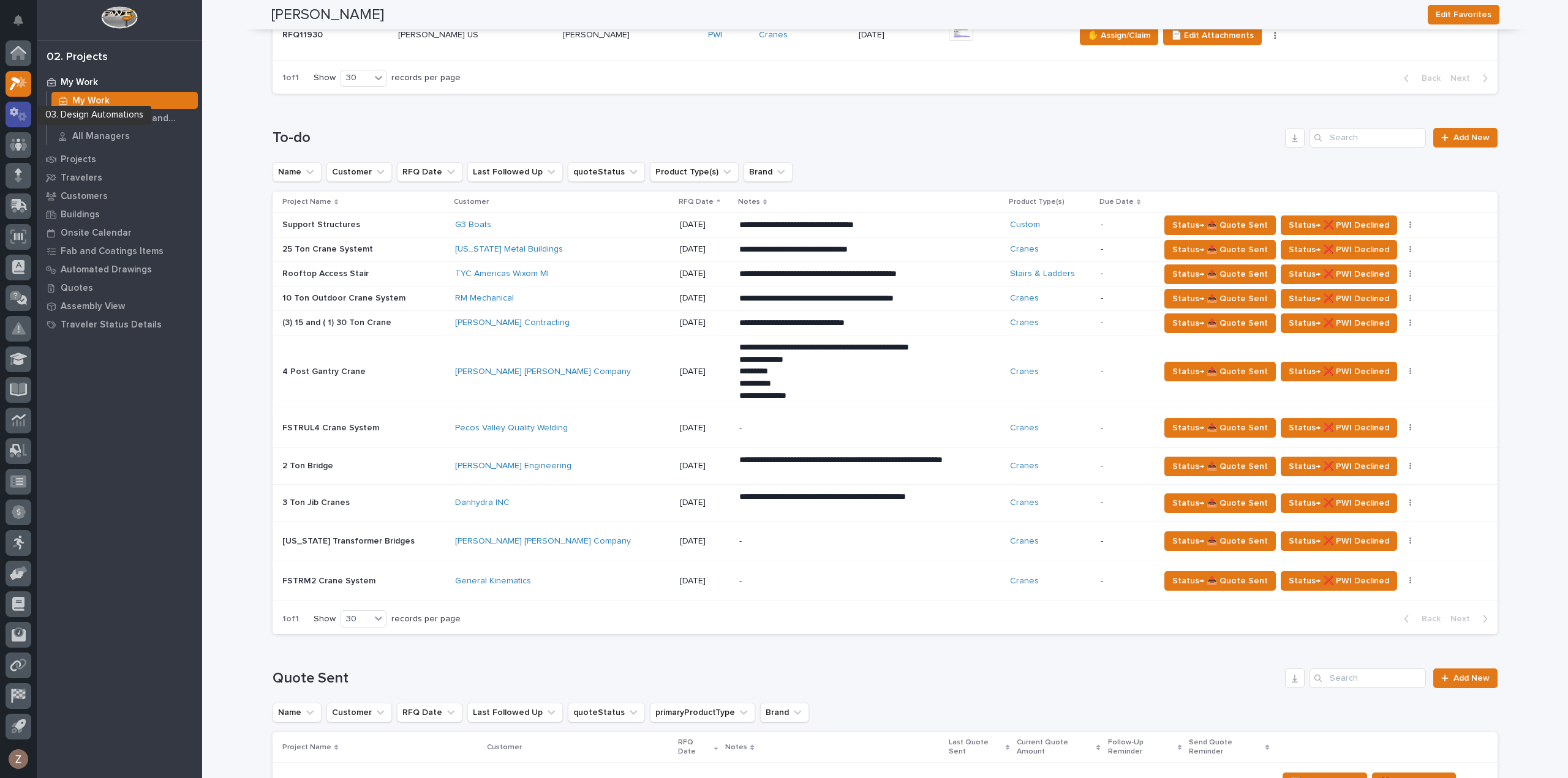
click at [15, 120] on icon at bounding box center [18, 114] width 18 height 14
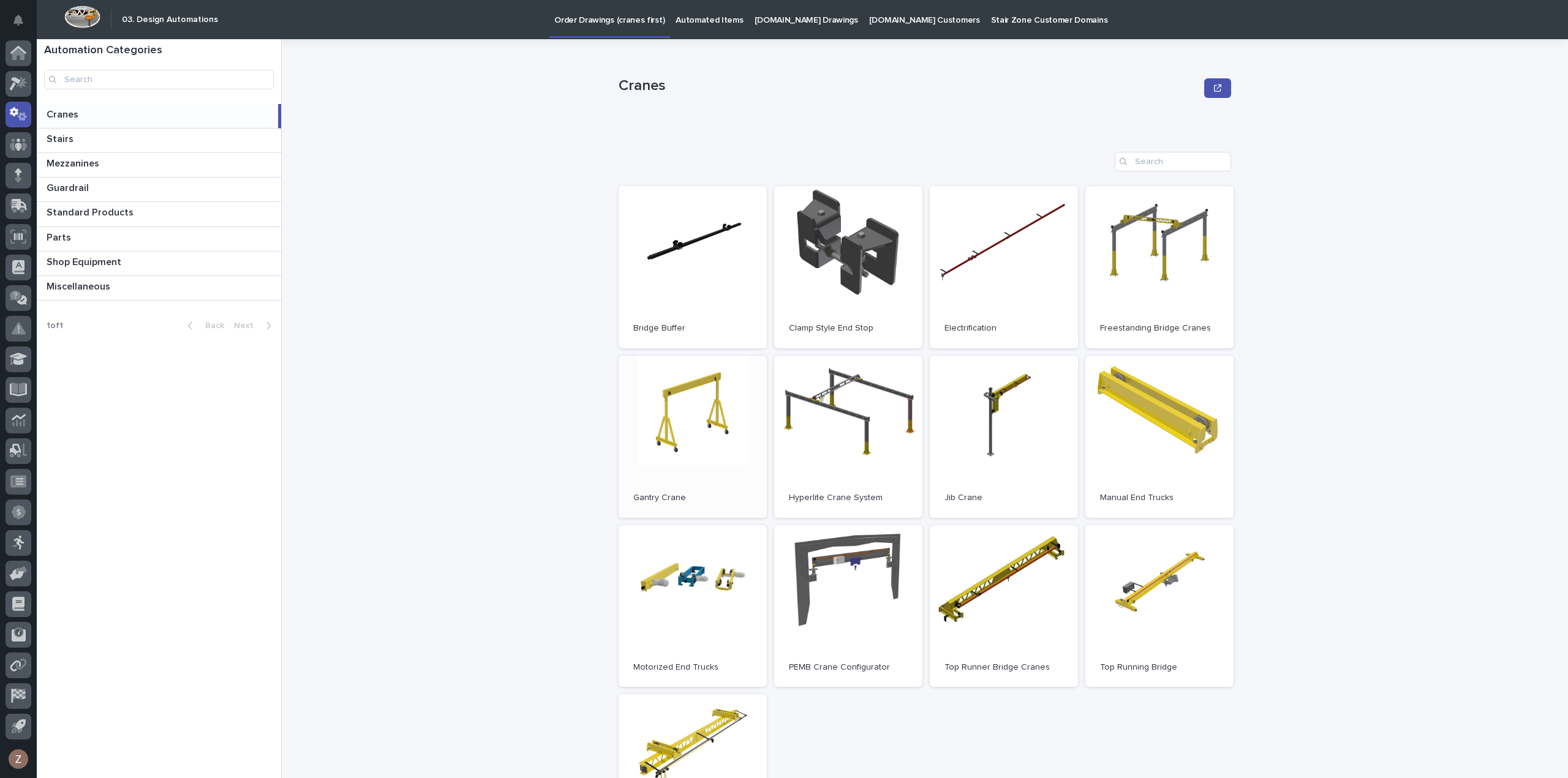
click at [694, 477] on link "Open" at bounding box center [692, 436] width 149 height 162
click at [82, 112] on p at bounding box center [160, 115] width 227 height 12
click at [1148, 607] on span "Open" at bounding box center [1159, 606] width 22 height 9
click at [23, 91] on div at bounding box center [18, 84] width 26 height 26
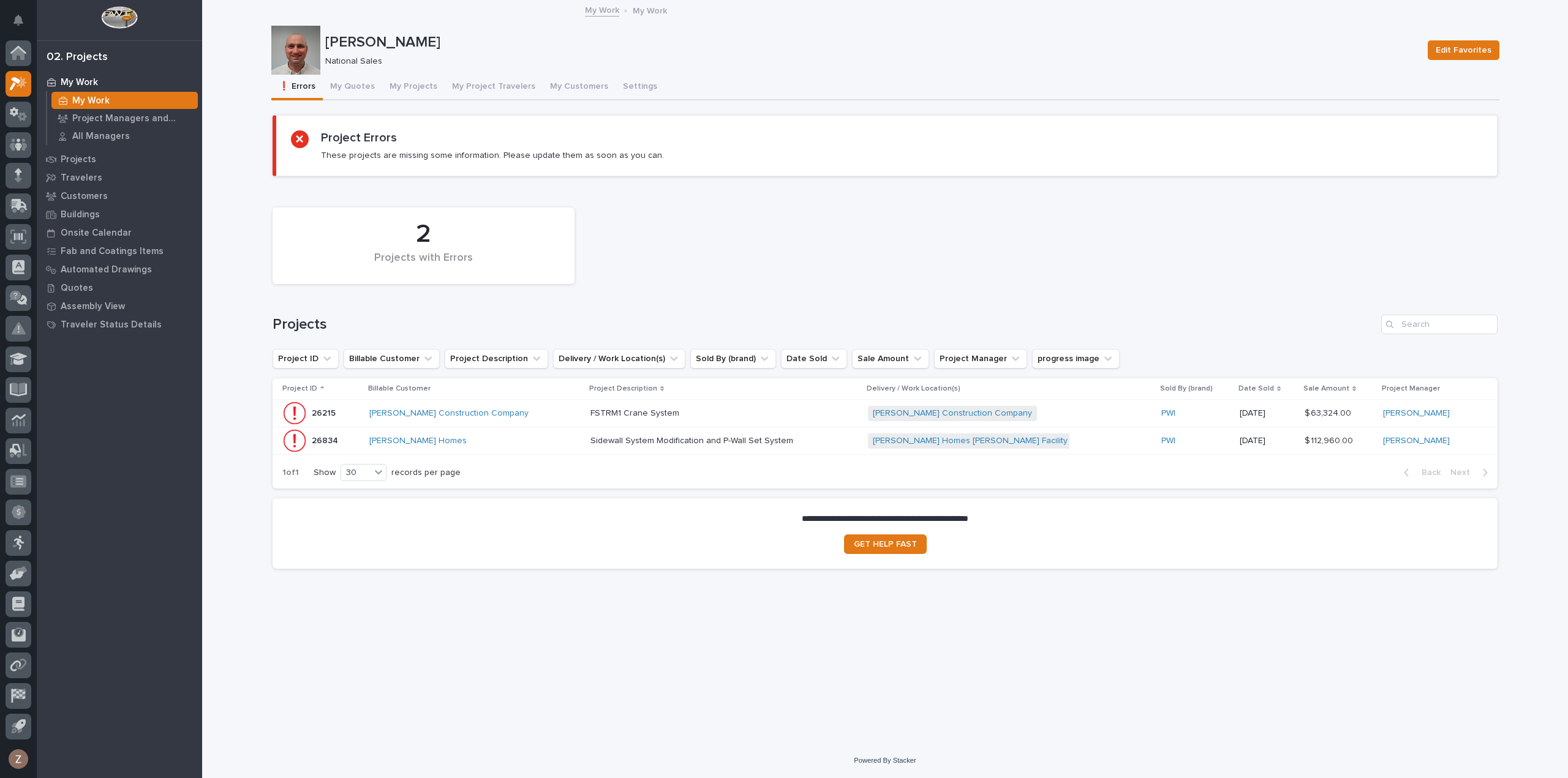
click at [320, 70] on div at bounding box center [298, 50] width 54 height 49
click at [370, 82] on button "My Quotes" at bounding box center [352, 88] width 59 height 26
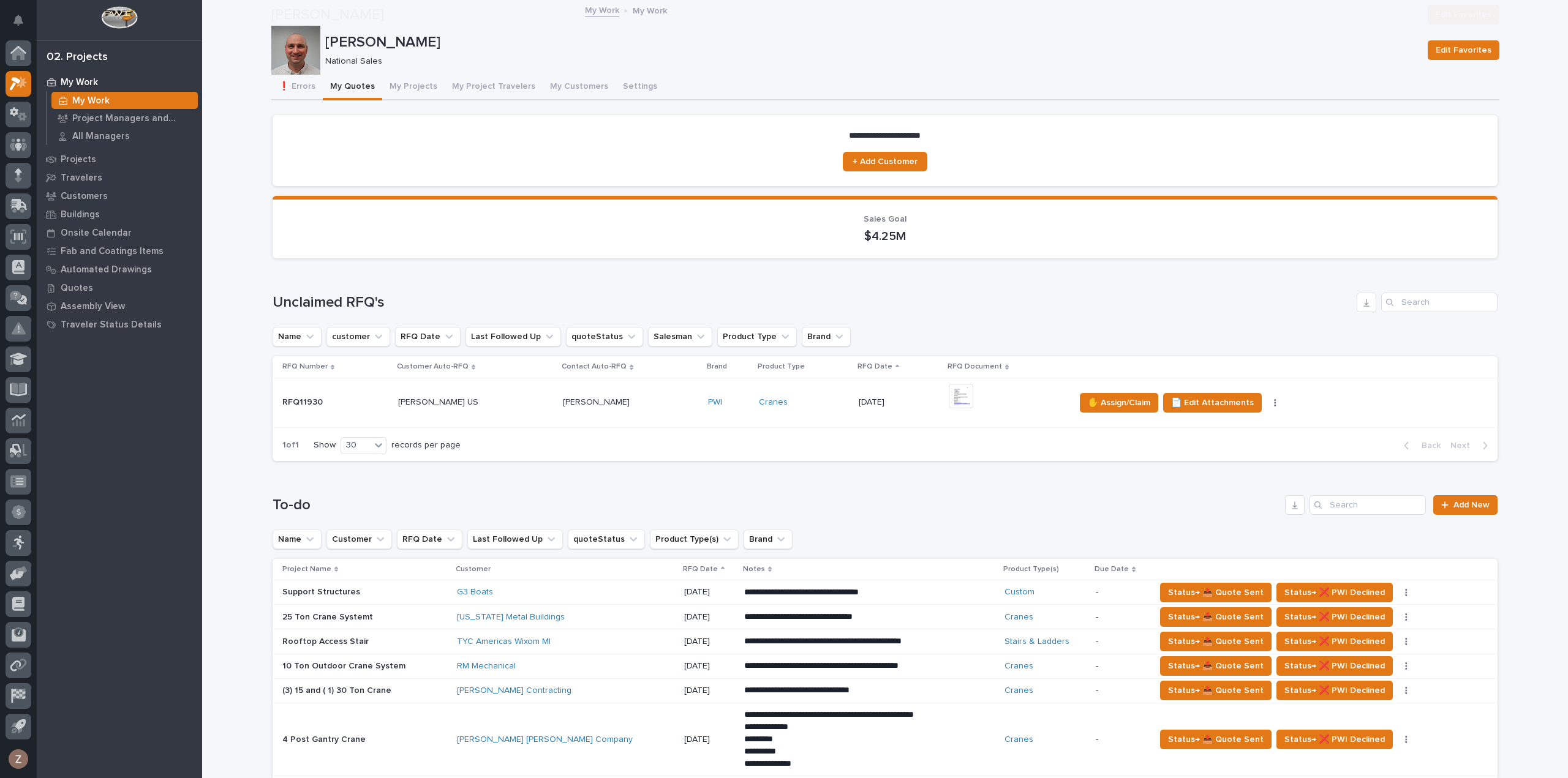
scroll to position [245, 0]
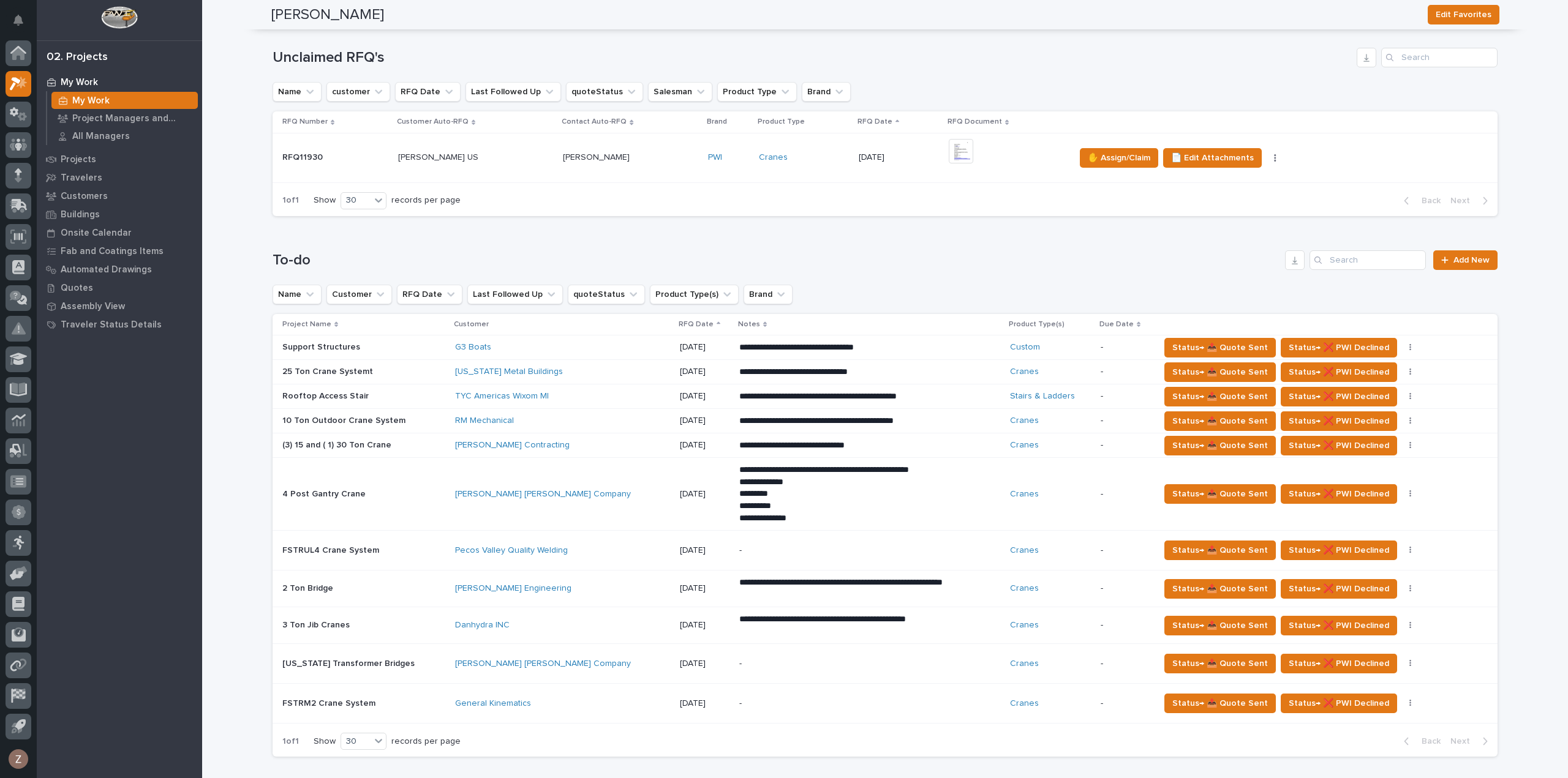
click at [771, 705] on p "-" at bounding box center [847, 704] width 215 height 10
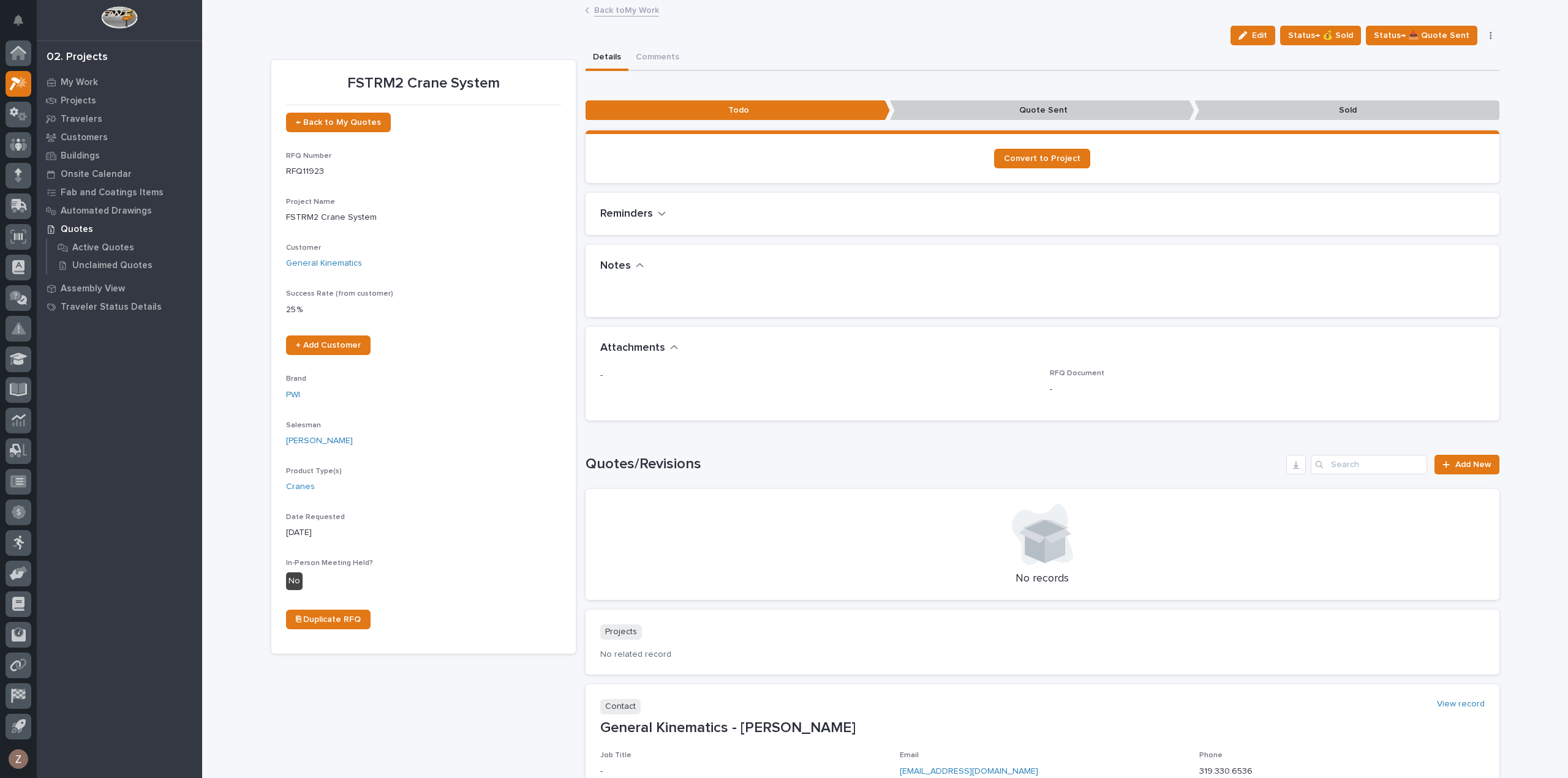
click at [619, 11] on link "Back to My Work" at bounding box center [627, 9] width 65 height 14
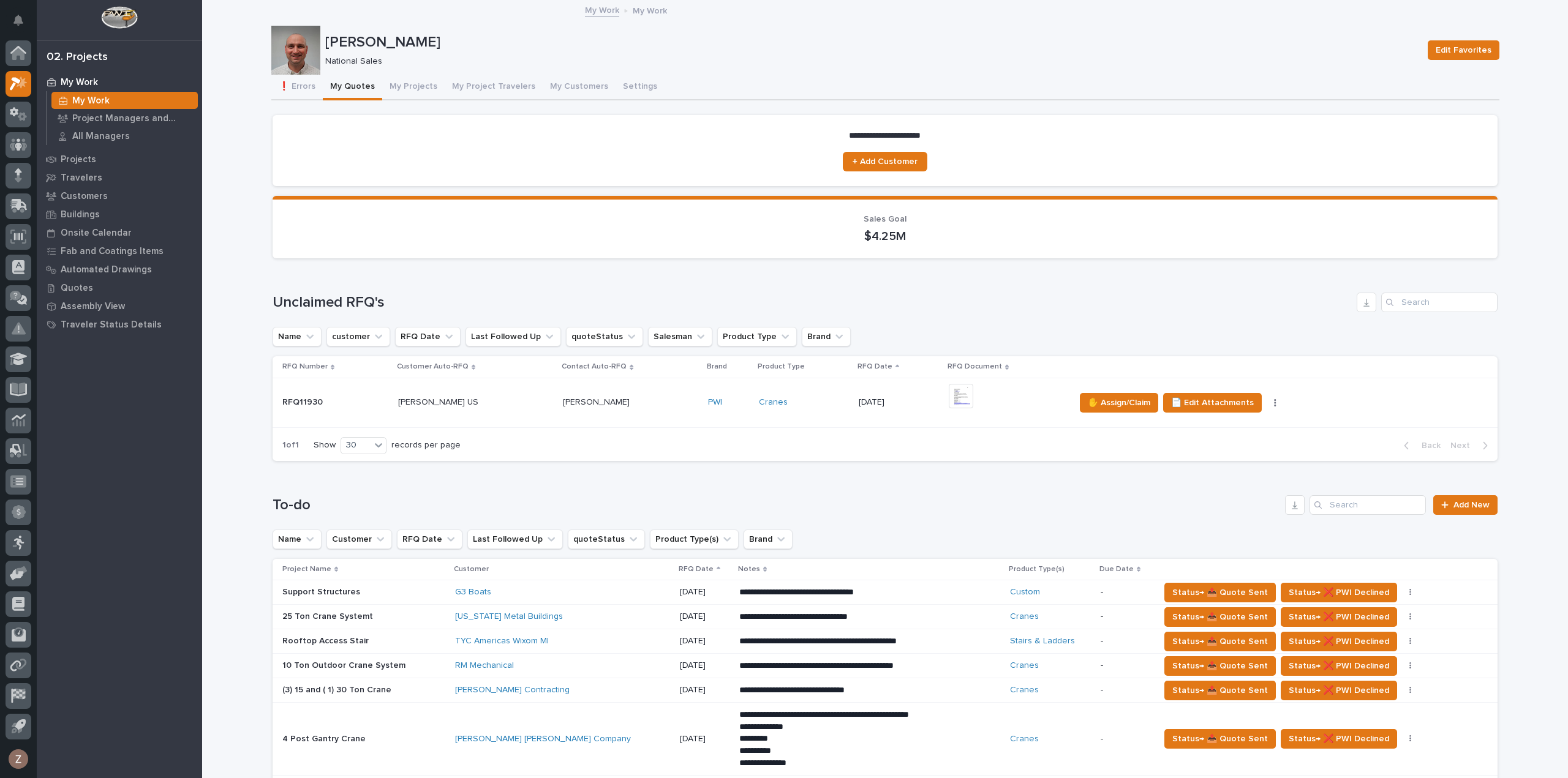
click at [1456, 495] on div "**********" at bounding box center [884, 749] width 1225 height 507
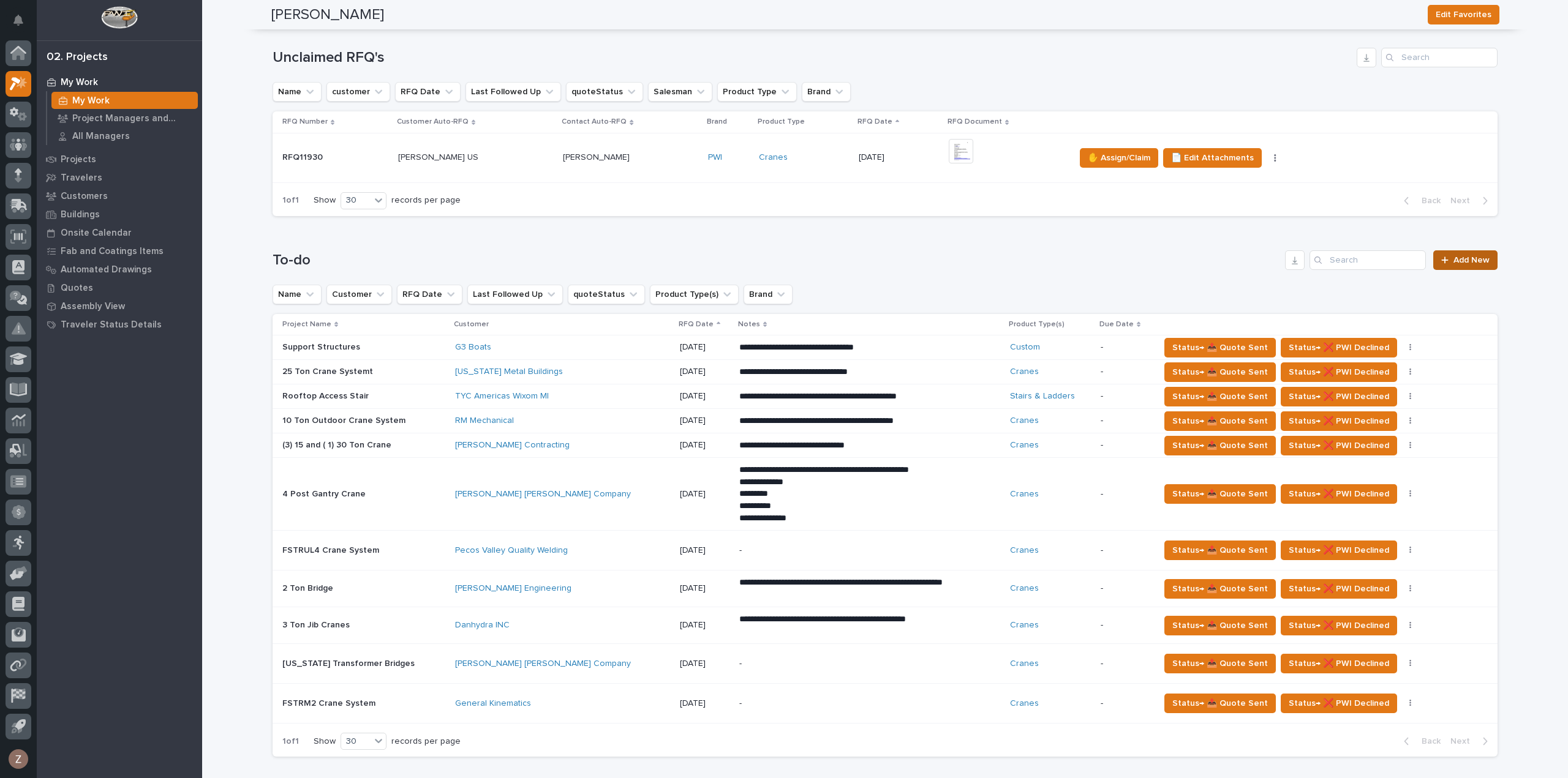
click at [1465, 260] on span "Add New" at bounding box center [1471, 260] width 36 height 9
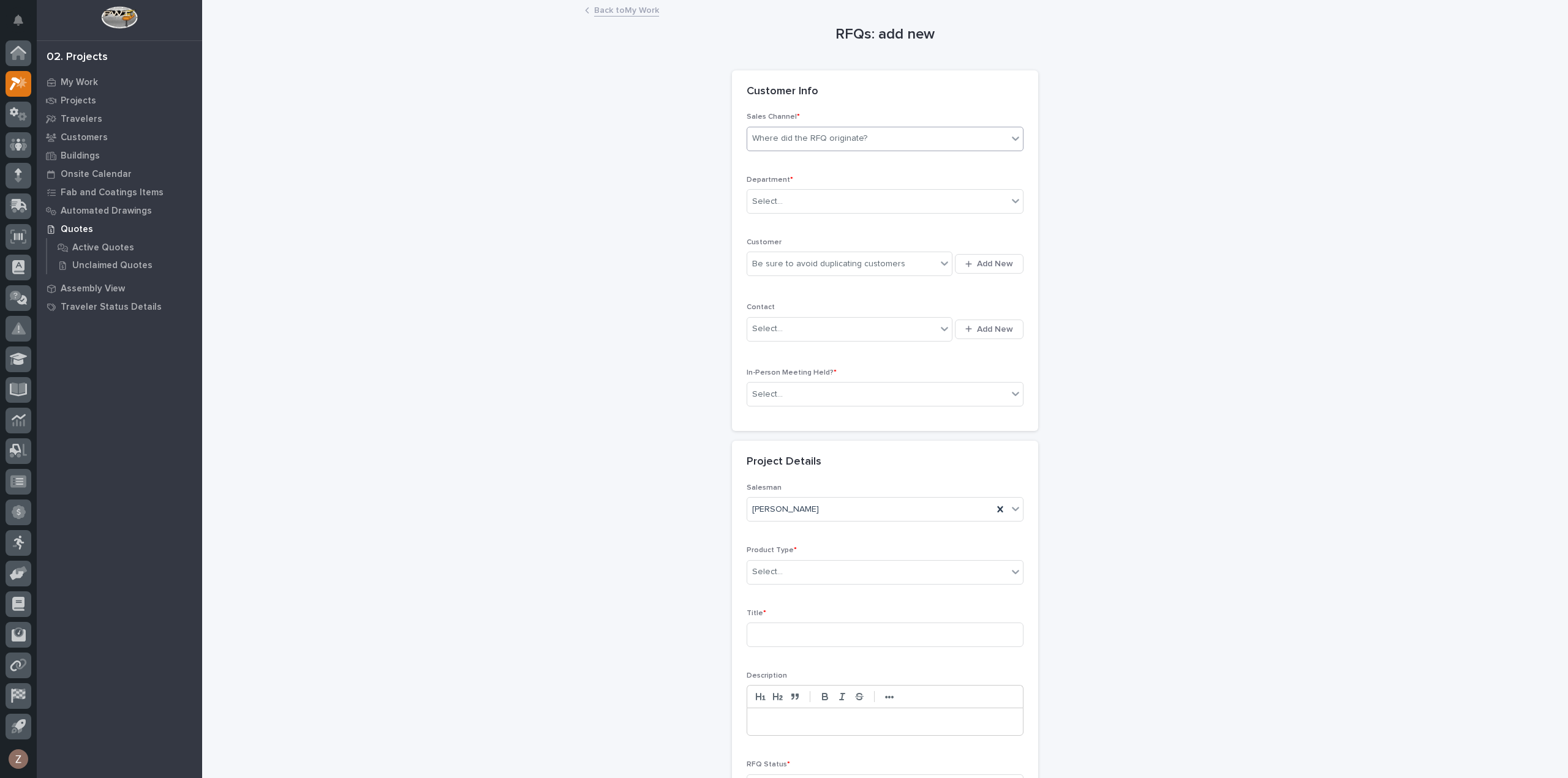
click at [840, 132] on div "Where did the RFQ originate?" at bounding box center [810, 138] width 115 height 13
click at [822, 186] on div "PWI" at bounding box center [879, 183] width 276 height 21
click at [811, 201] on div "Select..." at bounding box center [877, 202] width 260 height 21
click at [802, 223] on span "National Sales" at bounding box center [778, 223] width 62 height 14
click at [795, 268] on div "Be sure to avoid duplicating customers" at bounding box center [829, 264] width 153 height 13
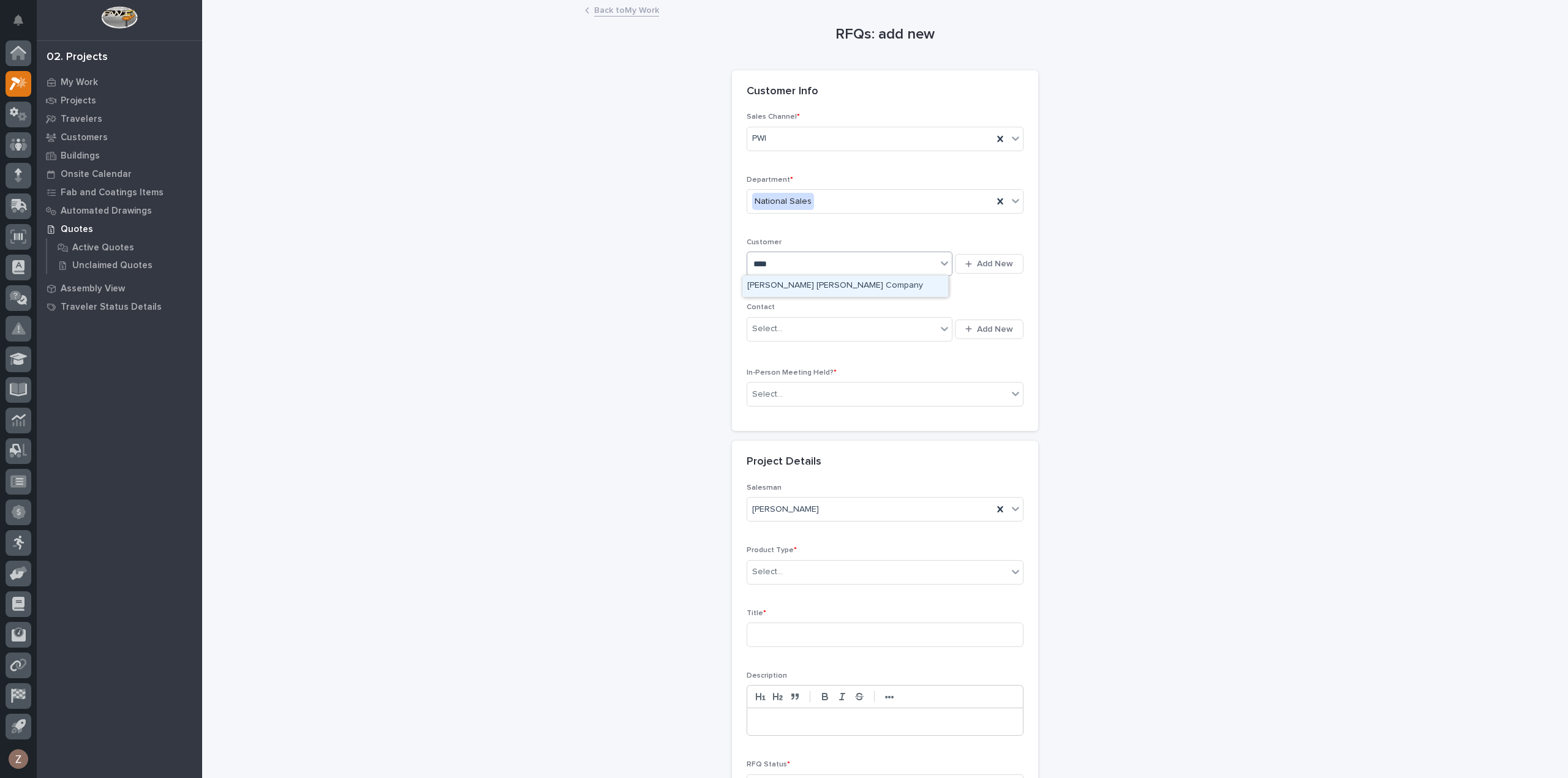
type input "*****"
click at [808, 286] on div "Deshazo Crane Company" at bounding box center [845, 286] width 206 height 21
click at [804, 328] on div "Select..." at bounding box center [842, 330] width 189 height 21
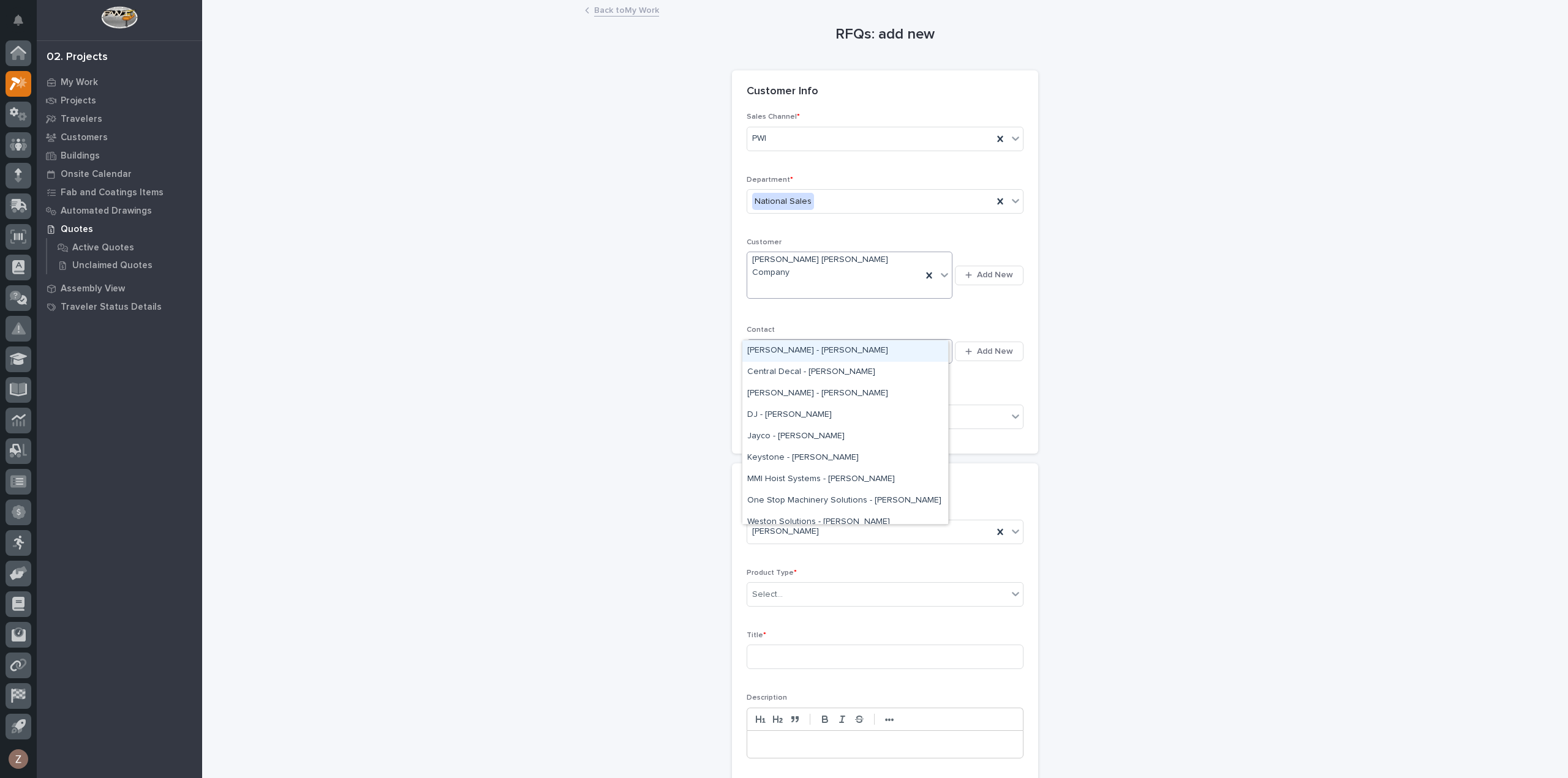
type input "****"
click at [817, 362] on div "Deshazo - Angel Crespo" at bounding box center [845, 372] width 206 height 21
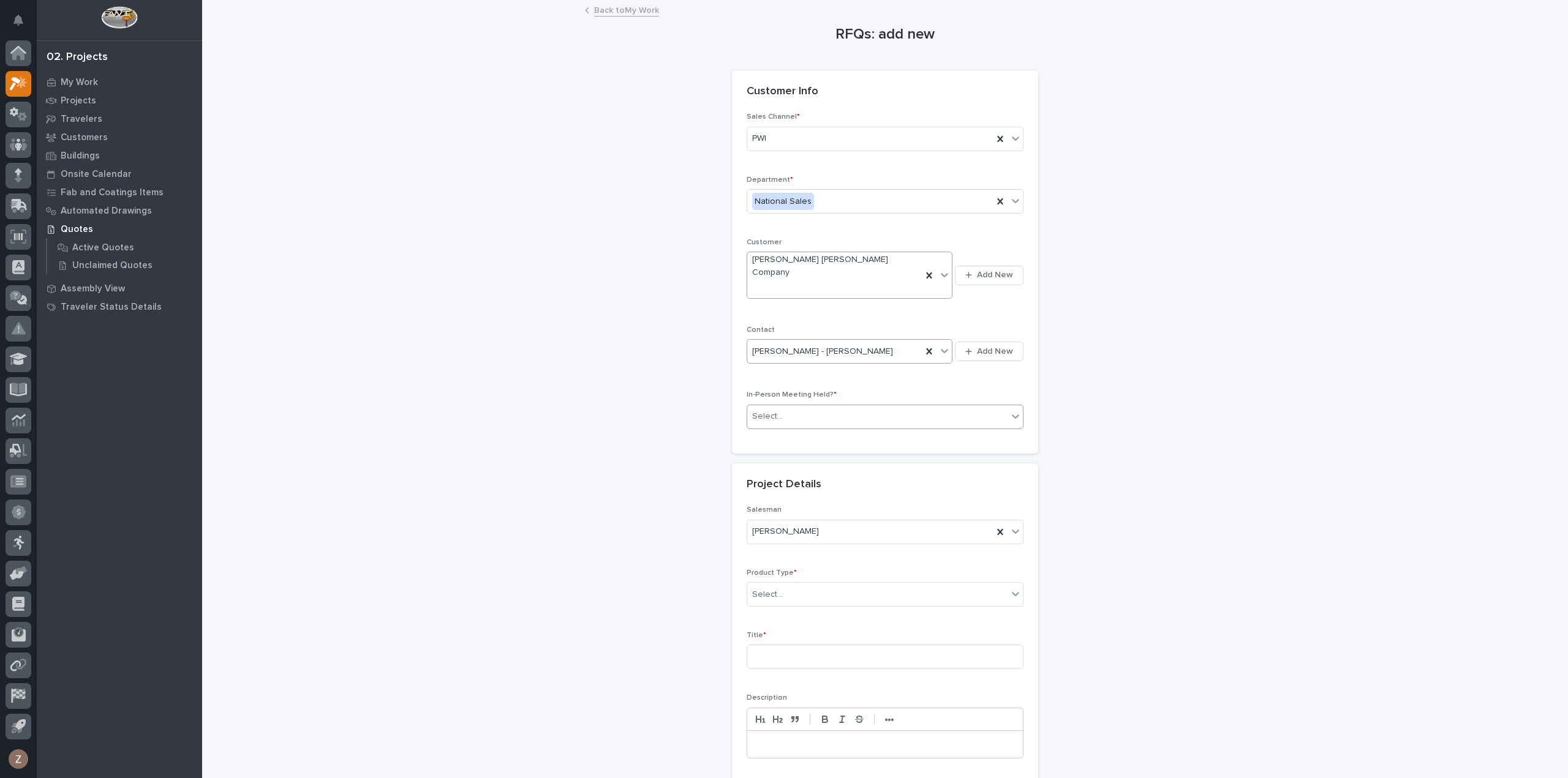
click at [827, 404] on div "Select..." at bounding box center [884, 416] width 277 height 25
click at [824, 428] on div "No" at bounding box center [879, 436] width 276 height 21
click at [802, 585] on div "Select..." at bounding box center [877, 595] width 260 height 21
click at [796, 605] on div "Cranes" at bounding box center [879, 614] width 276 height 21
click at [787, 645] on input at bounding box center [884, 657] width 277 height 25
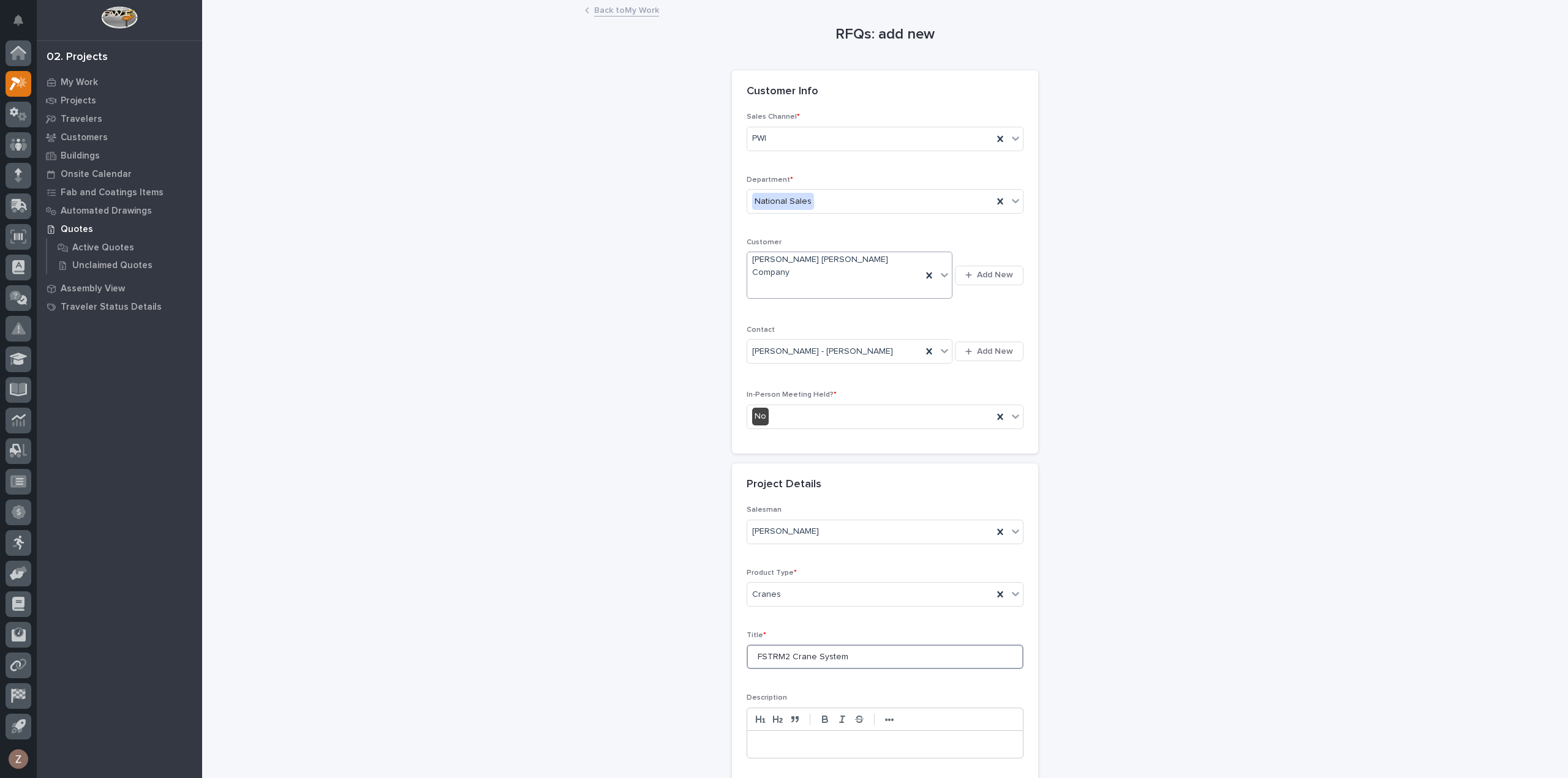
type input "FSTRM2 Crane System"
click at [1188, 488] on div "RFQs: add new Loading... Saving… Loading... Saving… Loading... Saving… Customer…" at bounding box center [885, 438] width 1228 height 874
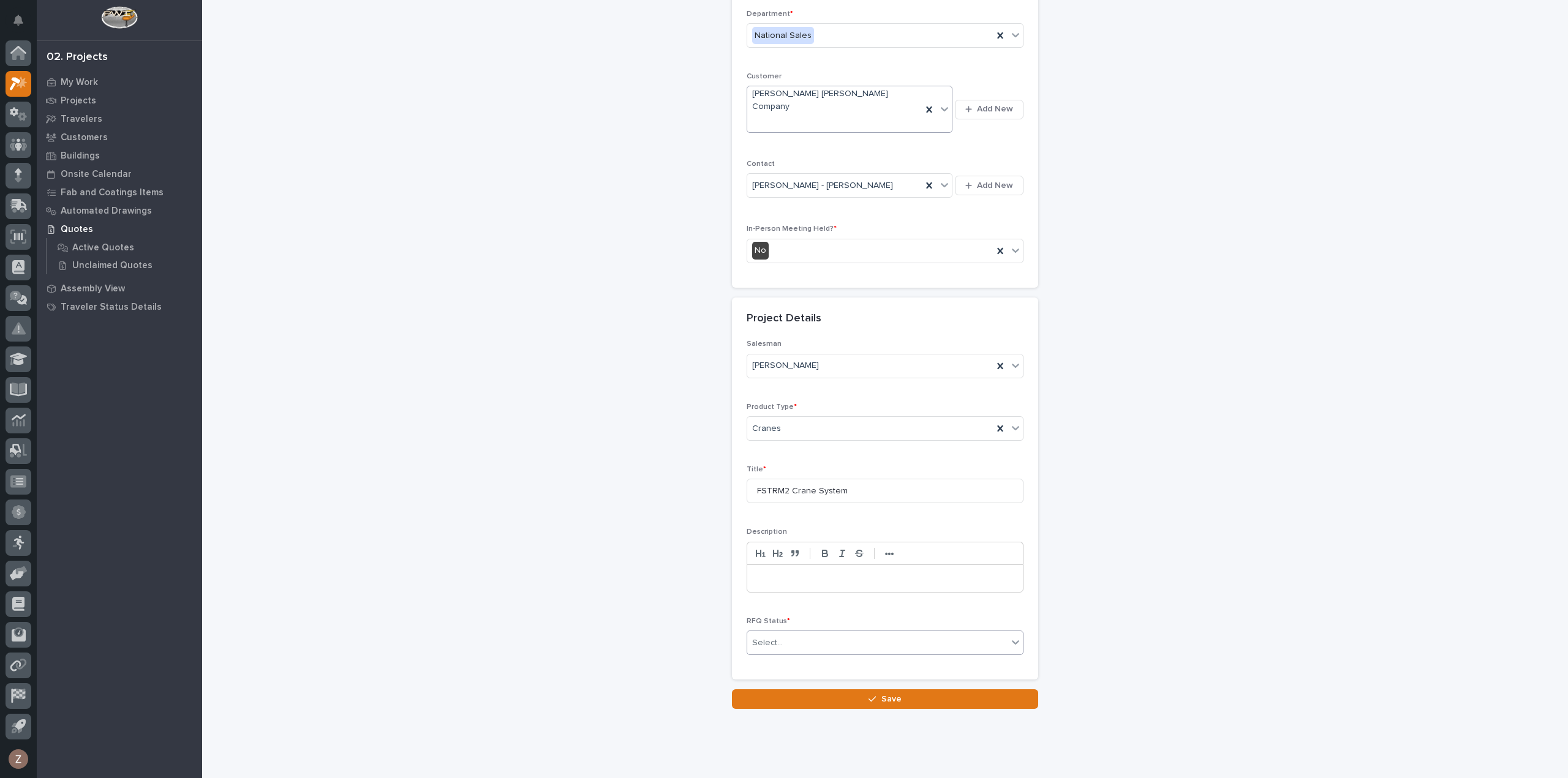
click at [862, 633] on div "Select..." at bounding box center [877, 643] width 260 height 21
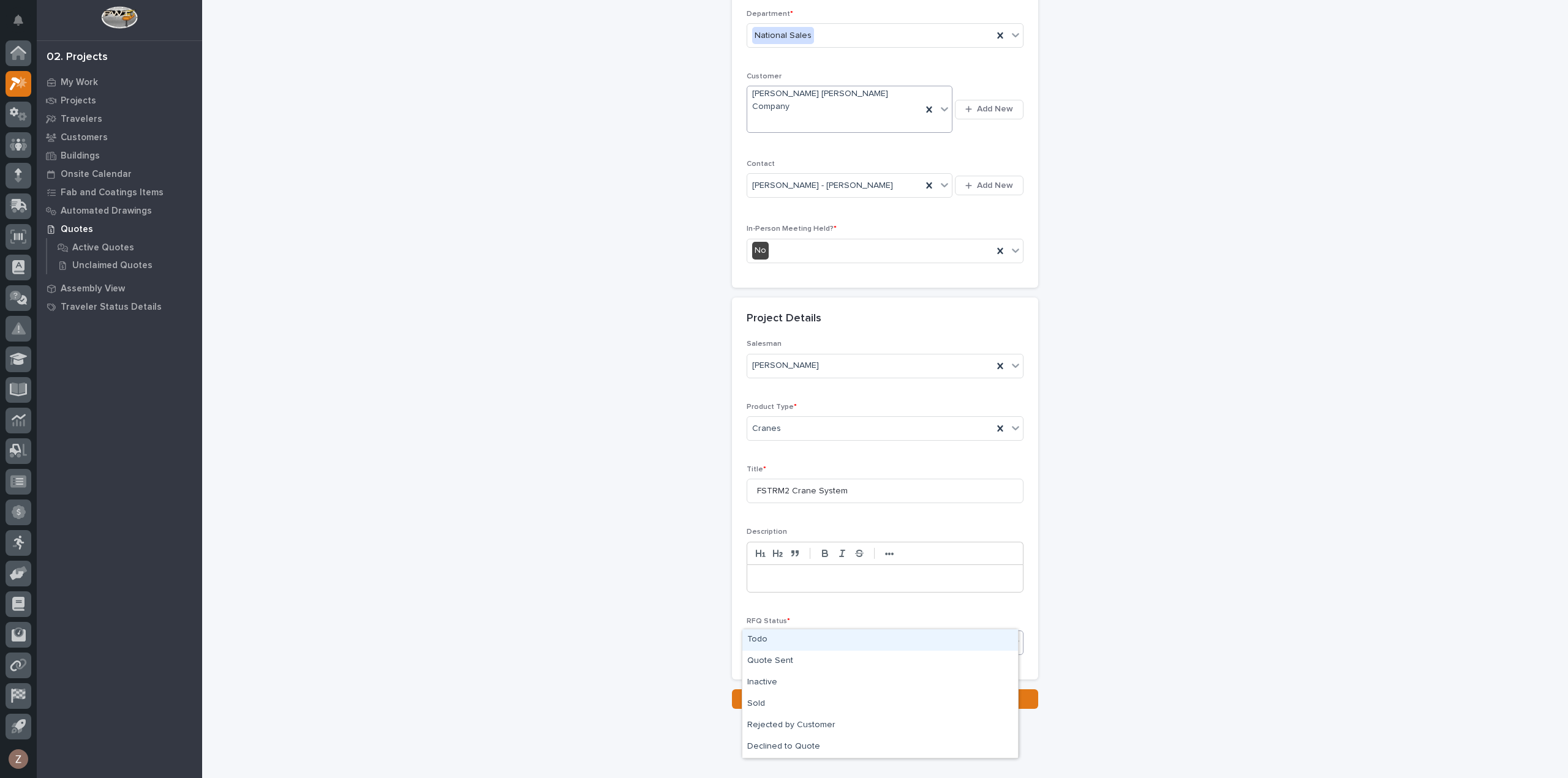
click at [854, 639] on div "Todo" at bounding box center [879, 640] width 276 height 21
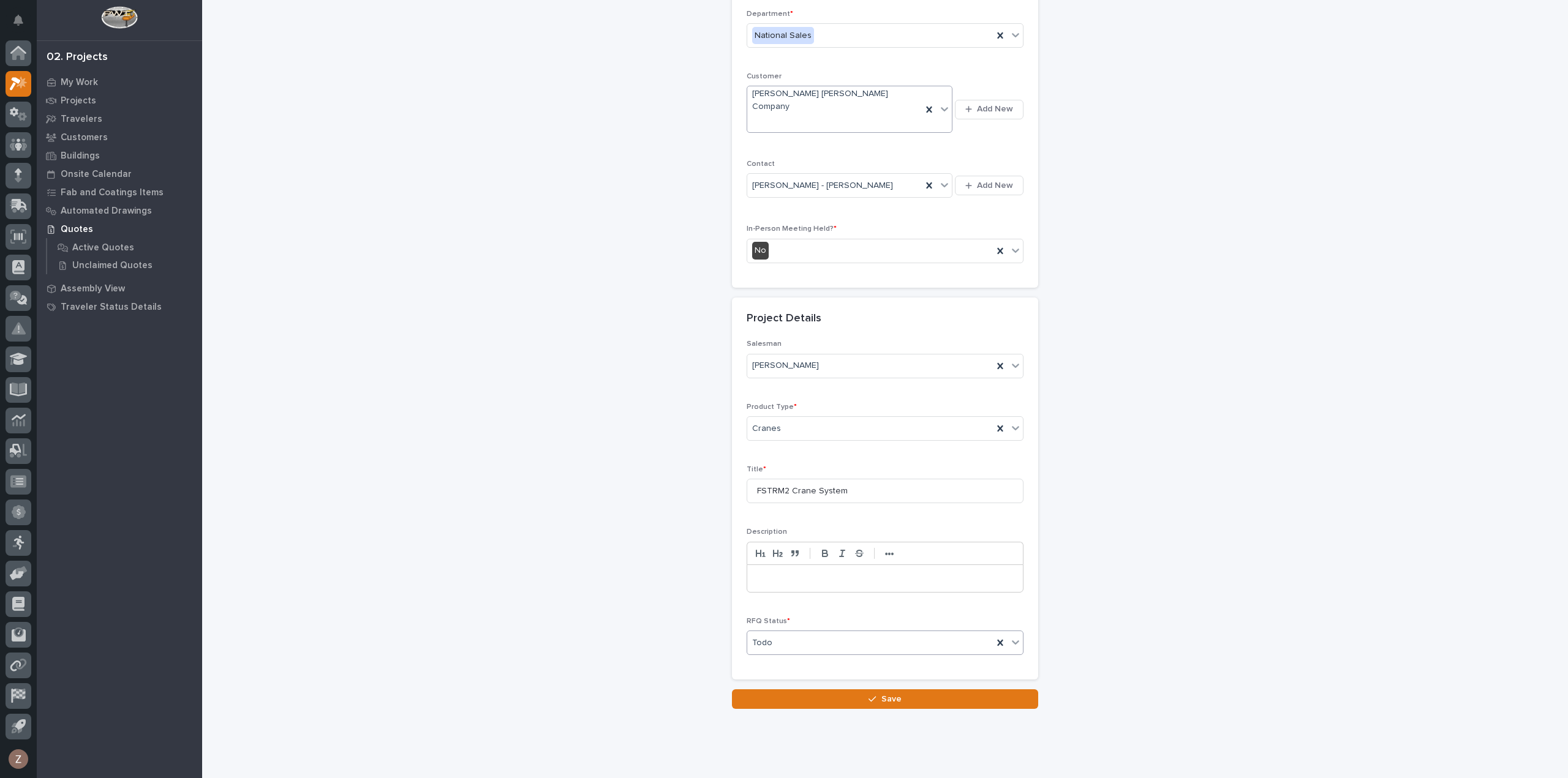
click at [850, 690] on button "Save" at bounding box center [884, 699] width 307 height 20
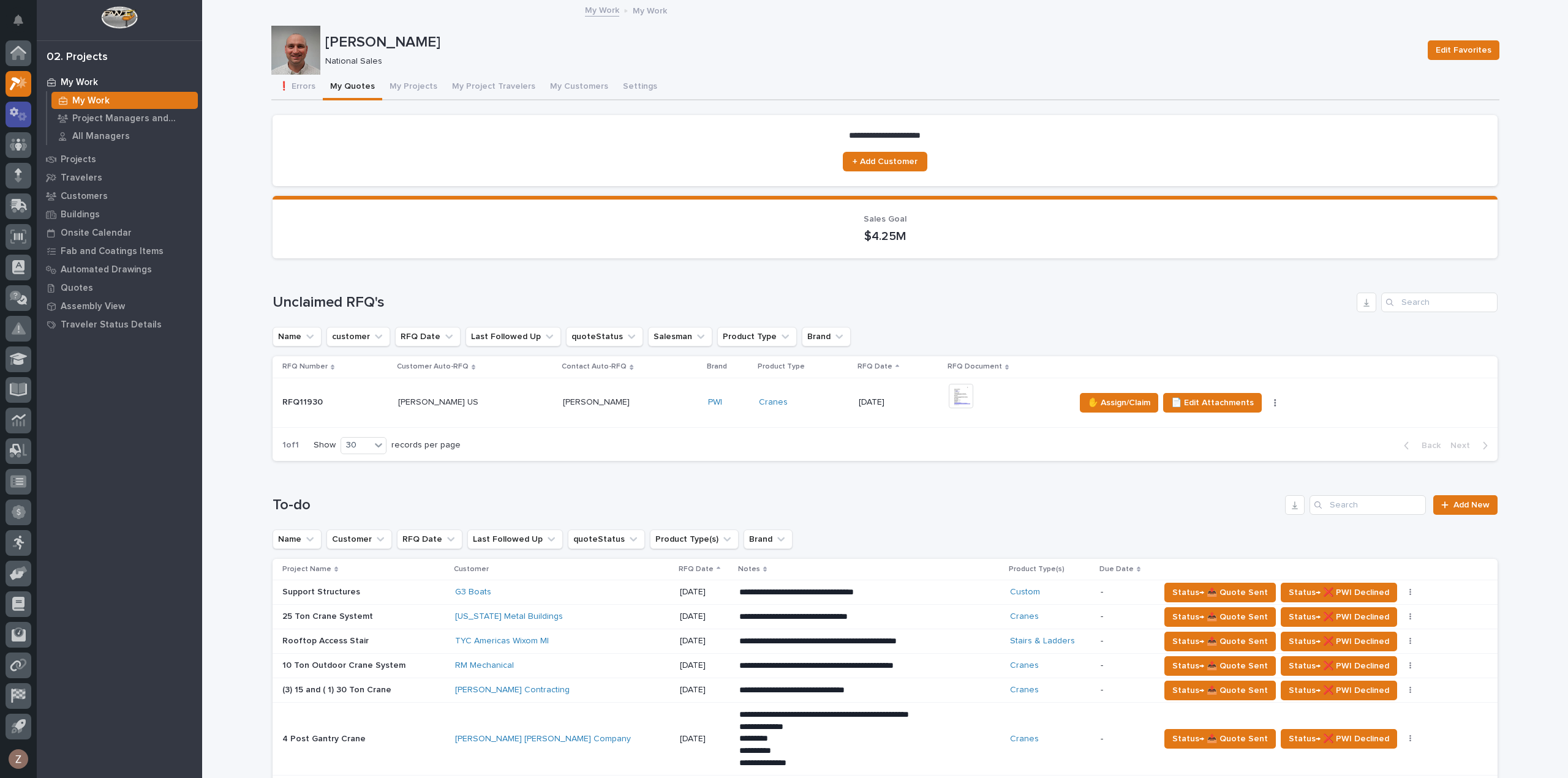
click at [15, 117] on icon at bounding box center [18, 114] width 18 height 14
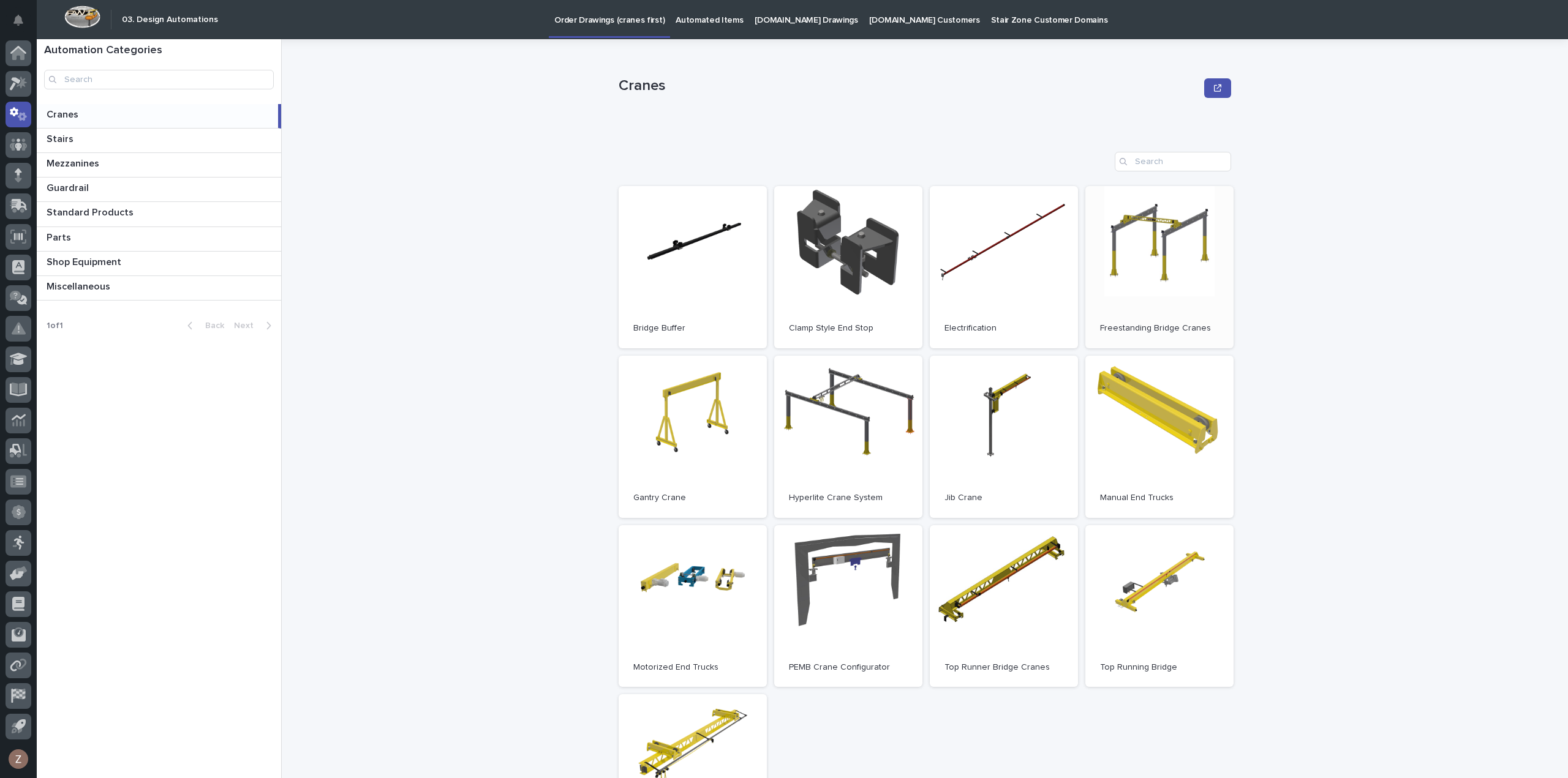
click at [1193, 255] on link "Open" at bounding box center [1159, 267] width 149 height 162
click at [14, 88] on icon at bounding box center [18, 83] width 18 height 14
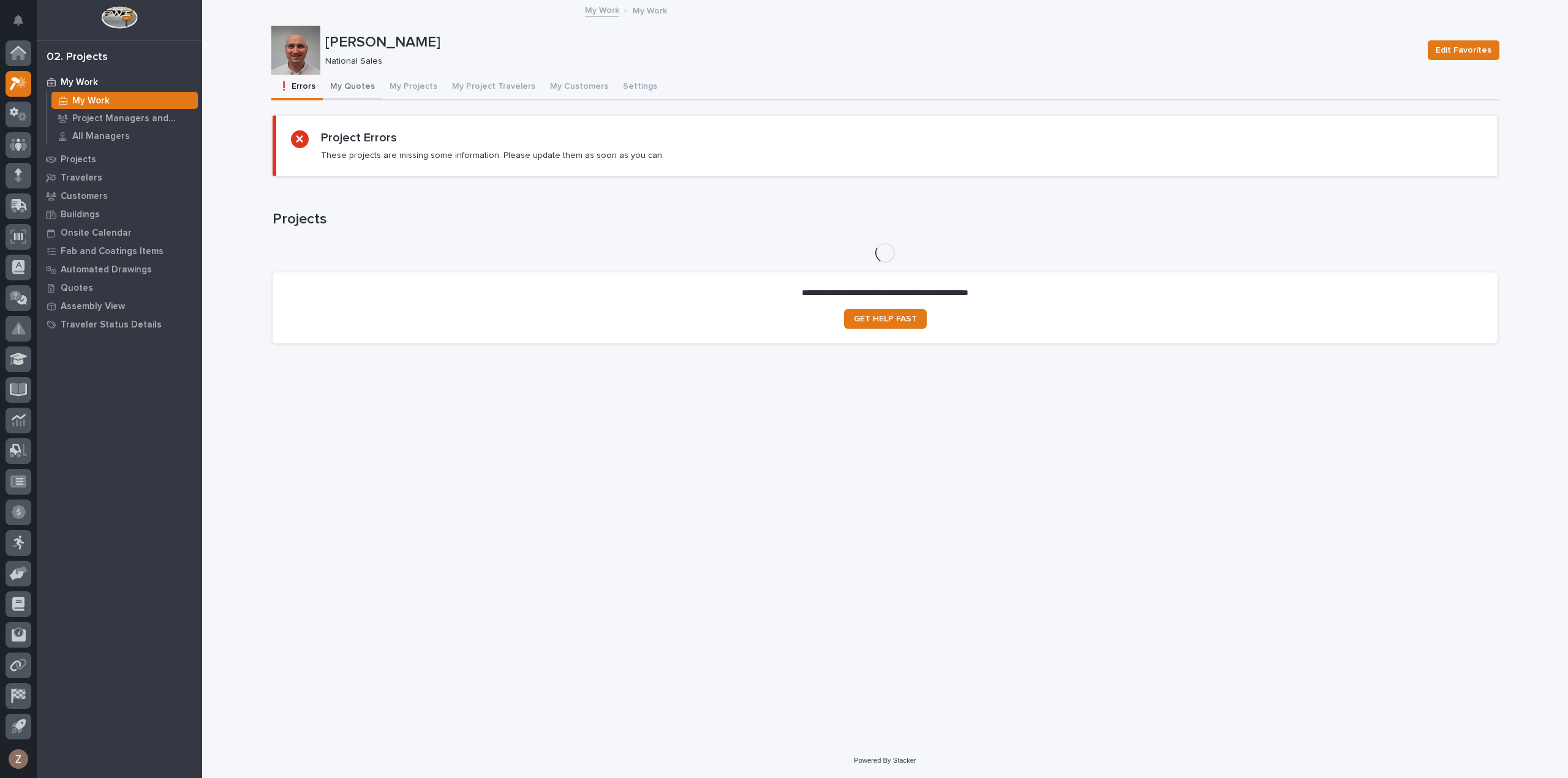
click at [366, 90] on button "My Quotes" at bounding box center [352, 88] width 59 height 26
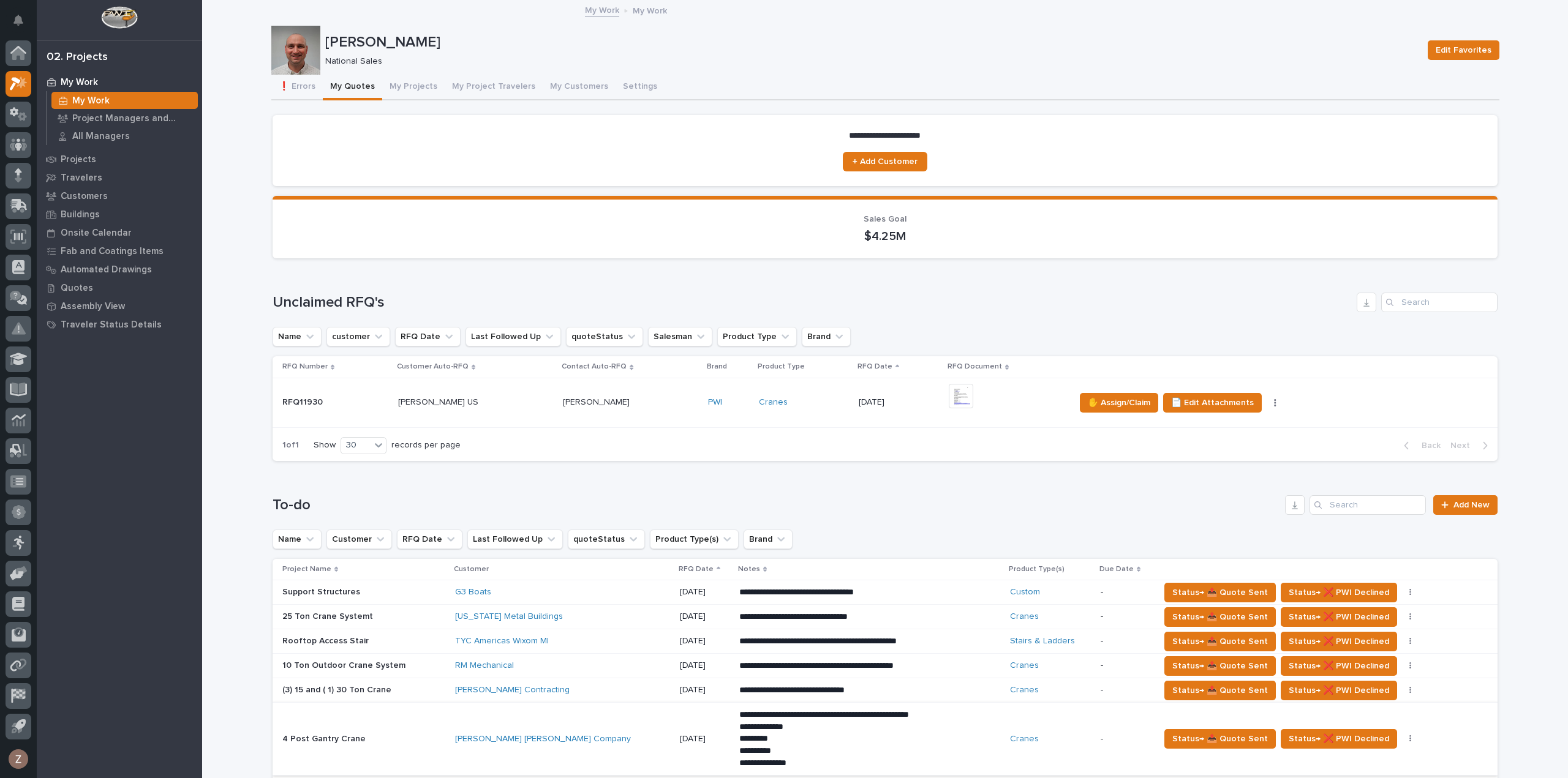
scroll to position [307, 0]
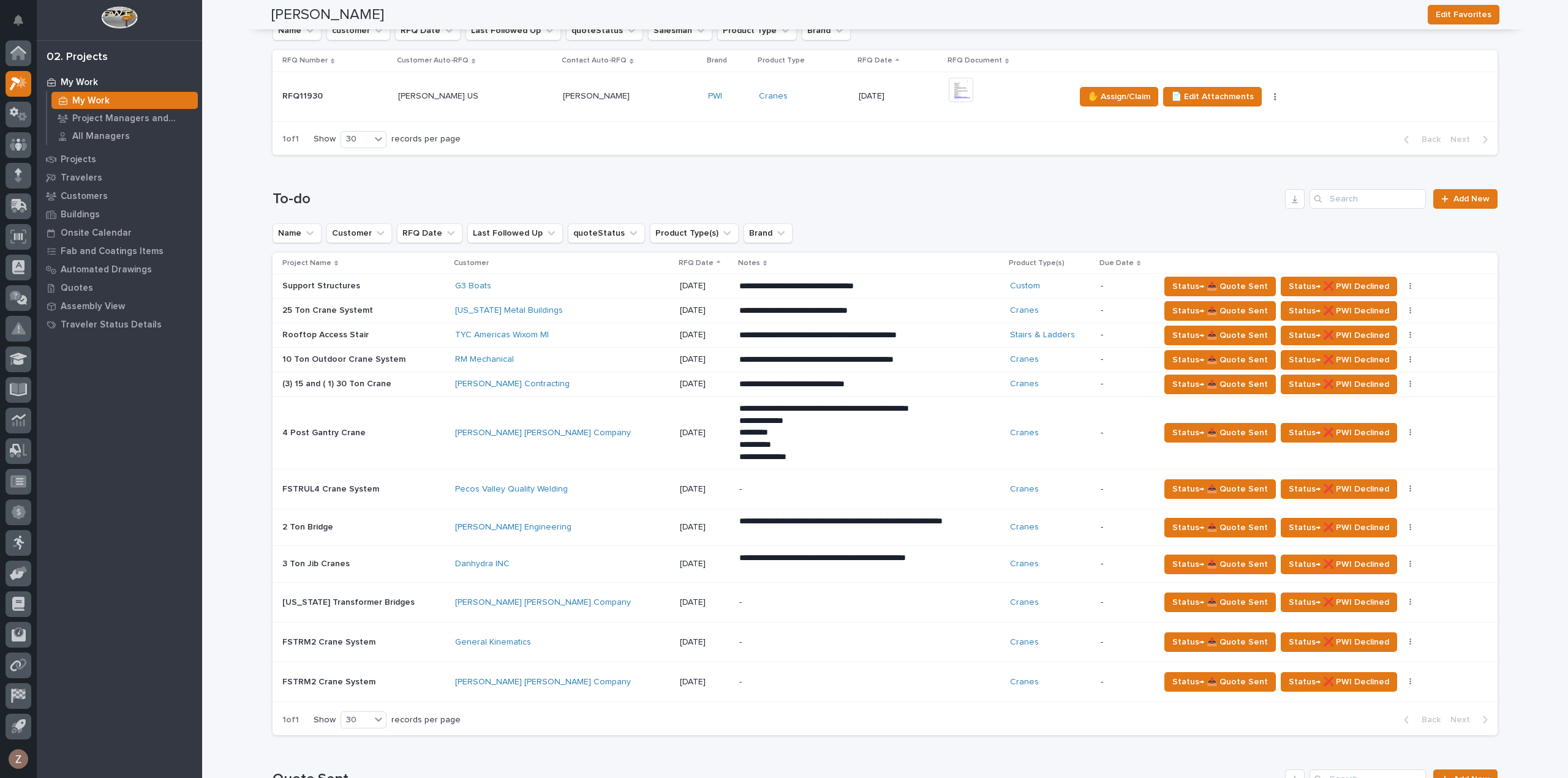
click at [568, 416] on td "Deshazo Crane Company" at bounding box center [562, 433] width 224 height 73
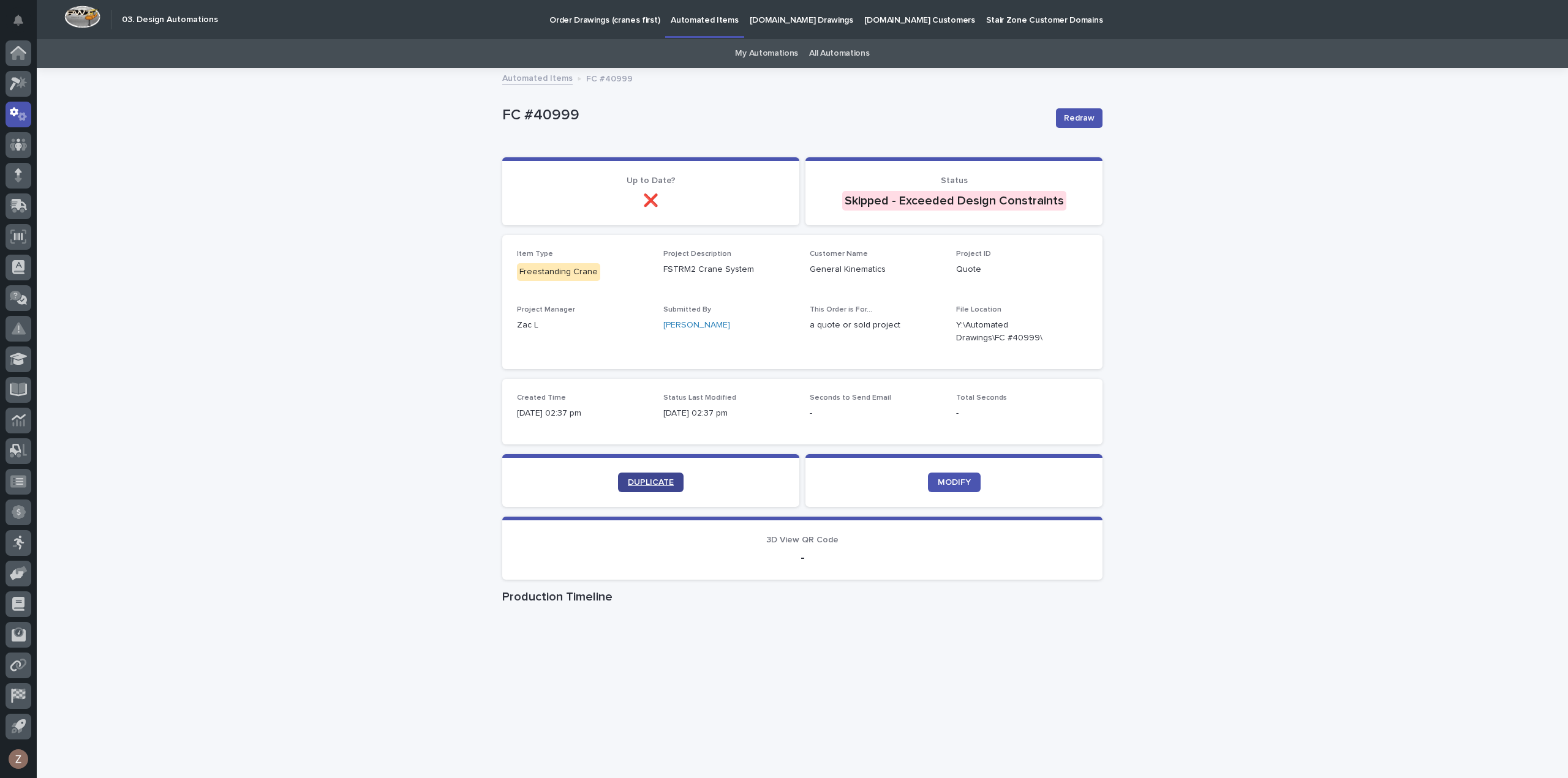
click at [647, 485] on span "DUPLICATE" at bounding box center [650, 483] width 46 height 9
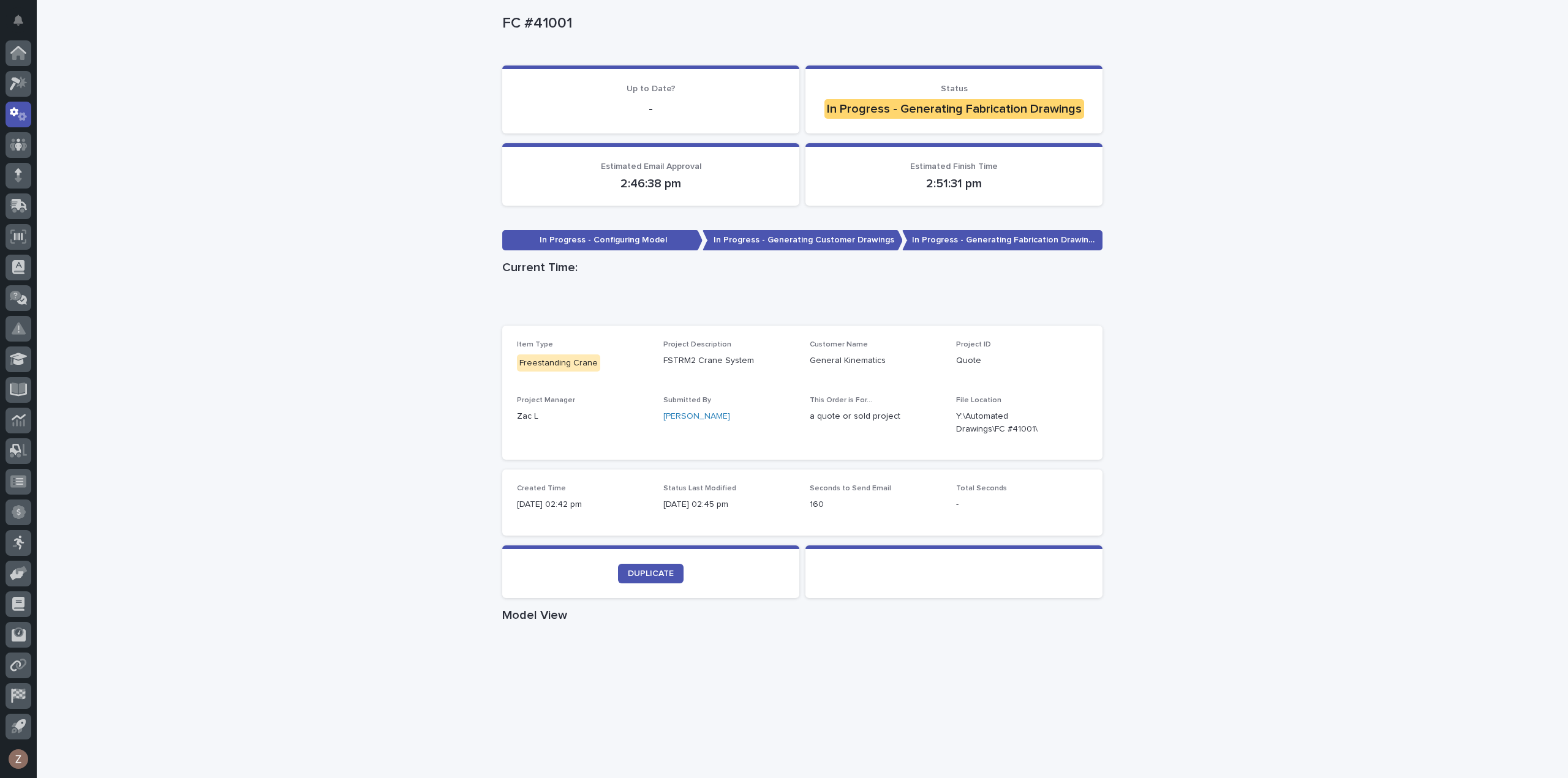
scroll to position [245, 0]
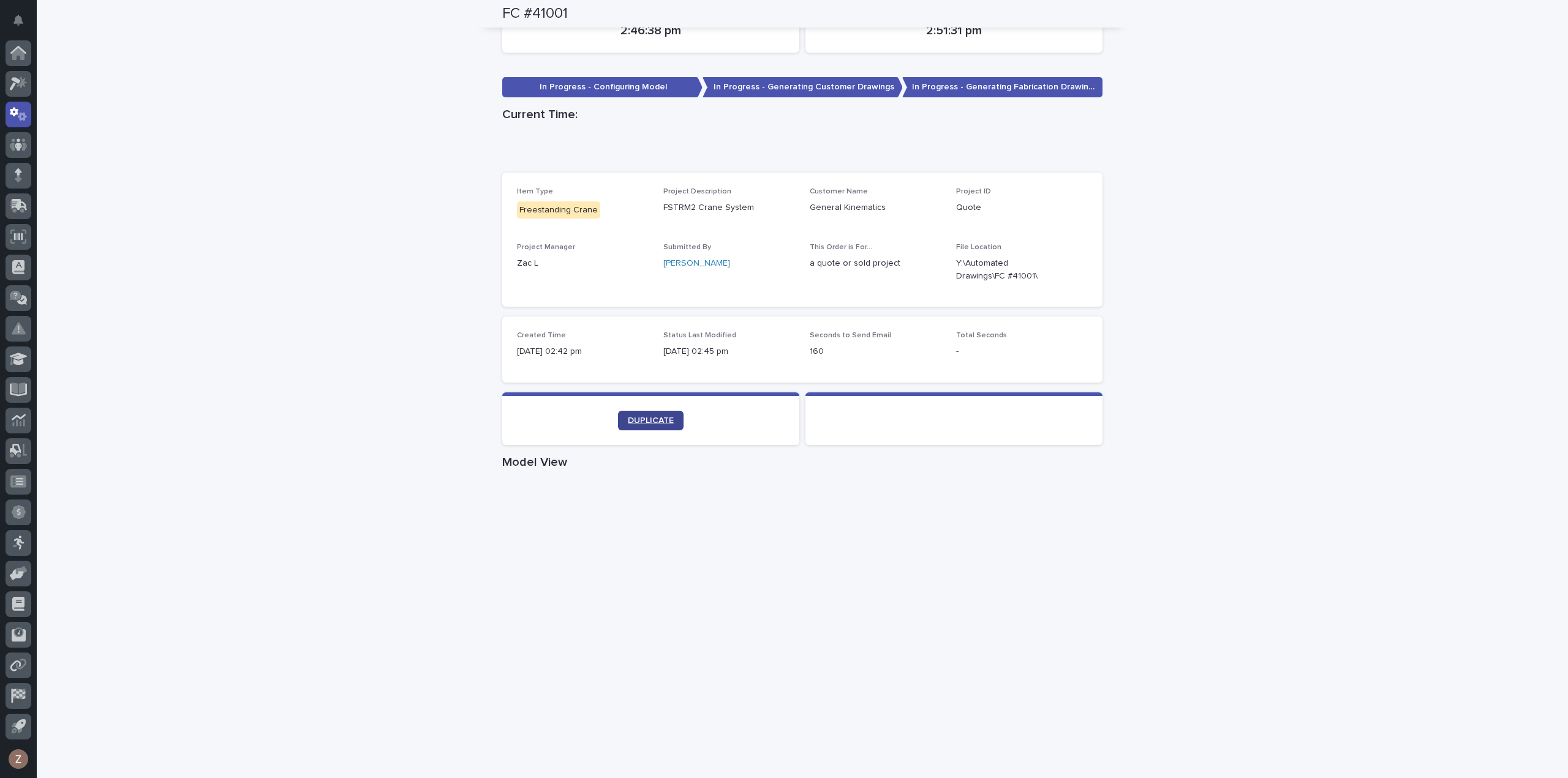
click at [653, 421] on span "DUPLICATE" at bounding box center [650, 421] width 46 height 9
